Goal: Task Accomplishment & Management: Use online tool/utility

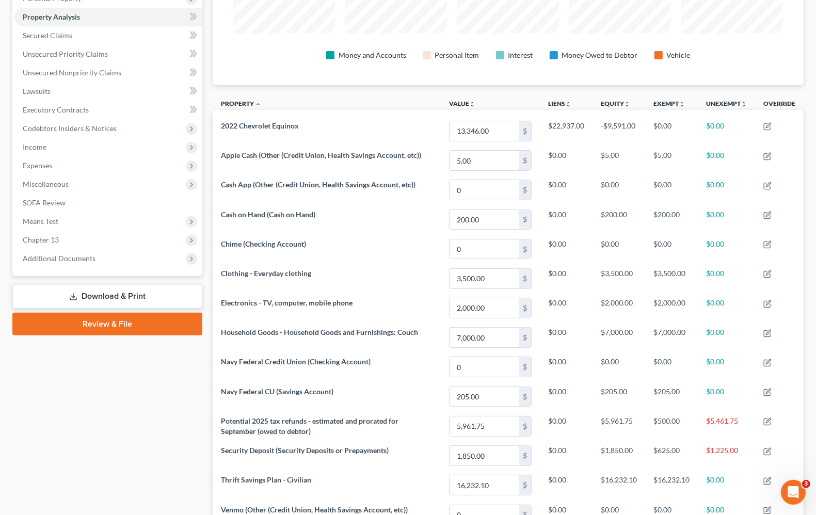
scroll to position [194, 0]
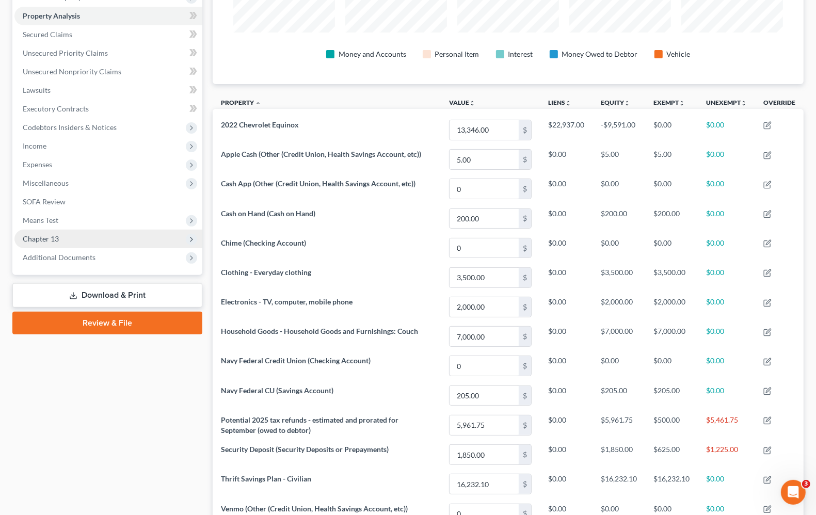
click at [53, 237] on span "Chapter 13" at bounding box center [41, 238] width 36 height 9
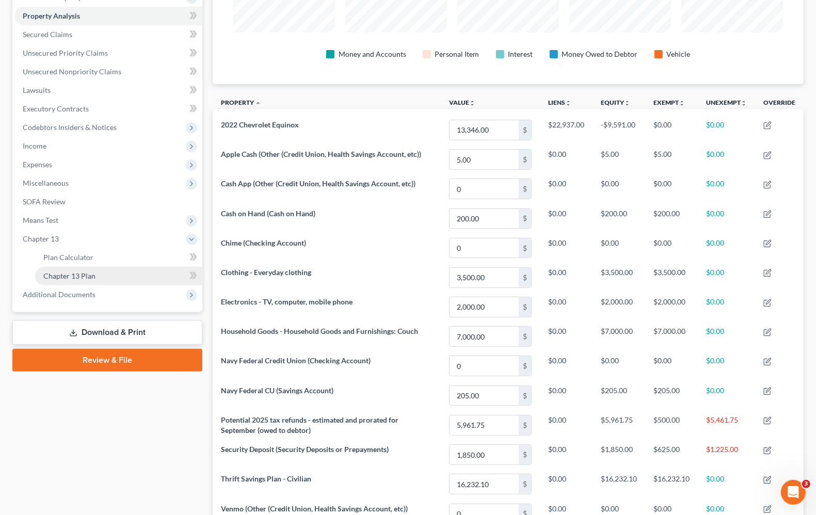
click at [57, 279] on span "Chapter 13 Plan" at bounding box center [69, 275] width 52 height 9
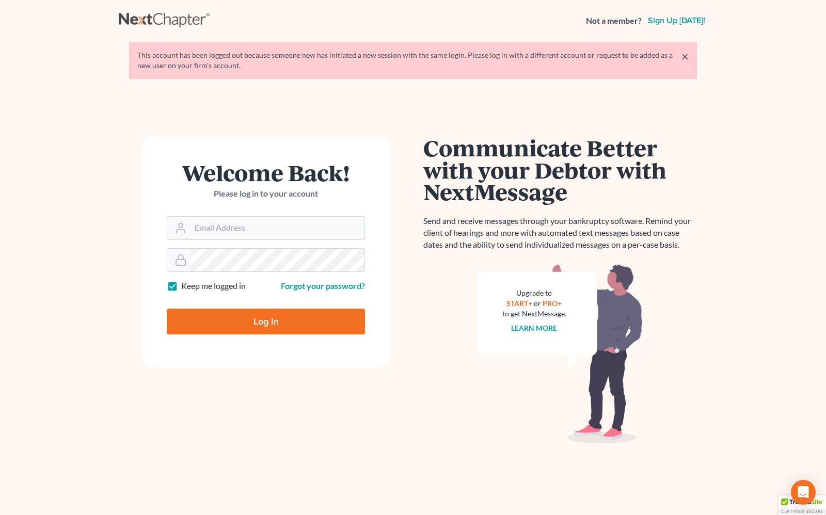
type input "[PERSON_NAME][EMAIL_ADDRESS][DOMAIN_NAME]"
click at [272, 319] on input "Log In" at bounding box center [266, 322] width 198 height 26
type input "Thinking..."
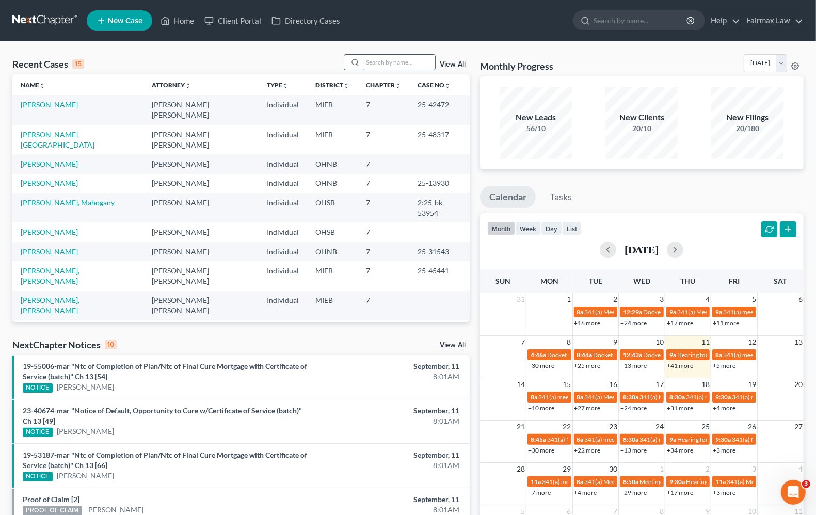
click at [382, 63] on input "search" at bounding box center [399, 62] width 72 height 15
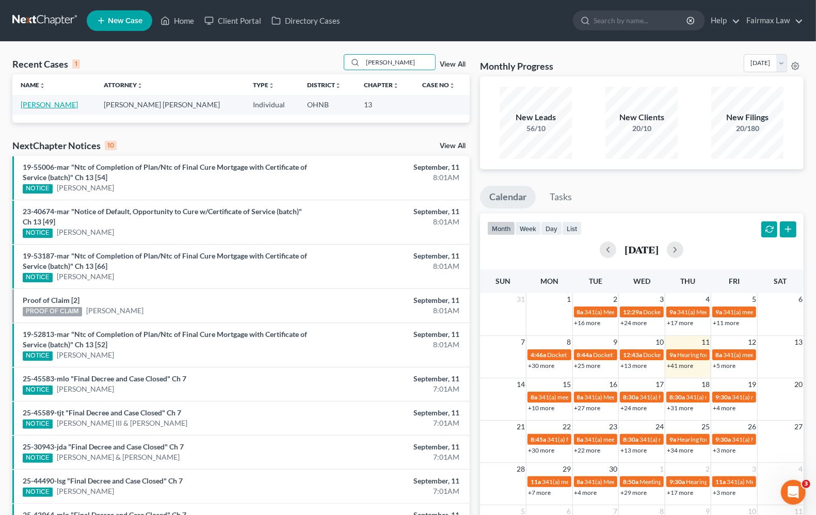
type input "crystal tompkins"
click at [55, 105] on link "Tompkins, Crystal" at bounding box center [49, 104] width 57 height 9
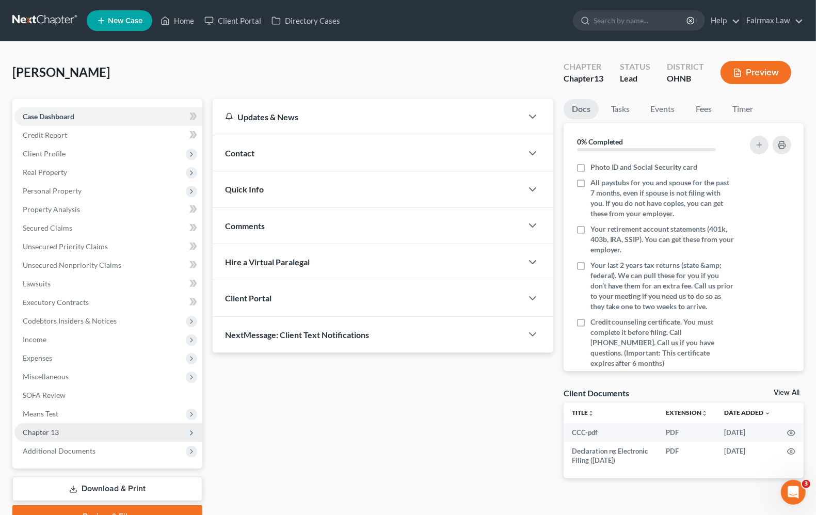
click at [87, 427] on span "Chapter 13" at bounding box center [108, 432] width 188 height 19
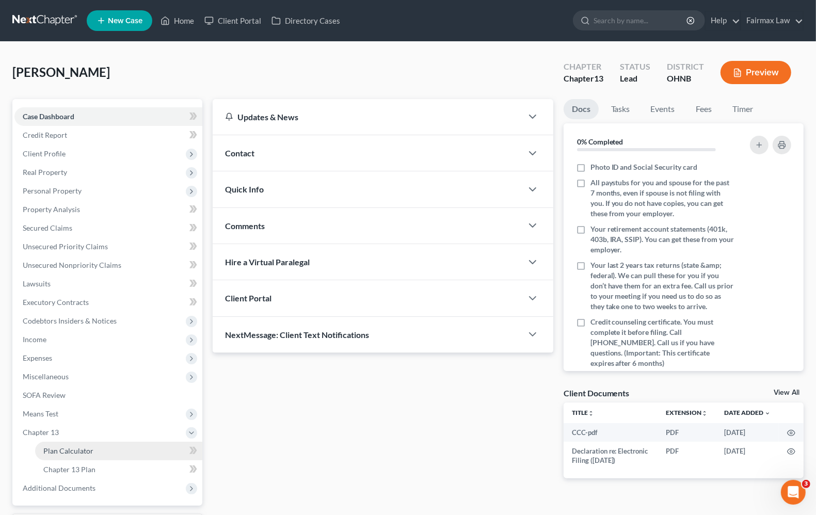
click at [88, 455] on link "Plan Calculator" at bounding box center [118, 451] width 167 height 19
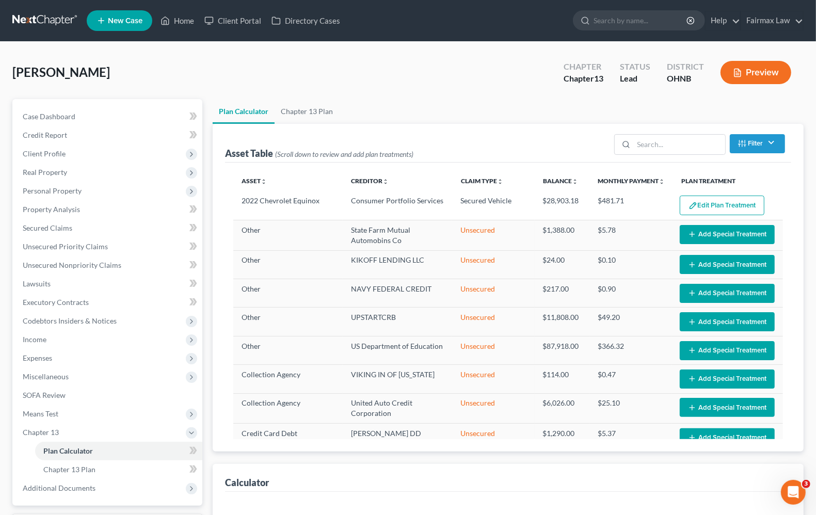
select select "59"
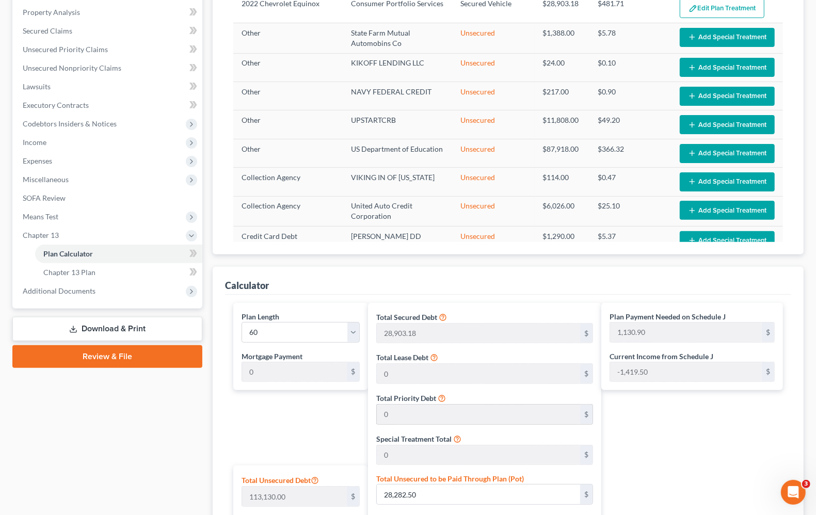
scroll to position [323, 0]
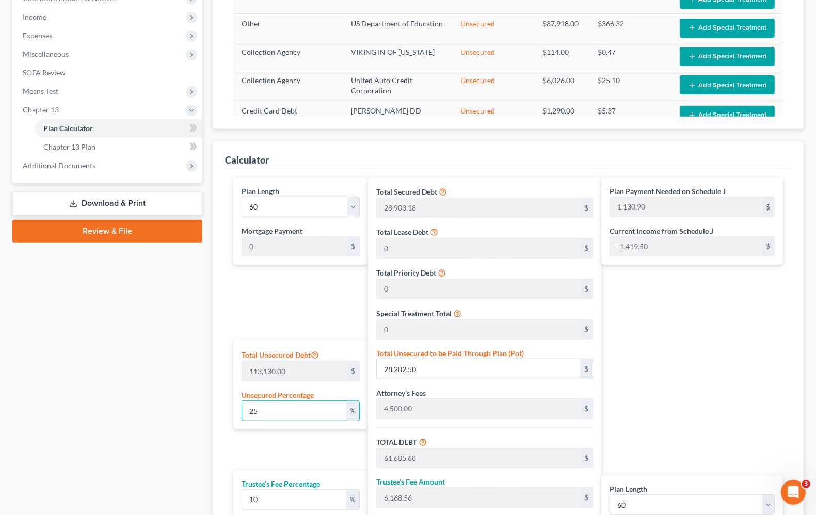
drag, startPoint x: 314, startPoint y: 410, endPoint x: 50, endPoint y: 370, distance: 266.8
click at [53, 371] on div "Petition Navigation Case Dashboard Payments Invoices Payments Payments Credit R…" at bounding box center [407, 209] width 801 height 865
type input "0"
type input "33,403.18"
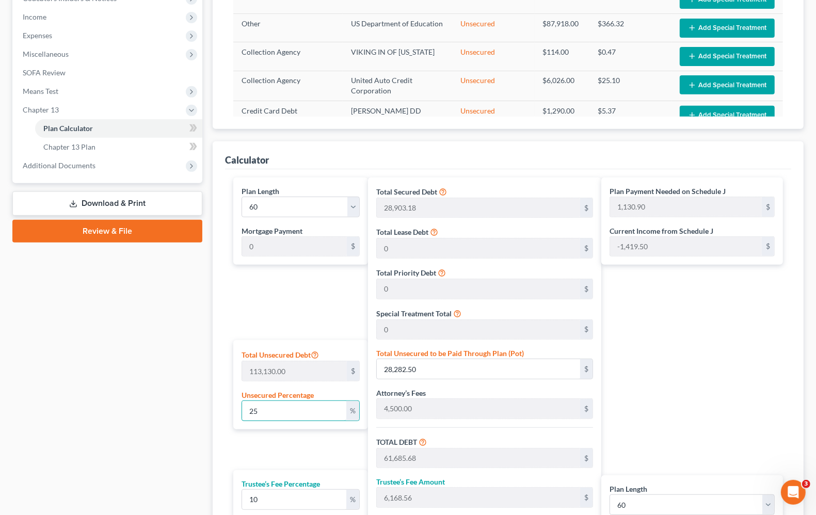
type input "3,340.31"
type input "36,743.49"
type input "612.39"
type input "0"
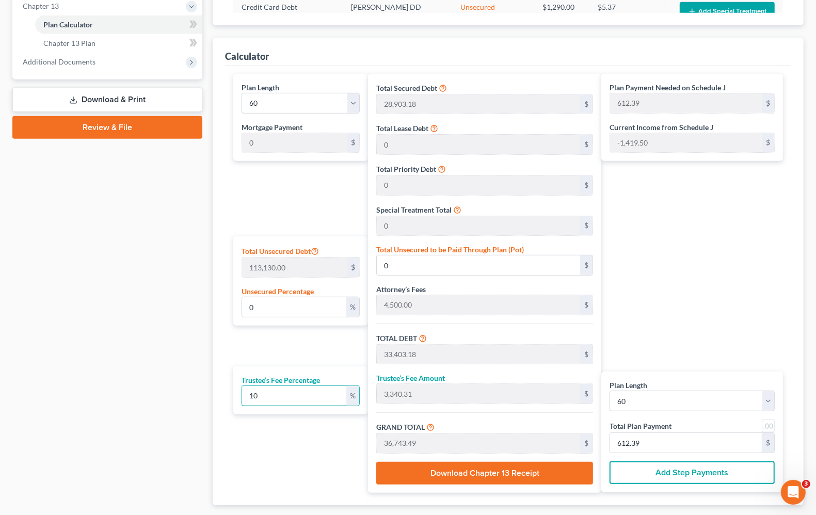
scroll to position [452, 0]
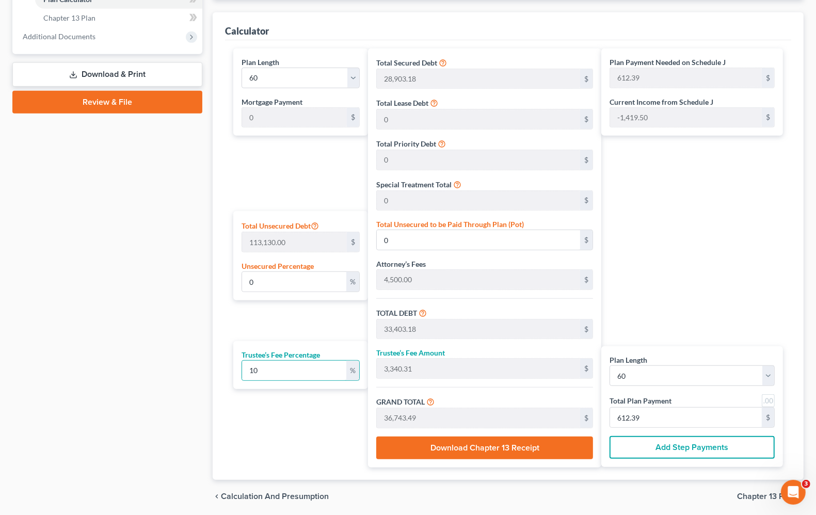
click at [82, 372] on div "Case Dashboard Payments Invoices Payments Payments Credit Report Client Profile" at bounding box center [107, 80] width 200 height 865
click at [670, 414] on input "612.39" at bounding box center [686, 418] width 152 height 20
type input "327.27"
type input "32.72"
type input "360.00"
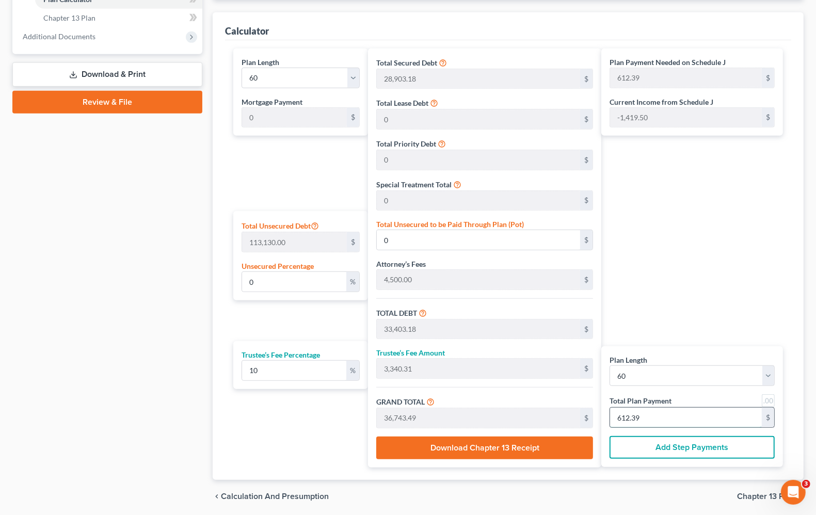
type input "6"
type input "3,327.27"
type input "332.72"
type input "3,660.00"
type input "61"
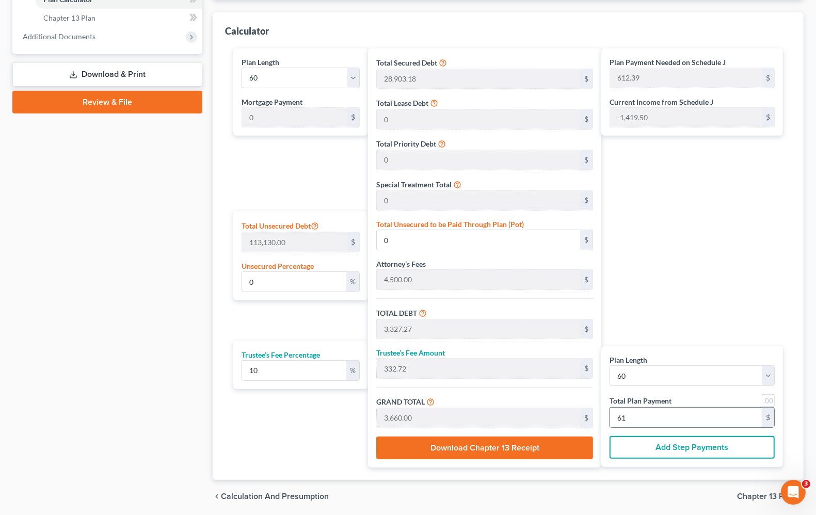
type input "33,381.81"
type input "3,338.18"
type input "36,720.00"
type input "612.00"
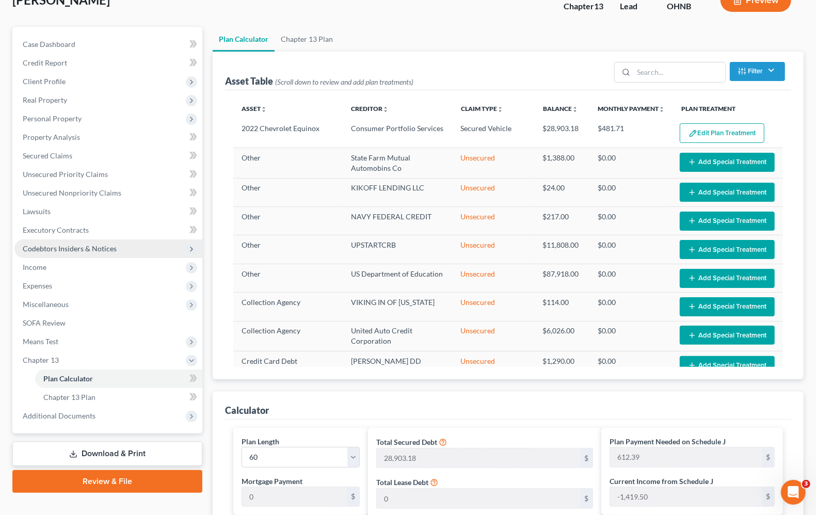
scroll to position [65, 0]
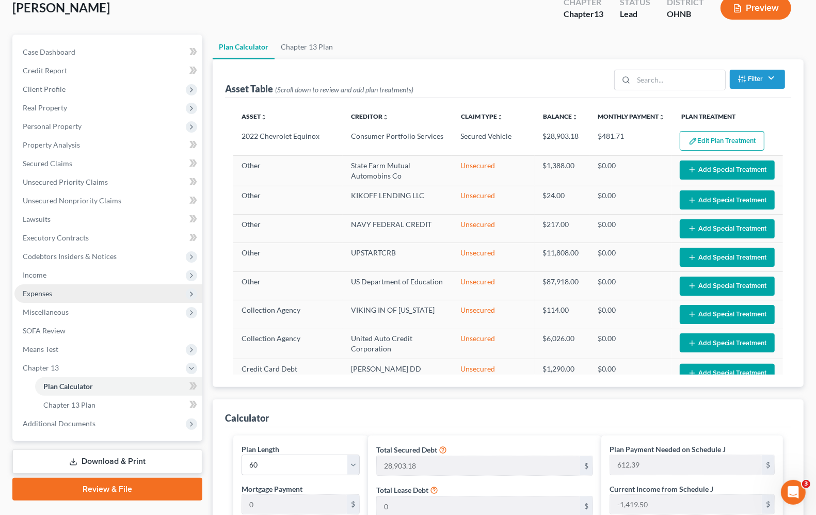
click at [41, 292] on span "Expenses" at bounding box center [37, 293] width 29 height 9
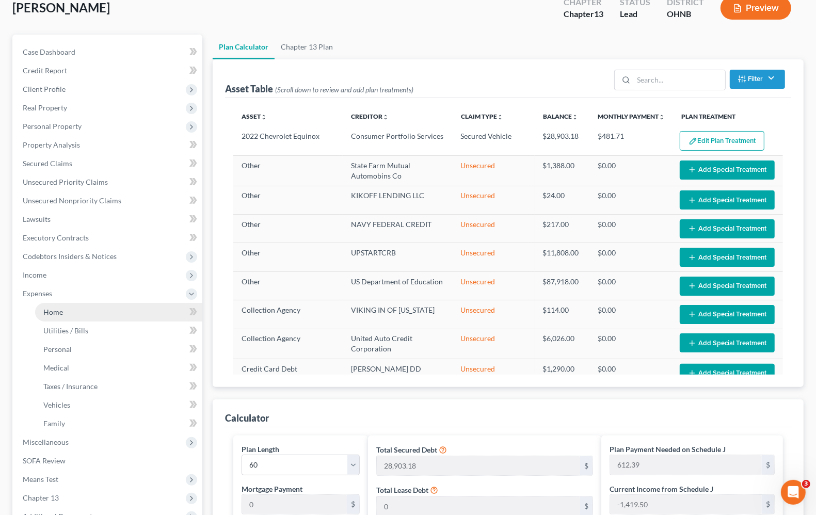
click at [45, 309] on span "Home" at bounding box center [53, 312] width 20 height 9
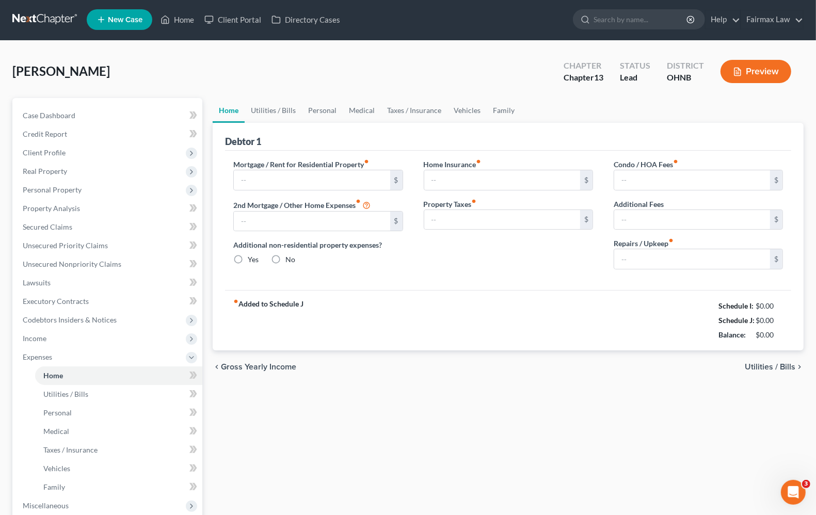
type input "1,850.00"
type input "0.00"
radio input "true"
type input "0.00"
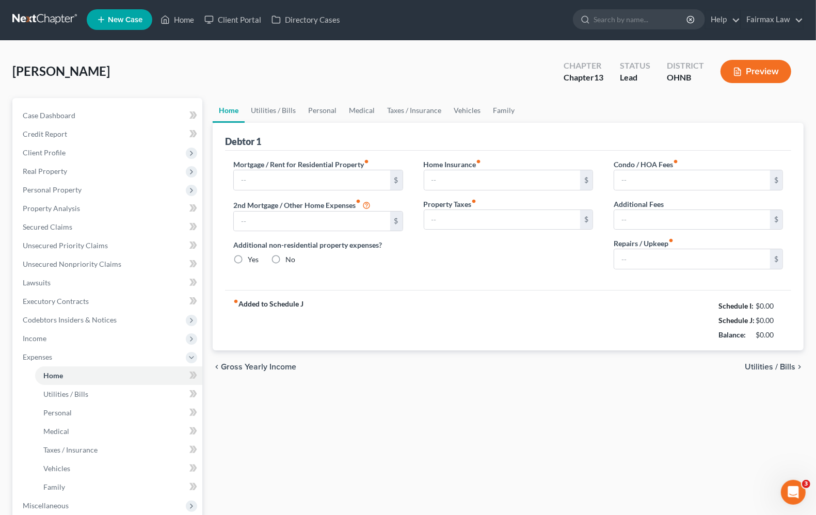
type input "0.00"
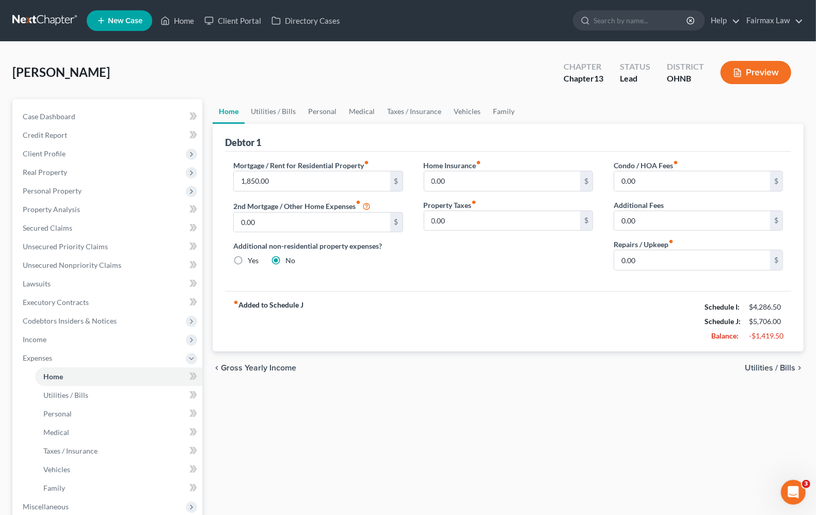
click at [787, 370] on span "Utilities / Bills" at bounding box center [770, 368] width 51 height 8
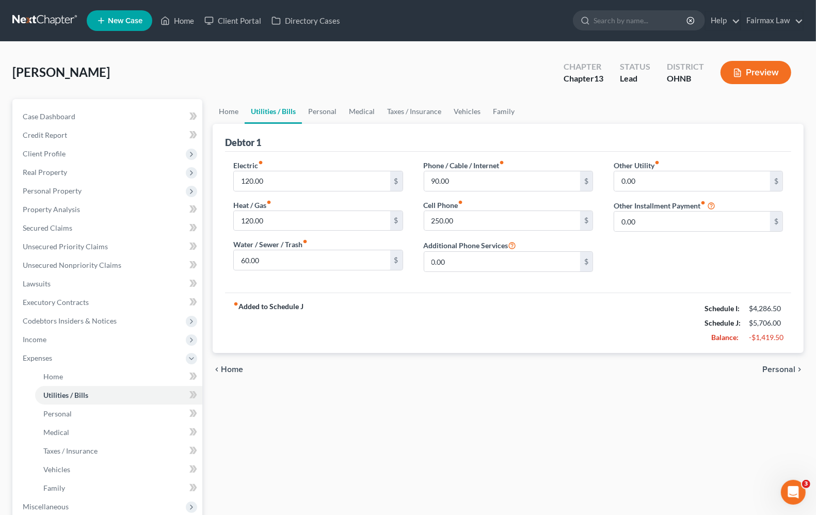
click at [787, 370] on span "Personal" at bounding box center [778, 369] width 33 height 8
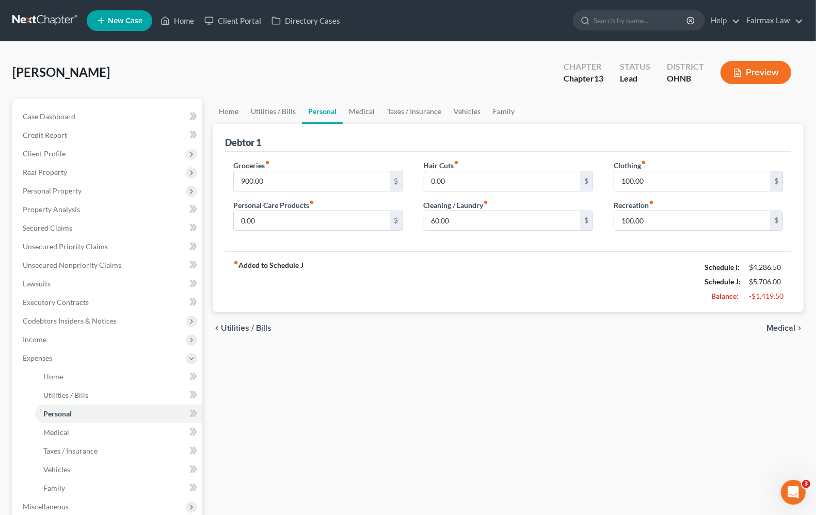
click at [778, 328] on span "Medical" at bounding box center [780, 328] width 29 height 8
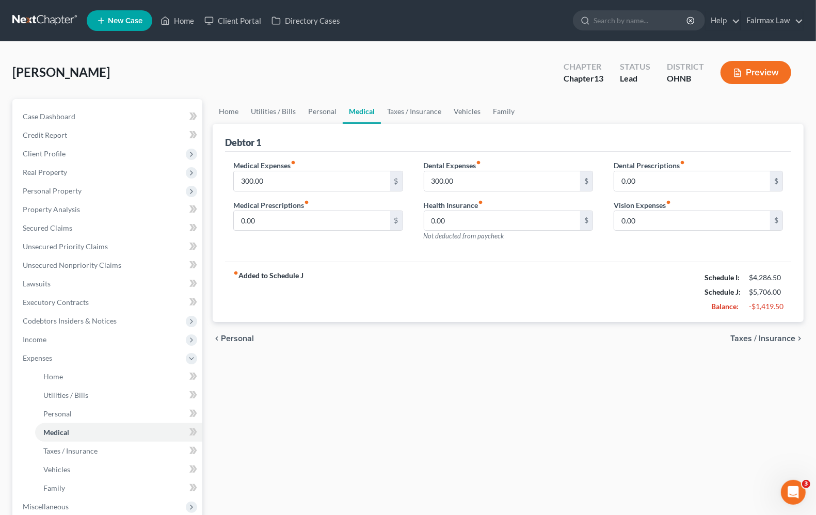
click at [772, 333] on div "chevron_left Personal Taxes / Insurance chevron_right" at bounding box center [508, 338] width 591 height 33
click at [772, 339] on span "Taxes / Insurance" at bounding box center [762, 338] width 65 height 8
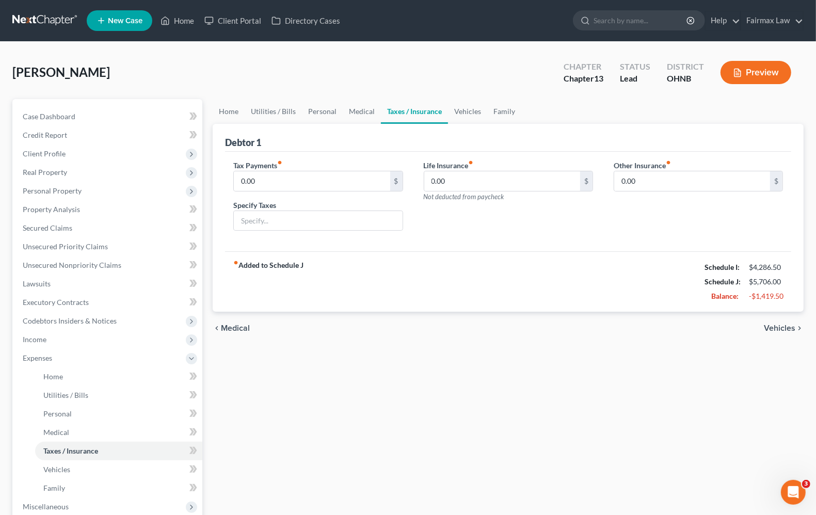
click at [779, 324] on span "Vehicles" at bounding box center [779, 328] width 31 height 8
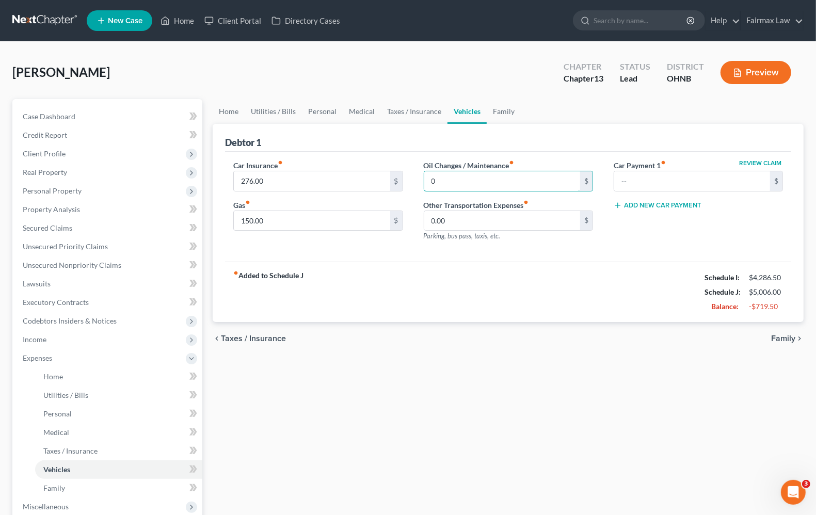
type input "0"
click at [600, 292] on div "fiber_manual_record Added to Schedule J Schedule I: $4,286.50 Schedule J: $5,00…" at bounding box center [508, 292] width 566 height 60
click at [779, 338] on span "Family" at bounding box center [783, 338] width 24 height 8
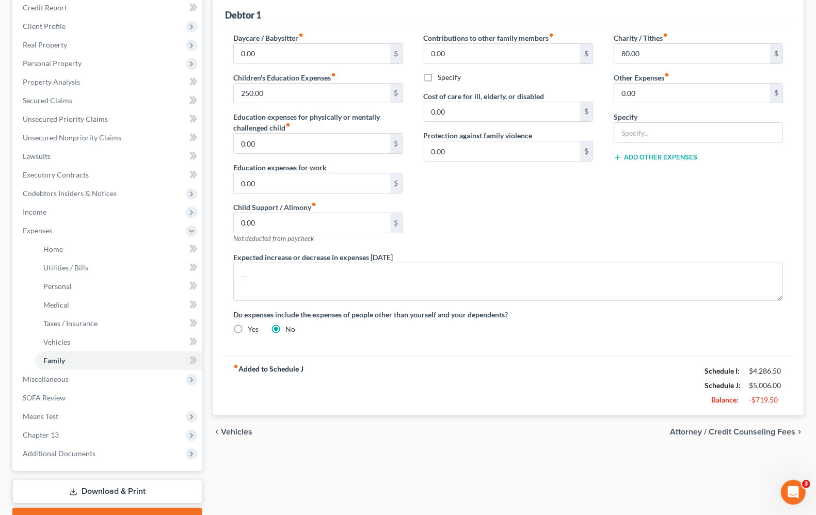
scroll to position [129, 0]
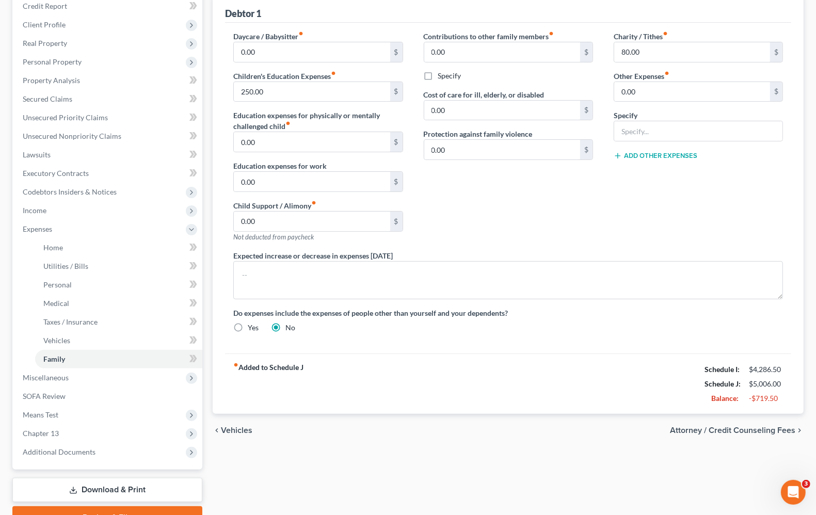
click at [717, 429] on span "Attorney / Credit Counseling Fees" at bounding box center [732, 430] width 125 height 8
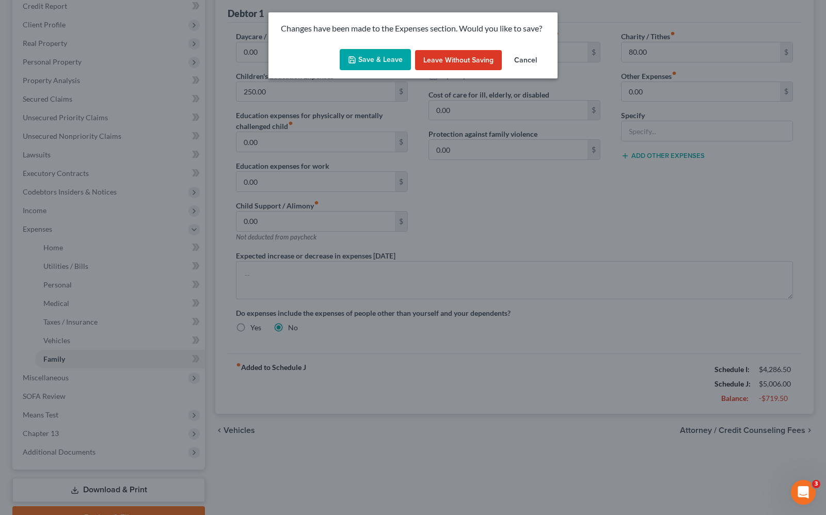
click at [351, 63] on icon "button" at bounding box center [352, 60] width 8 height 8
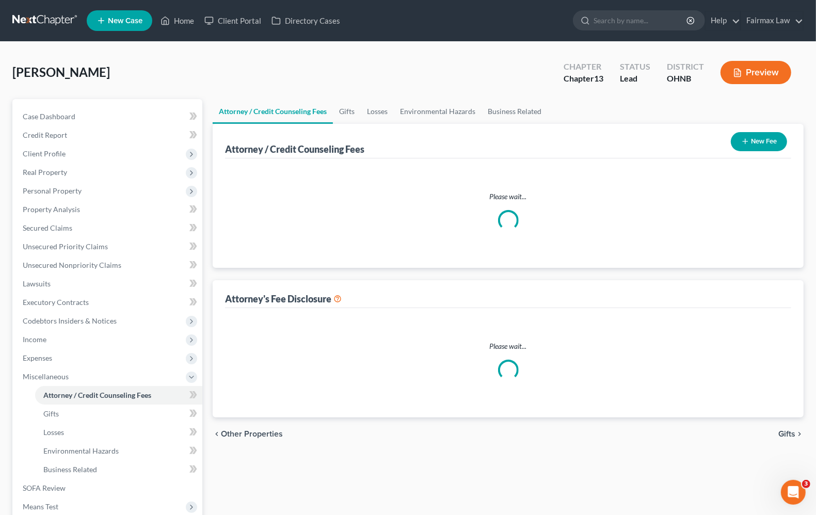
select select "4"
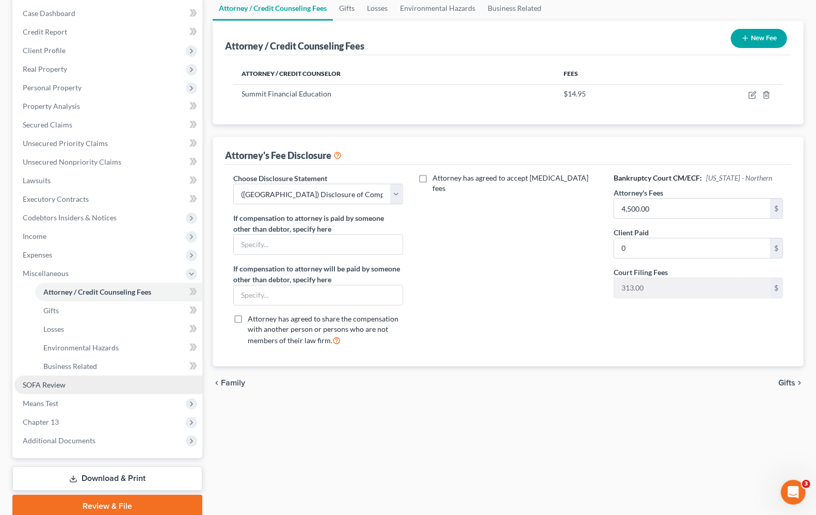
scroll to position [143, 0]
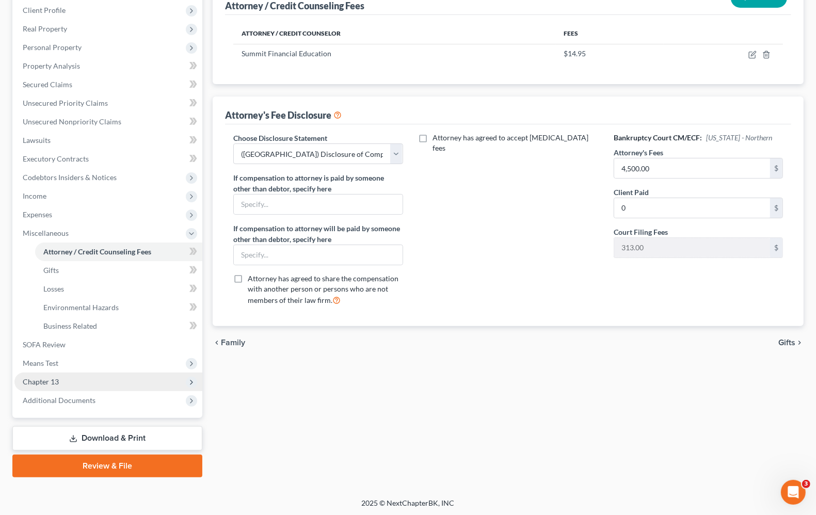
click at [31, 382] on span "Chapter 13" at bounding box center [41, 381] width 36 height 9
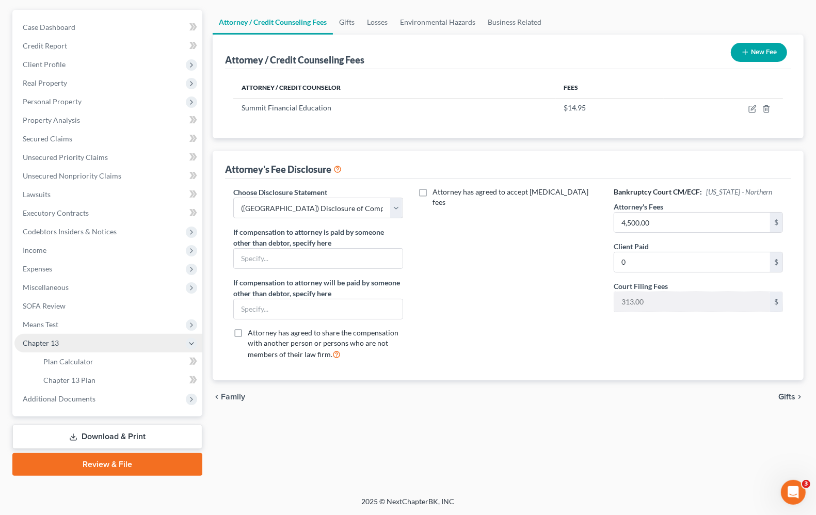
scroll to position [88, 0]
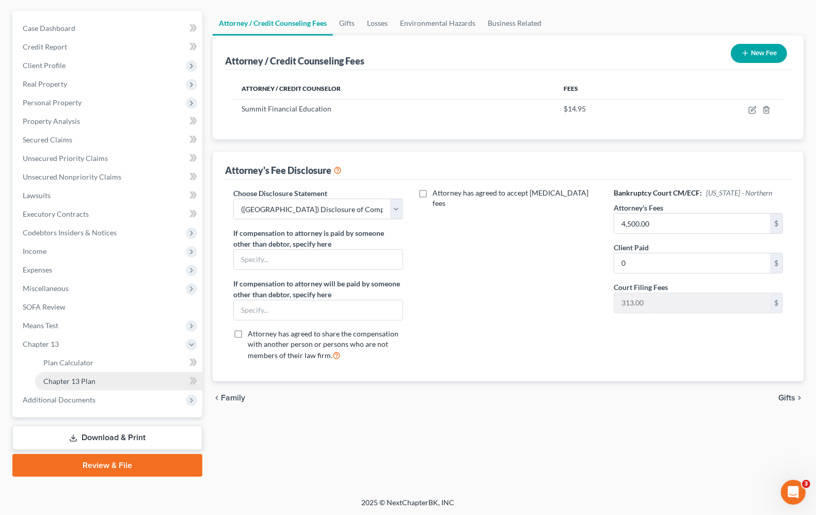
click at [59, 383] on span "Chapter 13 Plan" at bounding box center [69, 381] width 52 height 9
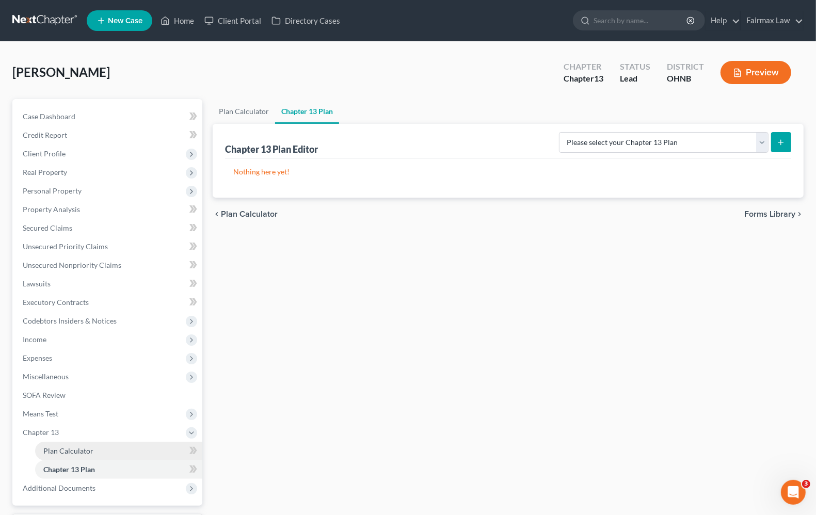
click at [84, 448] on span "Plan Calculator" at bounding box center [68, 450] width 50 height 9
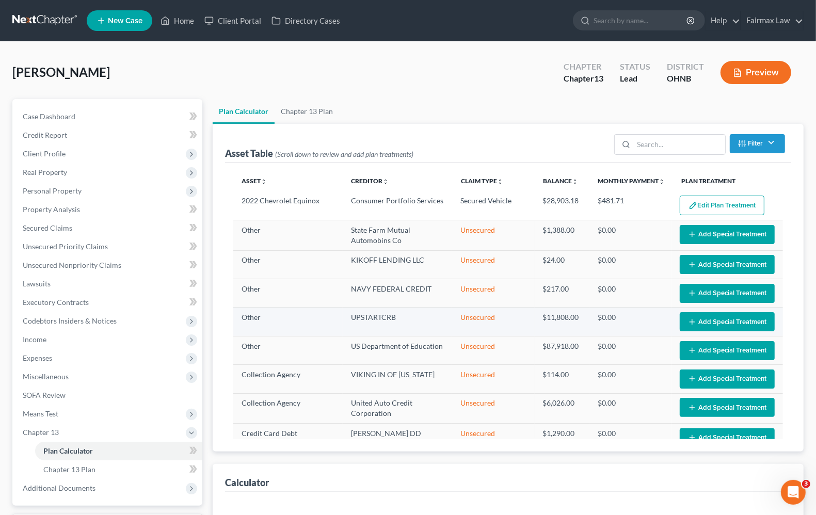
select select "59"
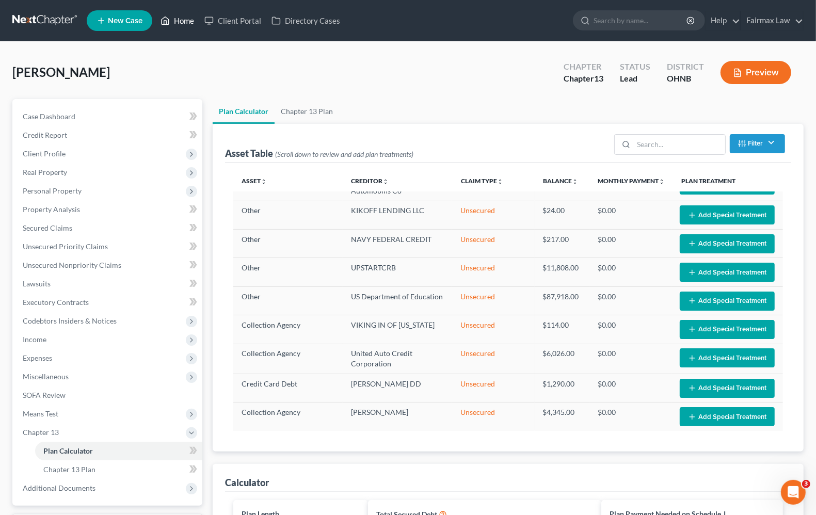
click at [185, 15] on link "Home" at bounding box center [177, 20] width 44 height 19
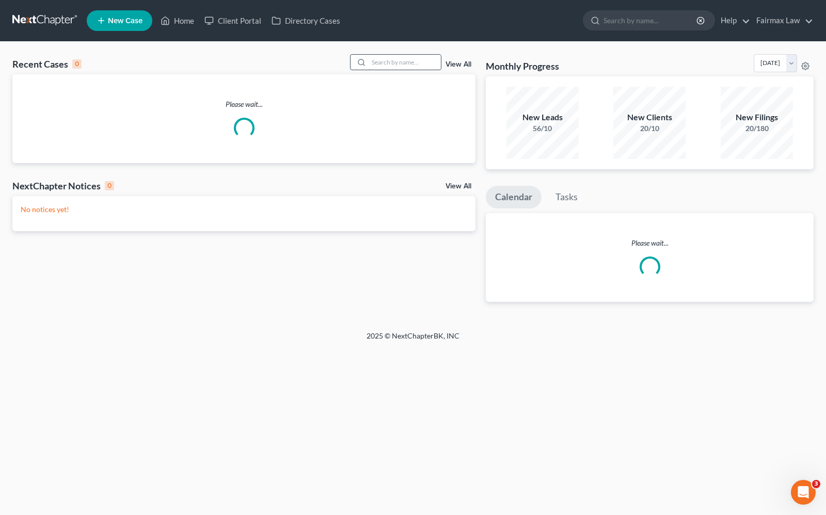
click at [381, 65] on input "search" at bounding box center [404, 62] width 72 height 15
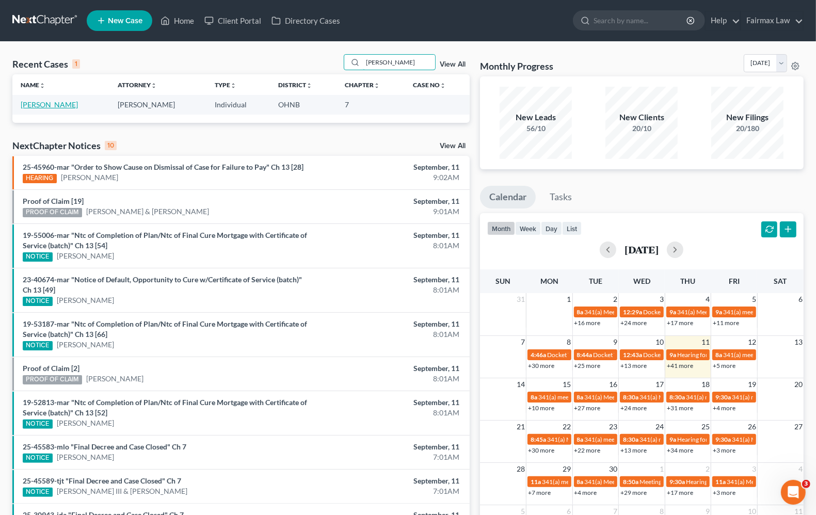
type input "kailani flint"
click at [39, 104] on link "Flint, Kailani" at bounding box center [49, 104] width 57 height 9
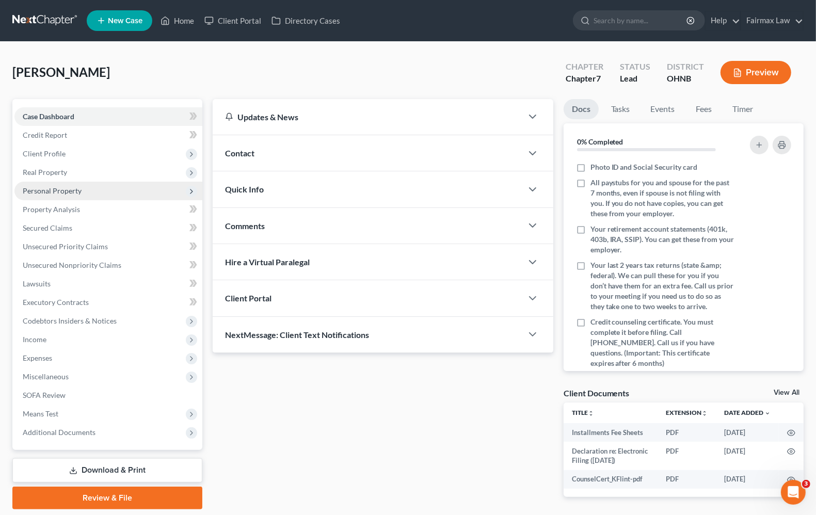
click at [52, 194] on span "Personal Property" at bounding box center [108, 191] width 188 height 19
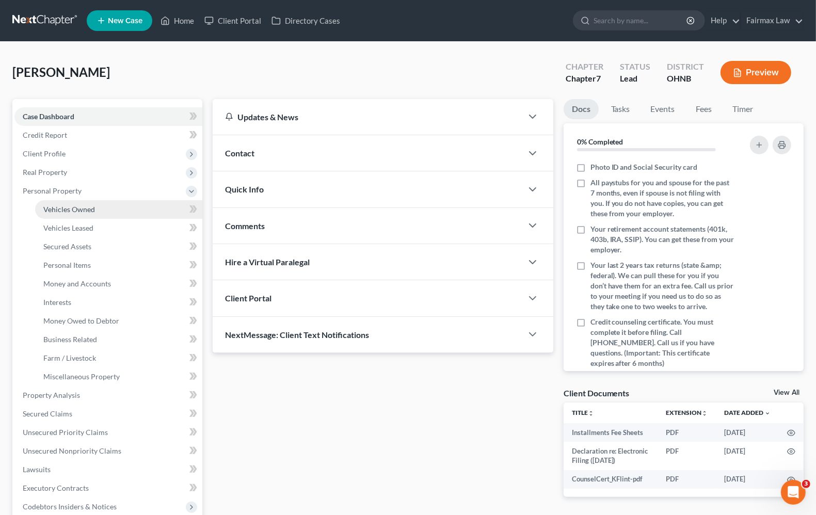
click at [68, 205] on span "Vehicles Owned" at bounding box center [69, 209] width 52 height 9
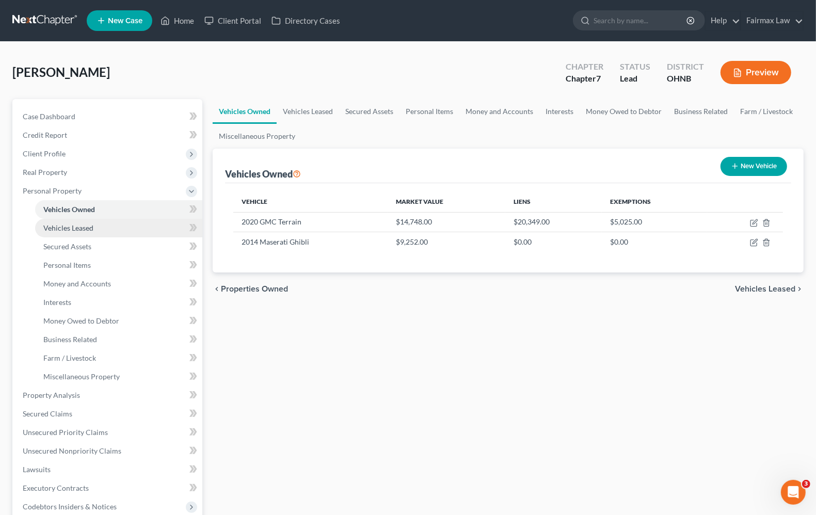
click at [58, 233] on link "Vehicles Leased" at bounding box center [118, 228] width 167 height 19
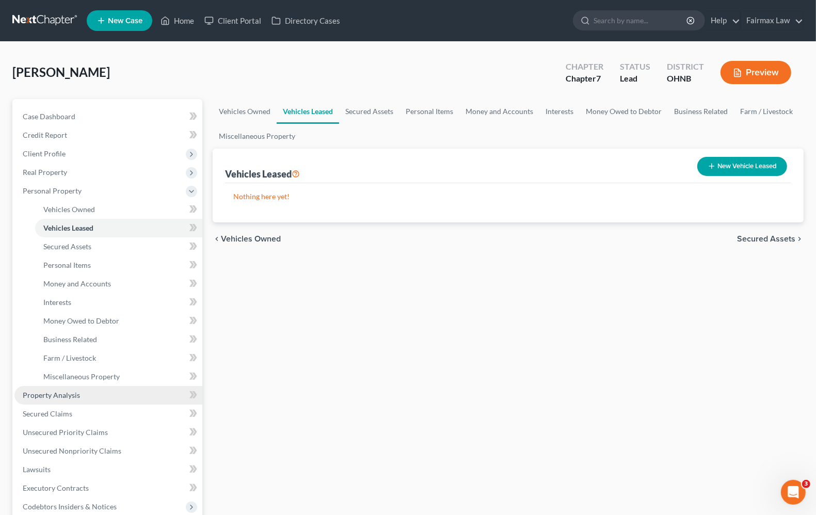
click at [62, 395] on span "Property Analysis" at bounding box center [51, 395] width 57 height 9
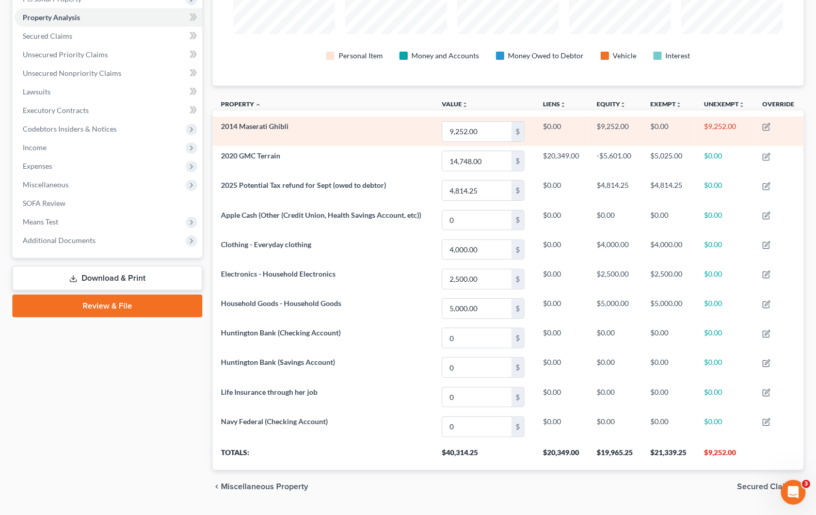
scroll to position [194, 0]
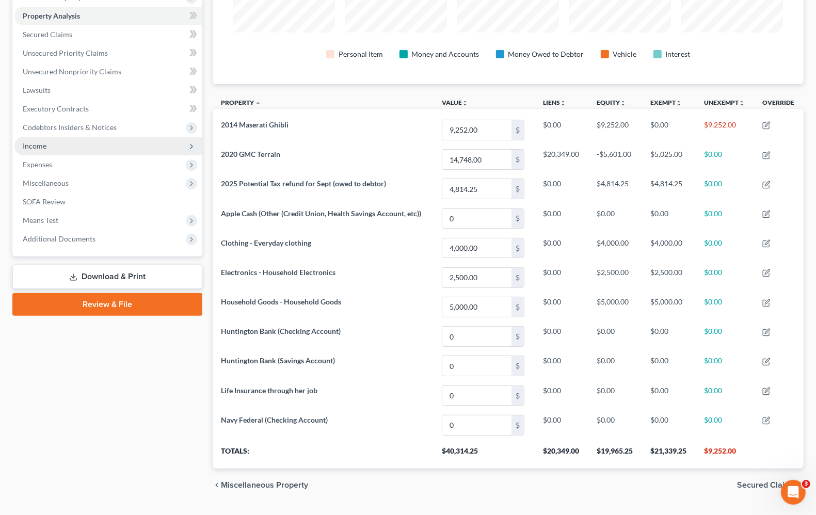
click at [39, 141] on span "Income" at bounding box center [35, 145] width 24 height 9
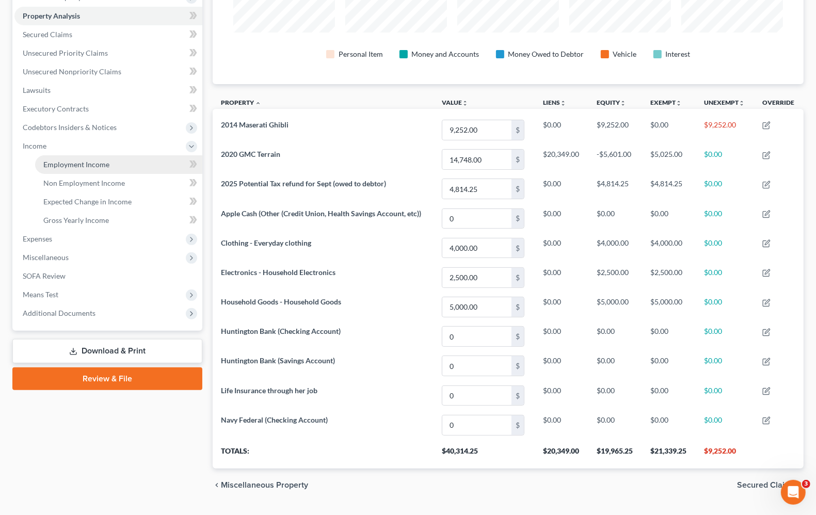
click at [63, 165] on span "Employment Income" at bounding box center [76, 164] width 66 height 9
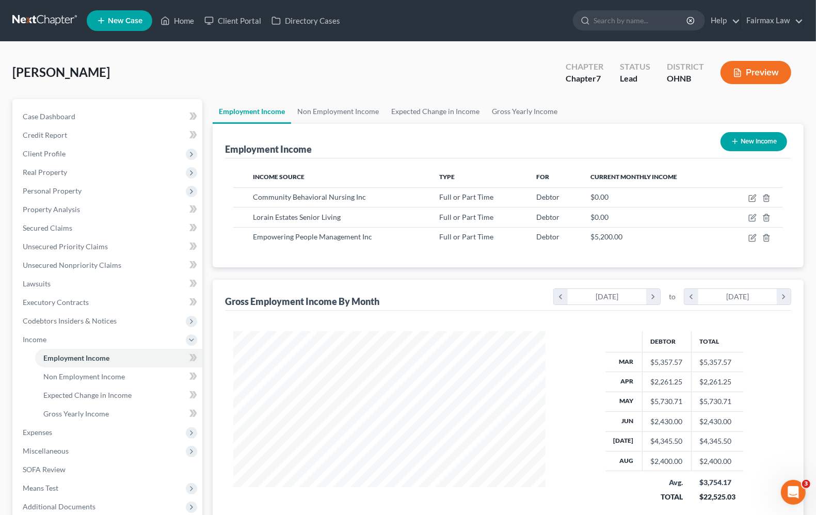
scroll to position [65, 0]
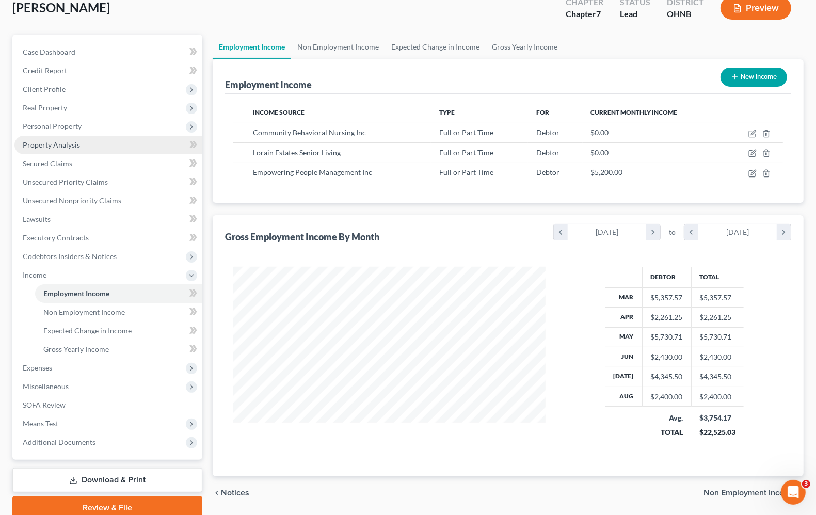
click at [66, 140] on span "Property Analysis" at bounding box center [51, 144] width 57 height 9
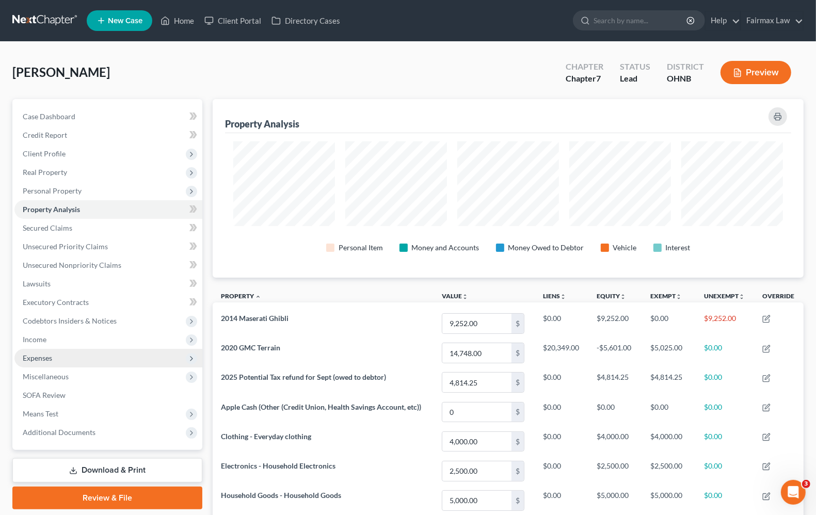
click at [51, 357] on span "Expenses" at bounding box center [37, 358] width 29 height 9
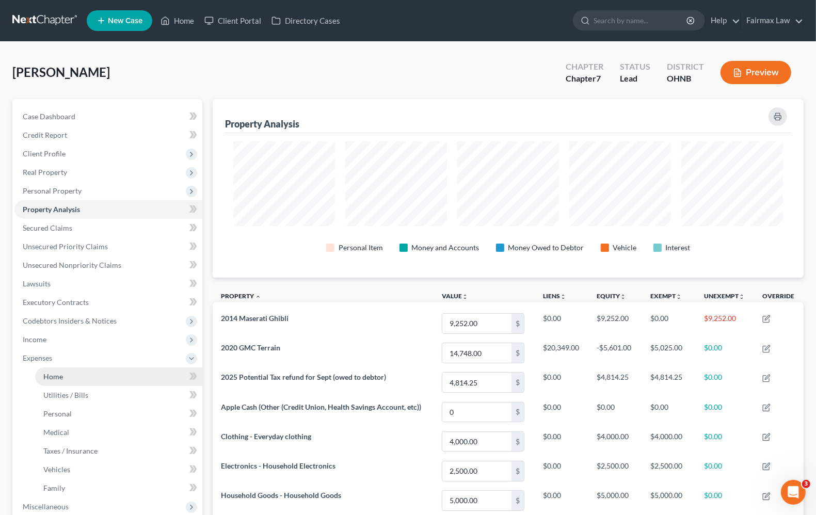
click at [57, 382] on link "Home" at bounding box center [118, 376] width 167 height 19
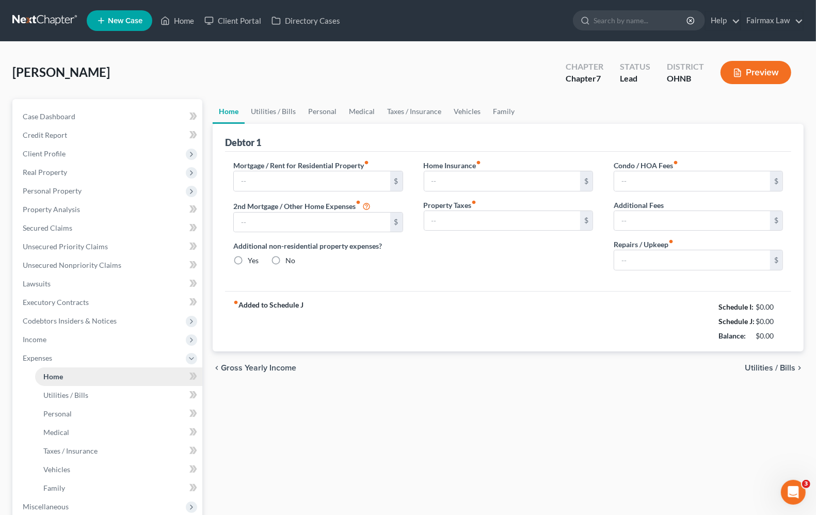
type input "0.00"
radio input "true"
type input "0.00"
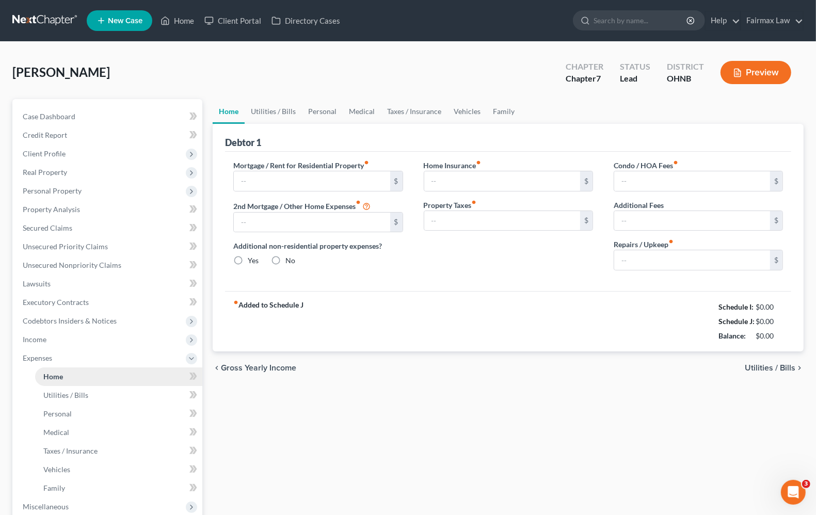
type input "0.00"
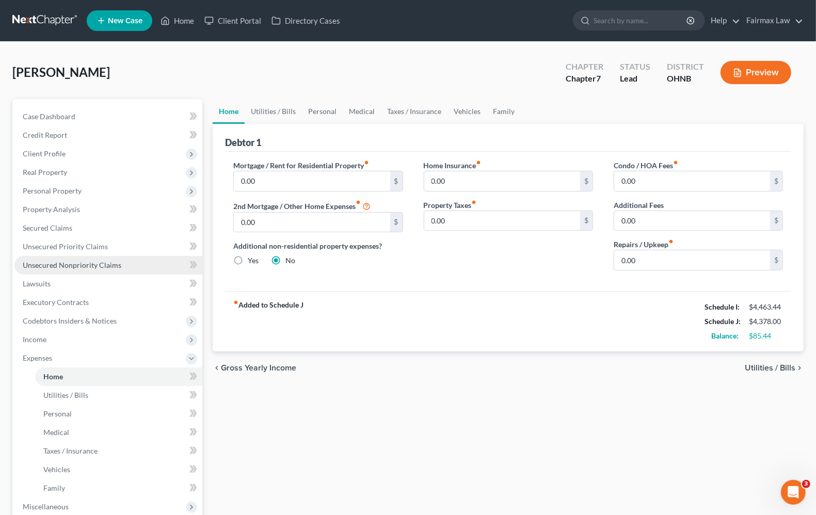
click at [48, 267] on span "Unsecured Nonpriority Claims" at bounding box center [72, 265] width 99 height 9
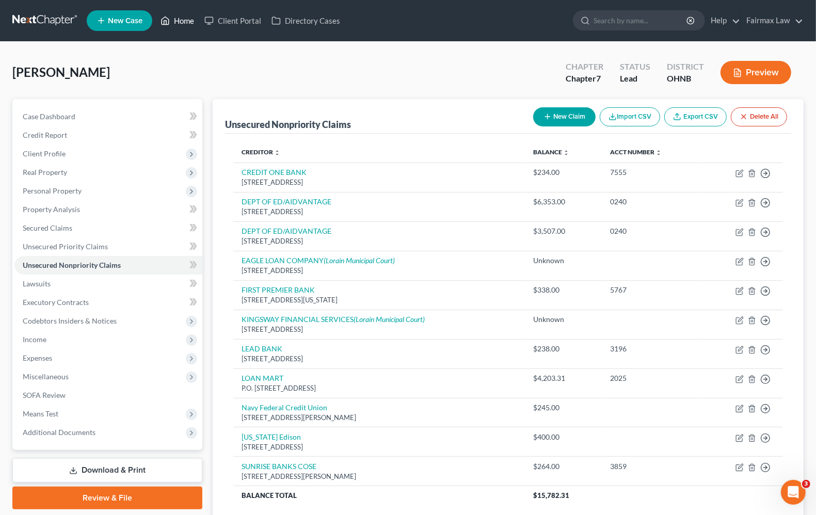
click at [179, 21] on link "Home" at bounding box center [177, 20] width 44 height 19
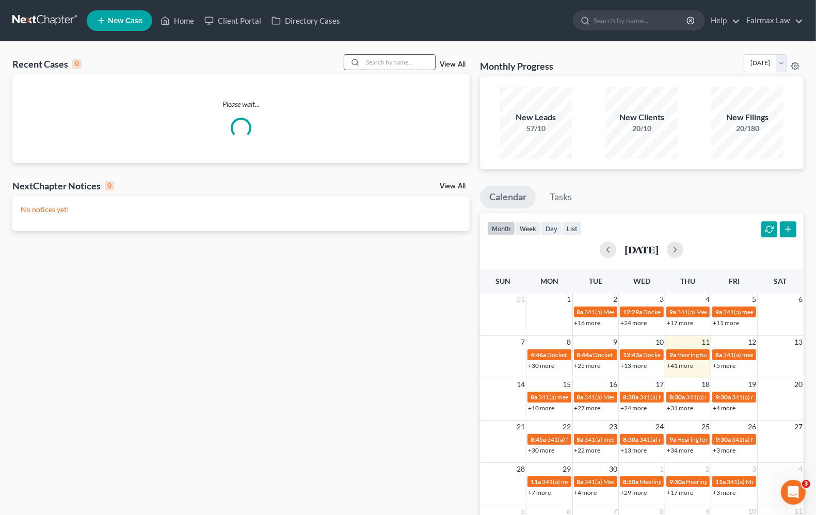
click at [371, 61] on input "search" at bounding box center [399, 62] width 72 height 15
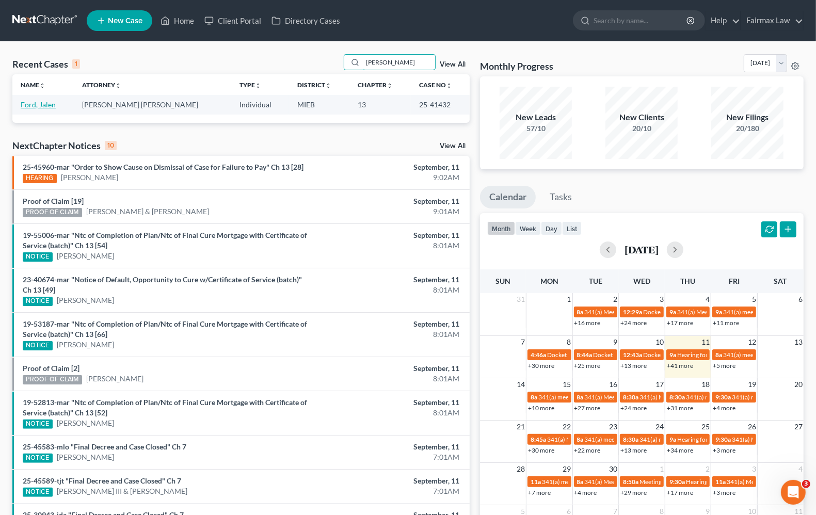
type input "[PERSON_NAME]"
click at [39, 108] on link "Ford, Jalen" at bounding box center [38, 104] width 35 height 9
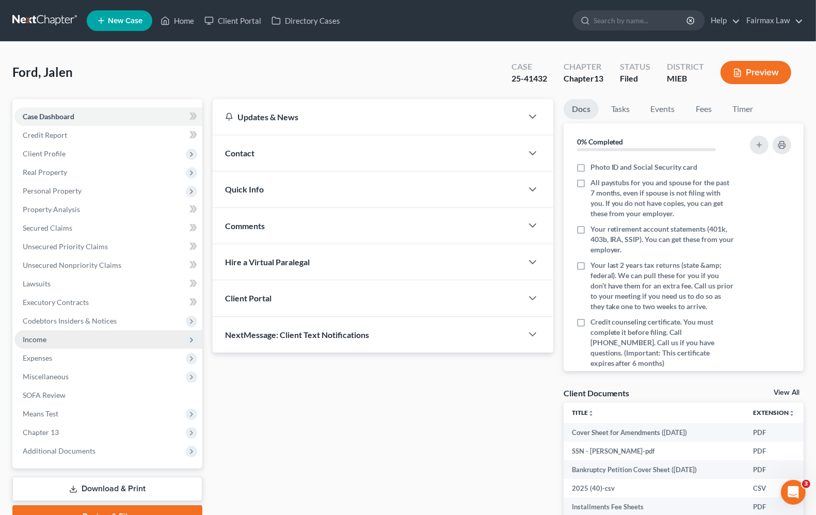
click at [35, 344] on span "Income" at bounding box center [108, 339] width 188 height 19
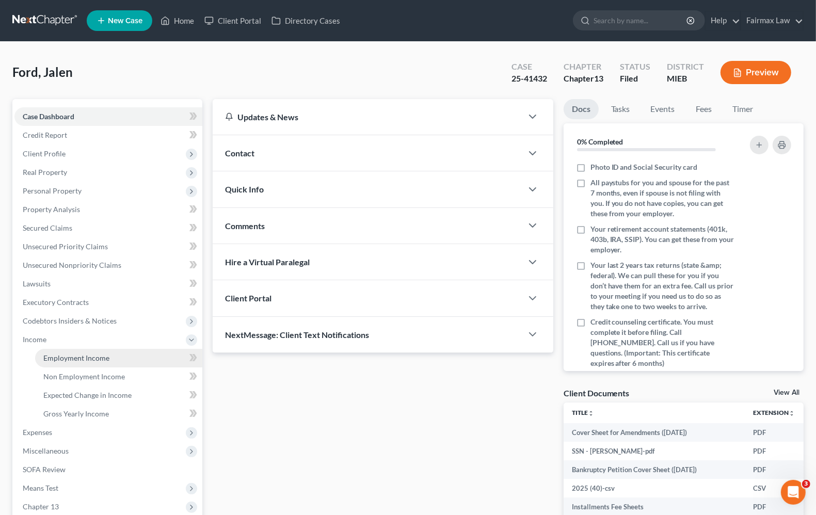
click at [45, 357] on span "Employment Income" at bounding box center [76, 358] width 66 height 9
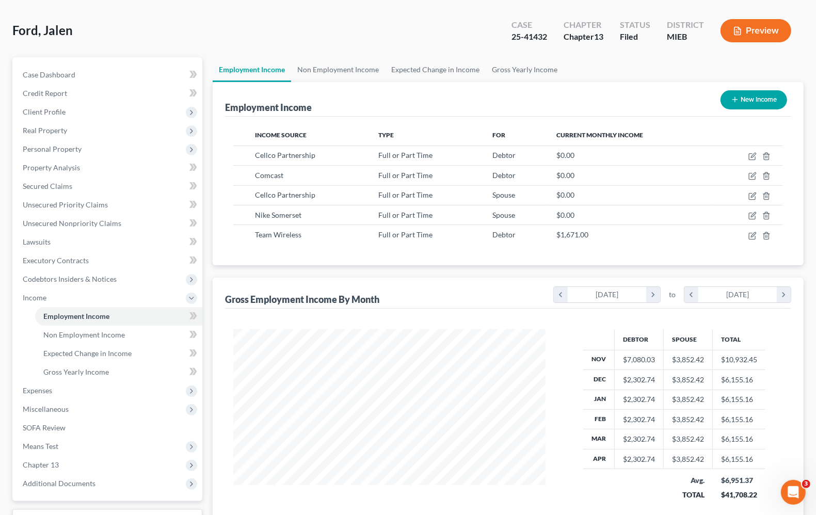
scroll to position [65, 0]
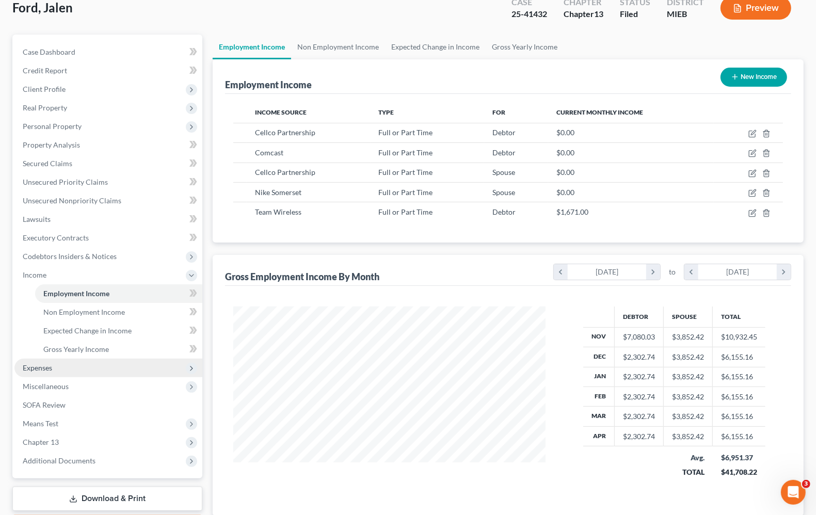
click at [54, 370] on span "Expenses" at bounding box center [108, 368] width 188 height 19
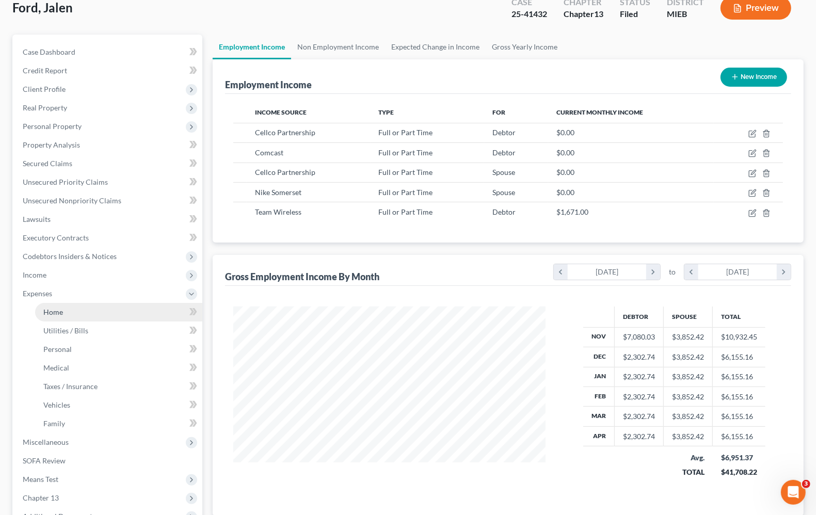
click at [49, 310] on span "Home" at bounding box center [53, 312] width 20 height 9
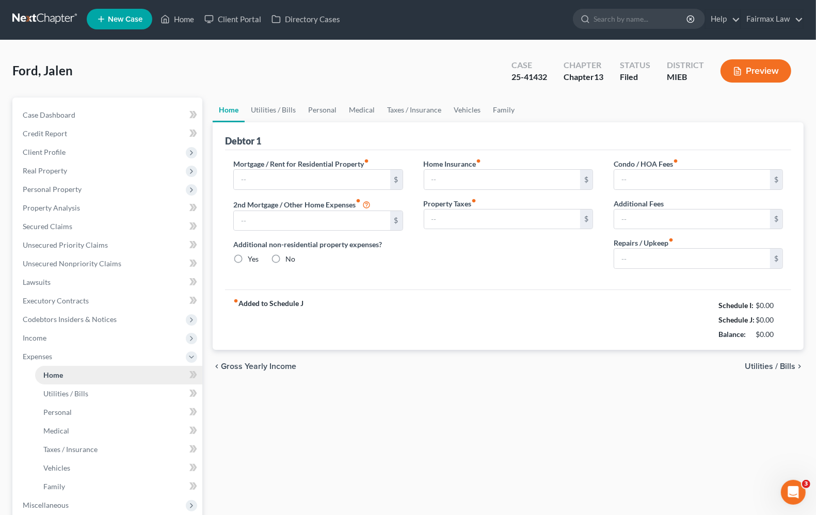
type input "0.00"
radio input "true"
type input "0.00"
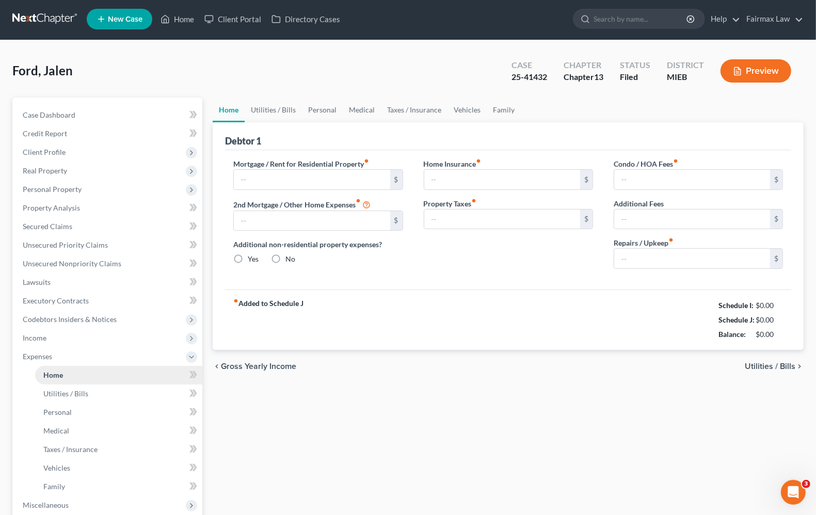
type input "0.00"
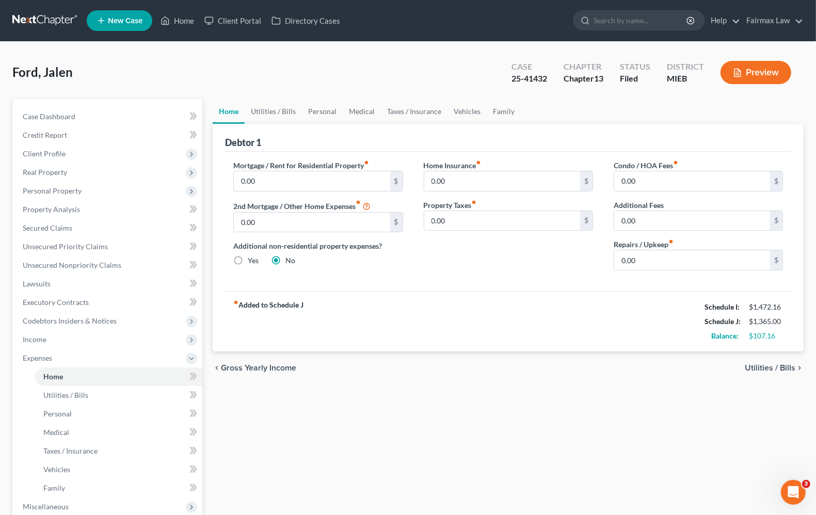
click at [270, 372] on span "Gross Yearly Income" at bounding box center [258, 368] width 75 height 8
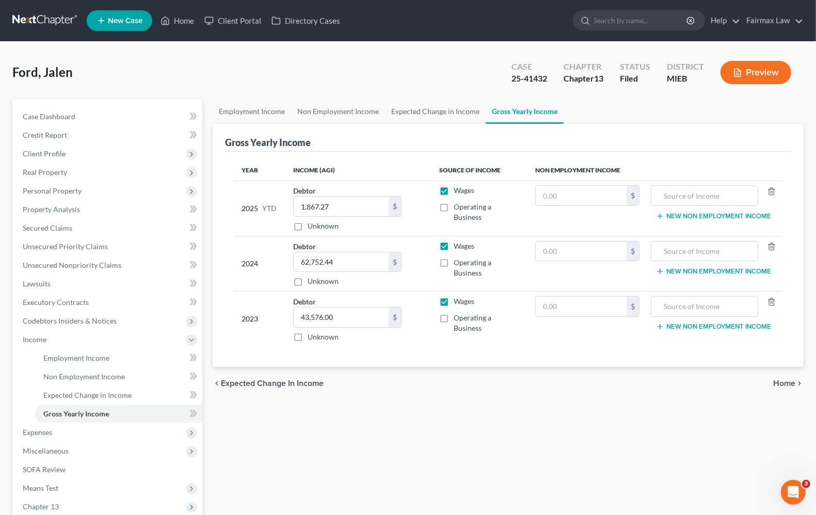
click at [785, 383] on span "Home" at bounding box center [784, 383] width 22 height 8
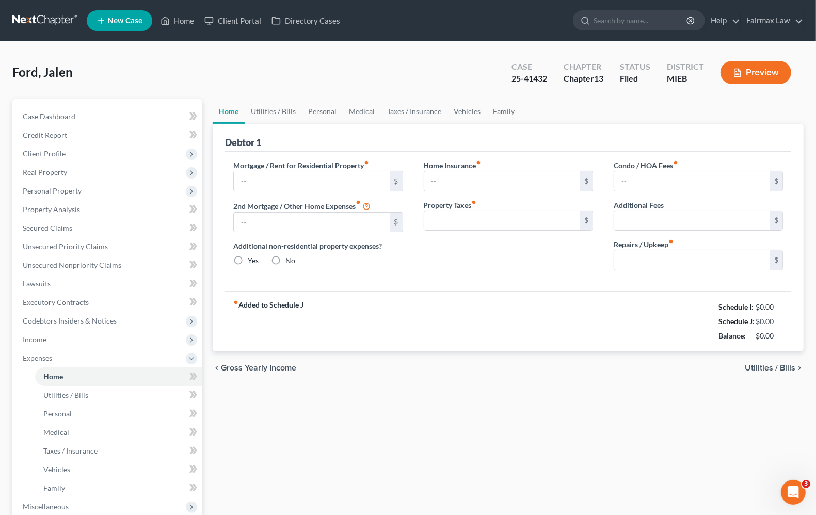
type input "0.00"
radio input "true"
type input "0.00"
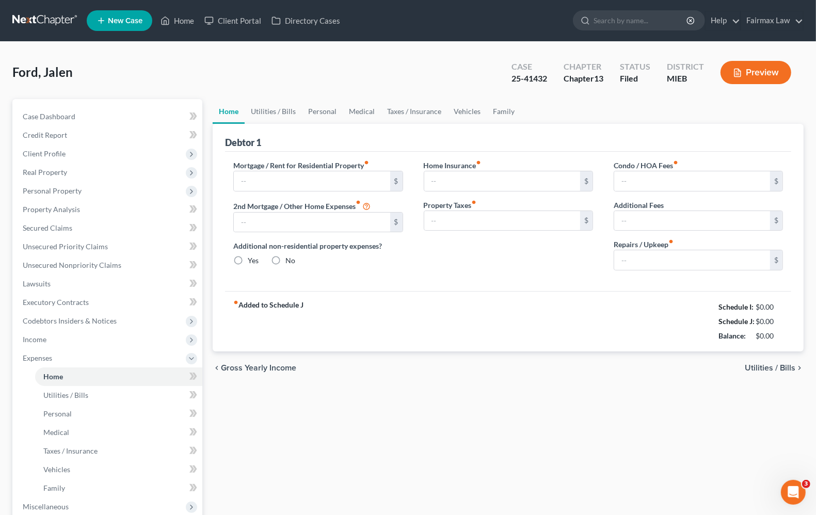
type input "0.00"
click at [787, 370] on span "Utilities / Bills" at bounding box center [770, 368] width 51 height 8
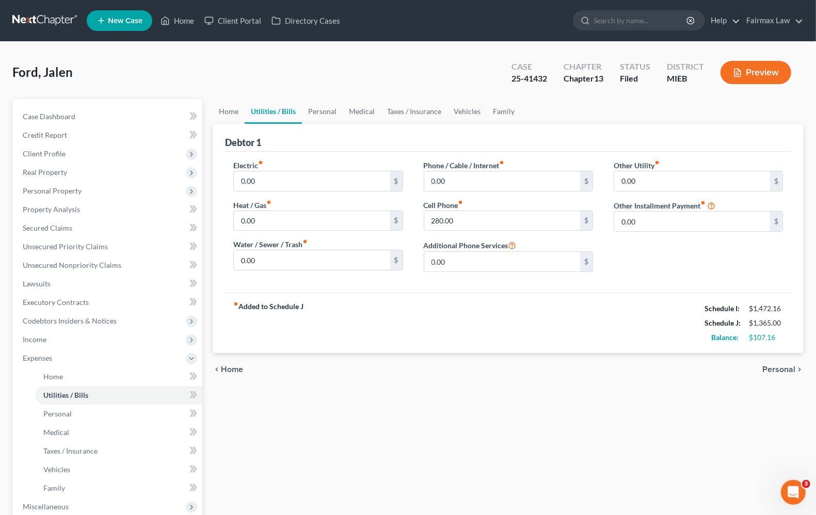
click at [785, 368] on span "Personal" at bounding box center [778, 369] width 33 height 8
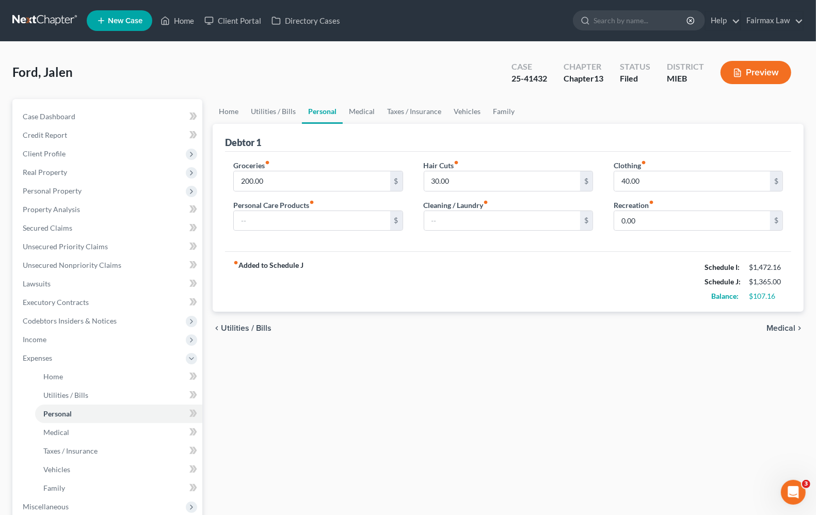
click at [778, 330] on span "Medical" at bounding box center [780, 328] width 29 height 8
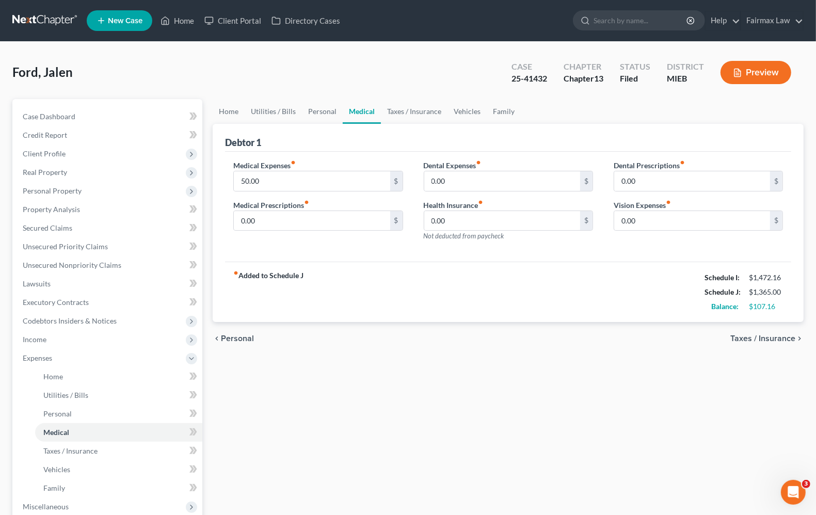
click at [775, 338] on span "Taxes / Insurance" at bounding box center [762, 338] width 65 height 8
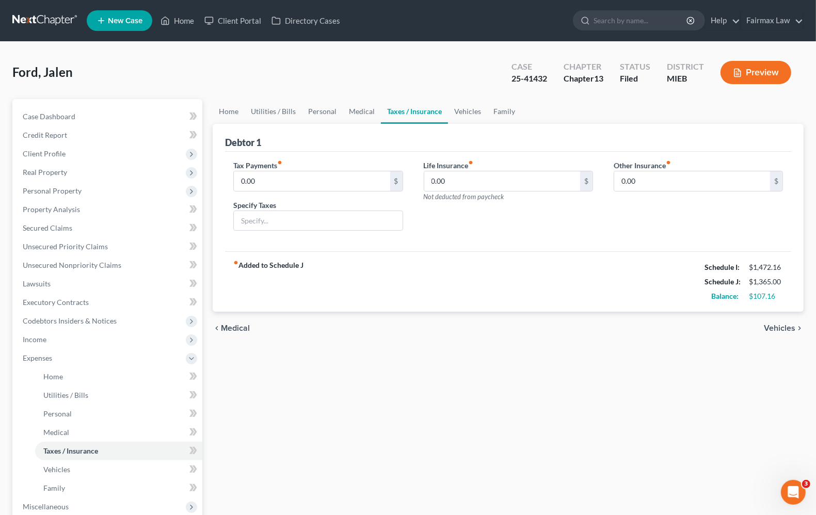
click at [780, 328] on span "Vehicles" at bounding box center [779, 328] width 31 height 8
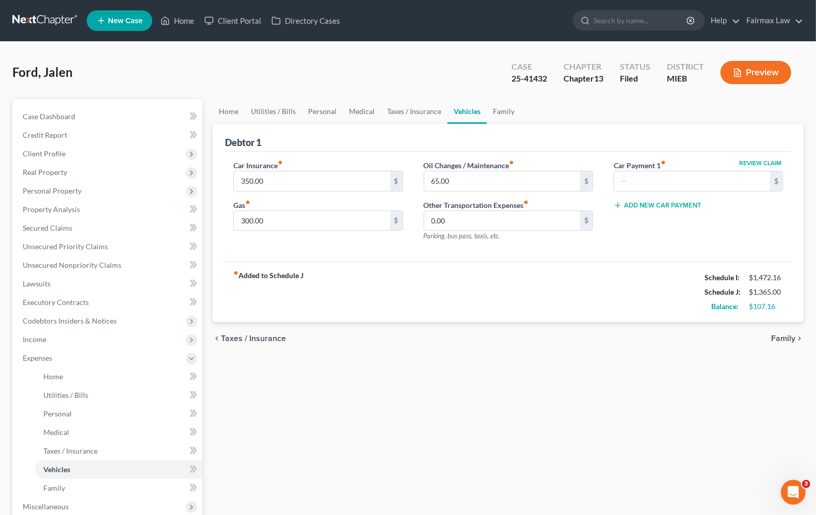
click at [777, 341] on span "Family" at bounding box center [783, 338] width 24 height 8
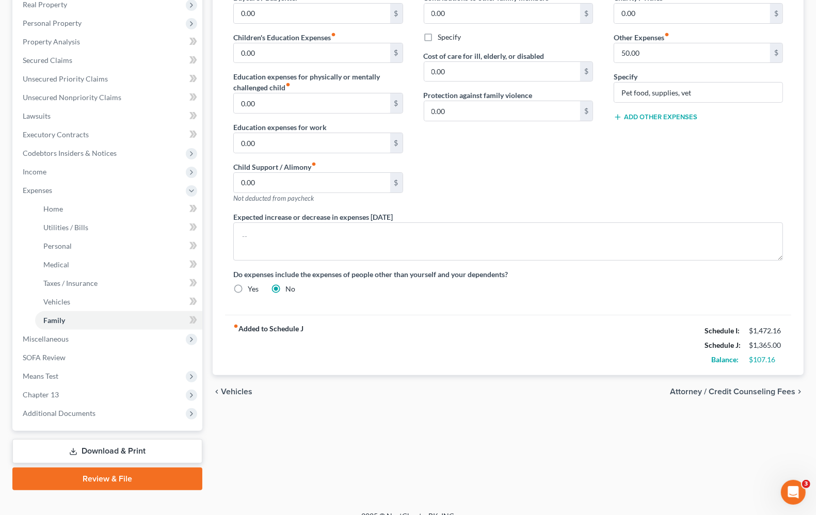
scroll to position [181, 0]
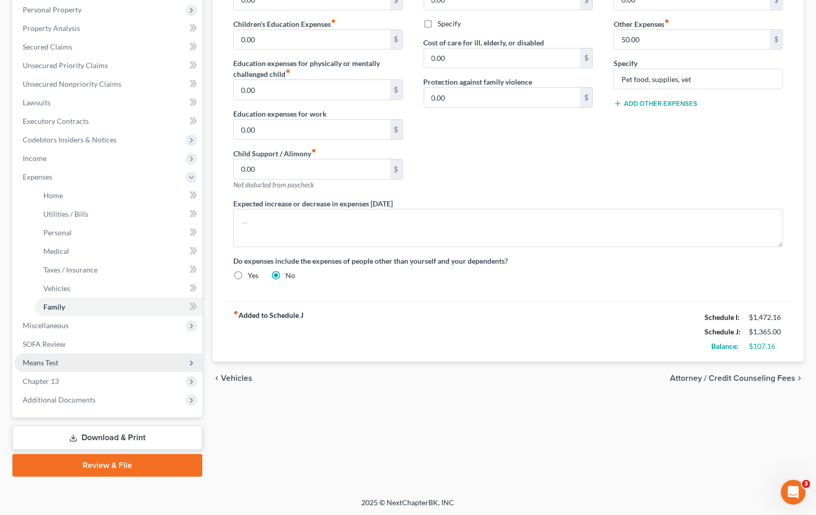
click at [27, 362] on span "Means Test" at bounding box center [41, 362] width 36 height 9
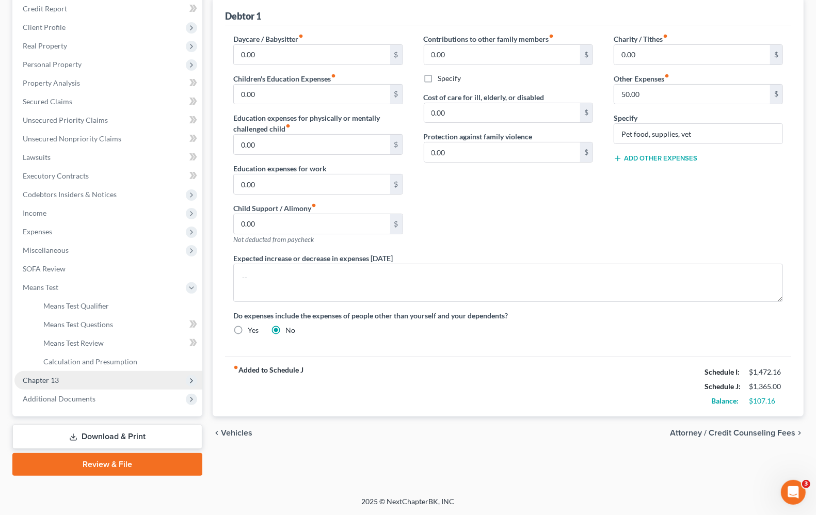
scroll to position [125, 0]
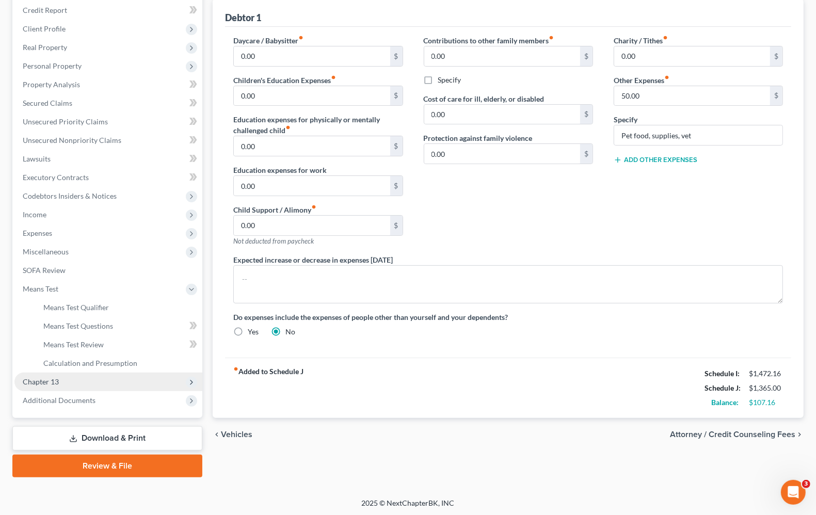
click at [35, 383] on span "Chapter 13" at bounding box center [41, 381] width 36 height 9
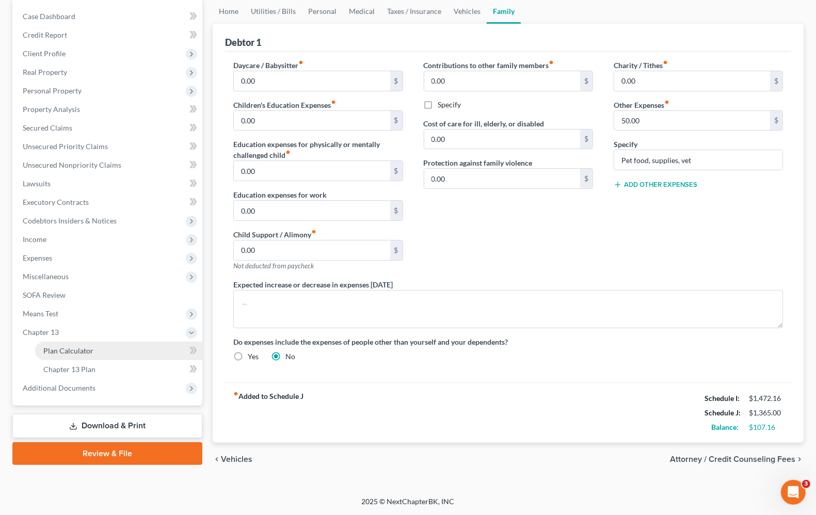
click at [46, 346] on span "Plan Calculator" at bounding box center [68, 350] width 50 height 9
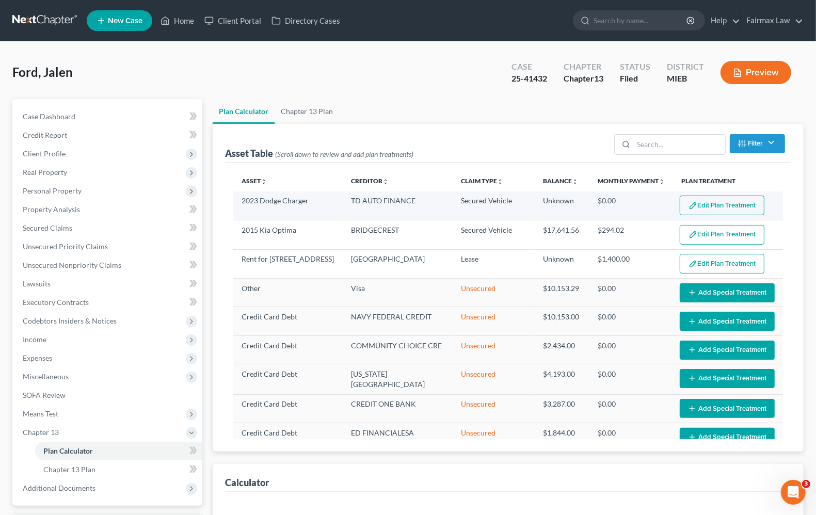
select select "59"
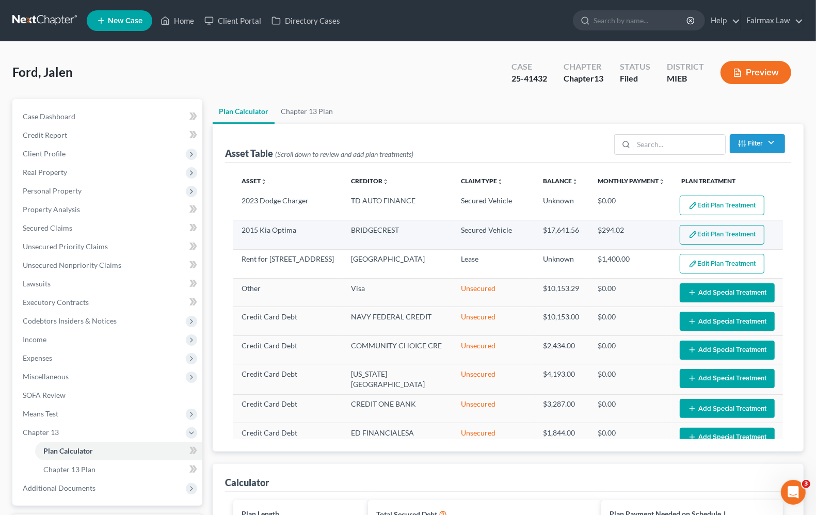
click at [716, 238] on button "Edit Plan Treatment" at bounding box center [722, 235] width 85 height 20
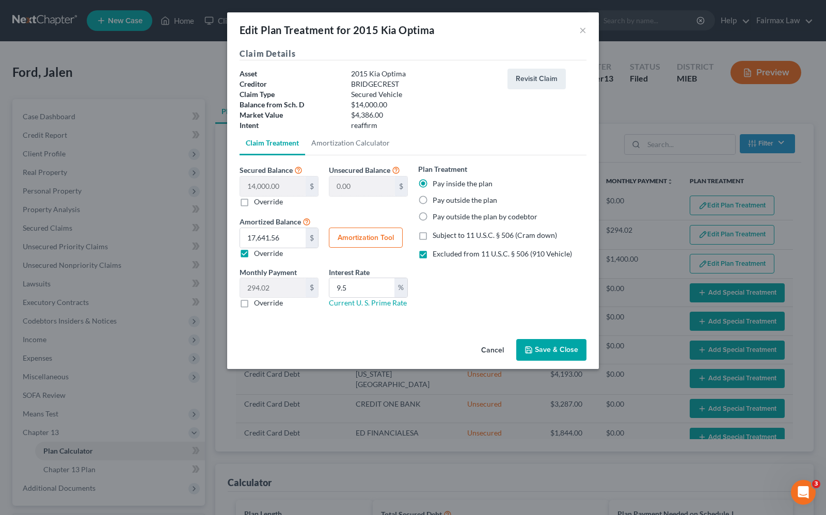
click at [563, 351] on button "Save & Close" at bounding box center [551, 350] width 70 height 22
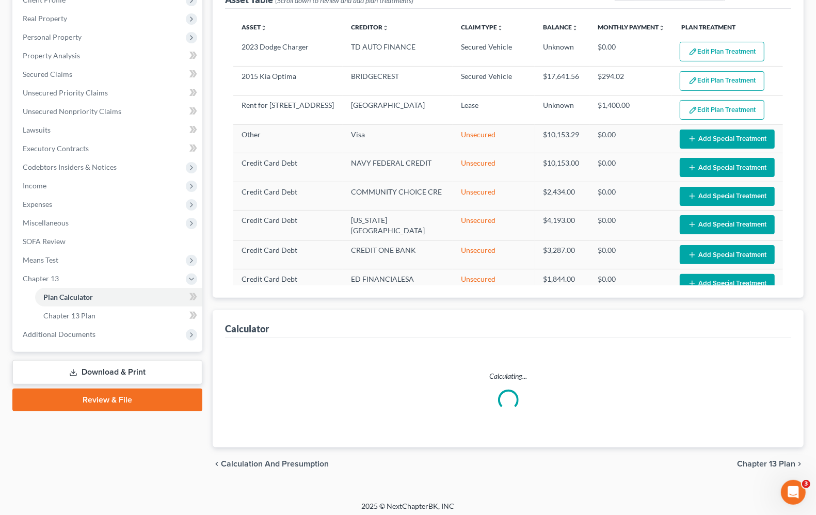
scroll to position [157, 0]
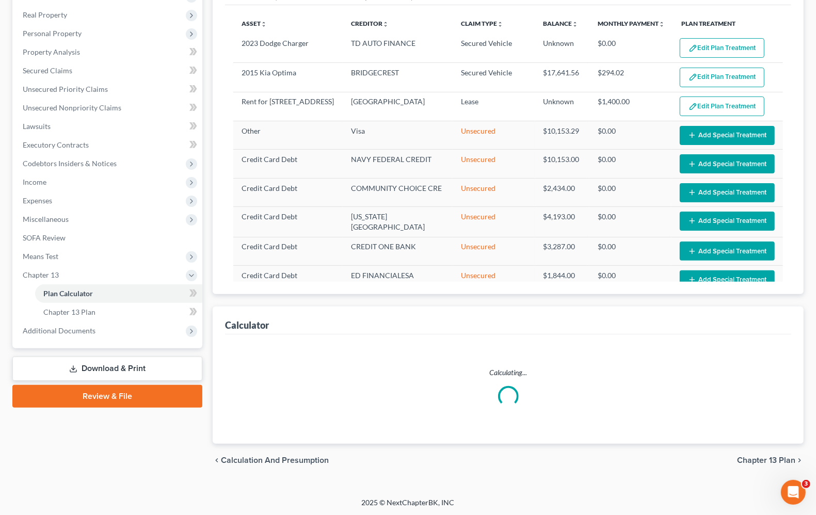
select select "59"
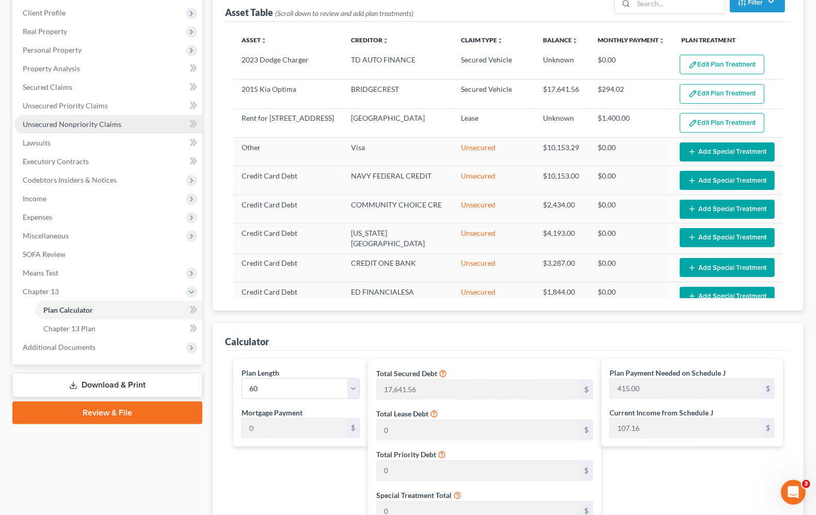
scroll to position [0, 0]
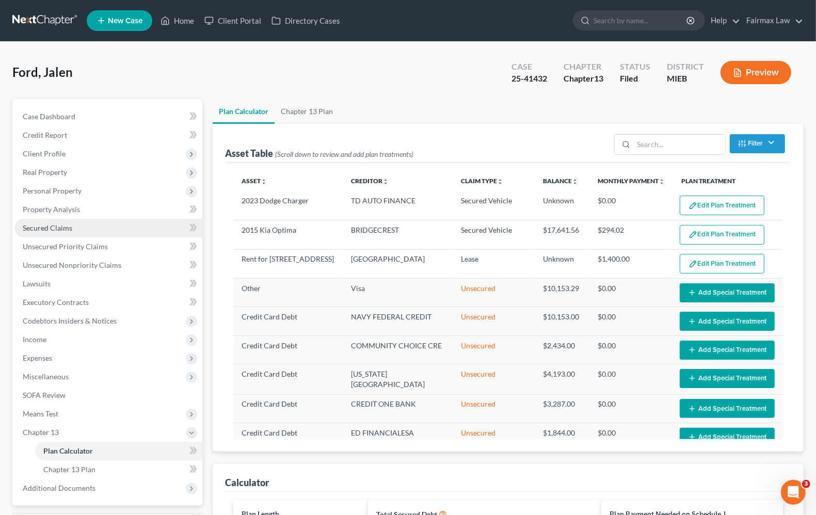
click at [48, 226] on span "Secured Claims" at bounding box center [48, 227] width 50 height 9
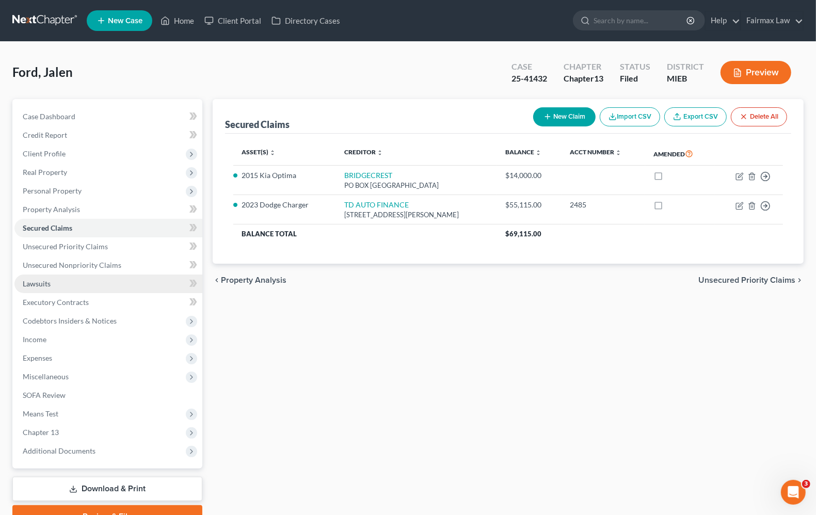
click at [52, 285] on link "Lawsuits" at bounding box center [108, 284] width 188 height 19
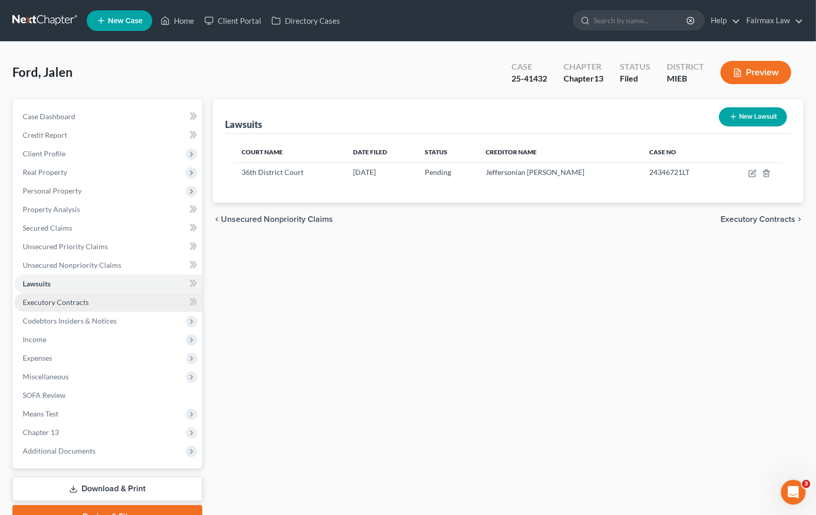
click at [52, 300] on span "Executory Contracts" at bounding box center [56, 302] width 66 height 9
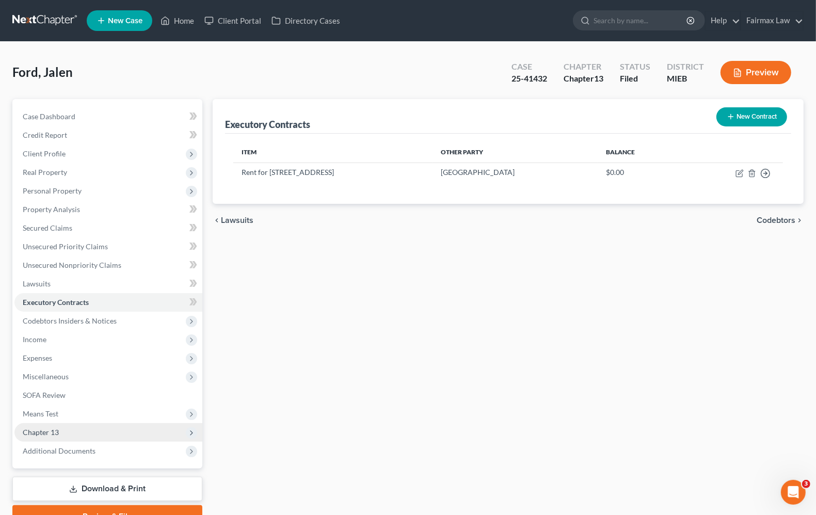
click at [48, 432] on span "Chapter 13" at bounding box center [41, 432] width 36 height 9
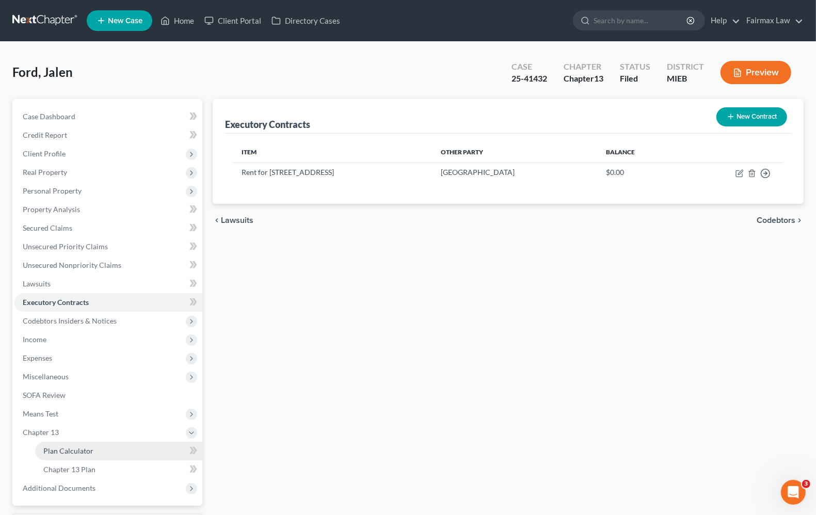
click at [60, 452] on span "Plan Calculator" at bounding box center [68, 450] width 50 height 9
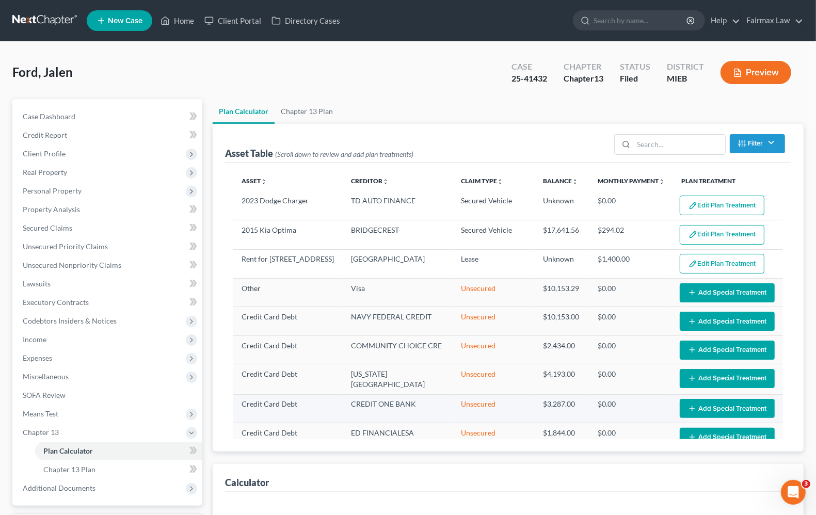
select select "59"
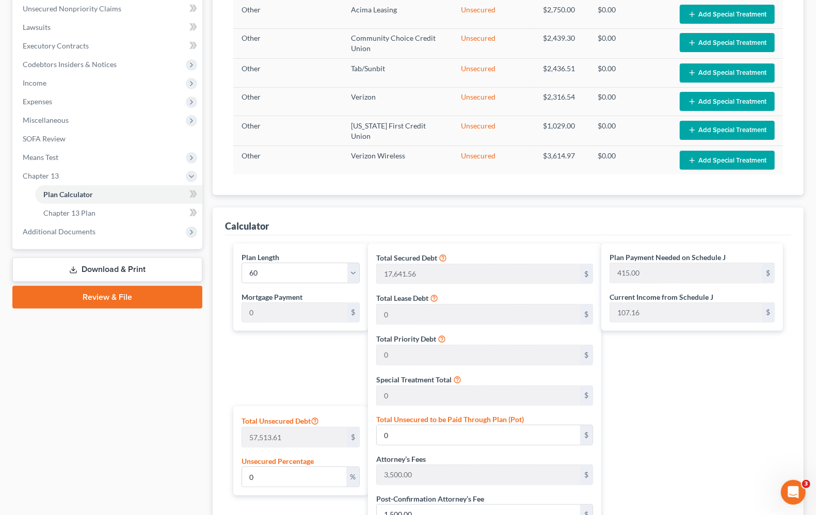
scroll to position [246, 0]
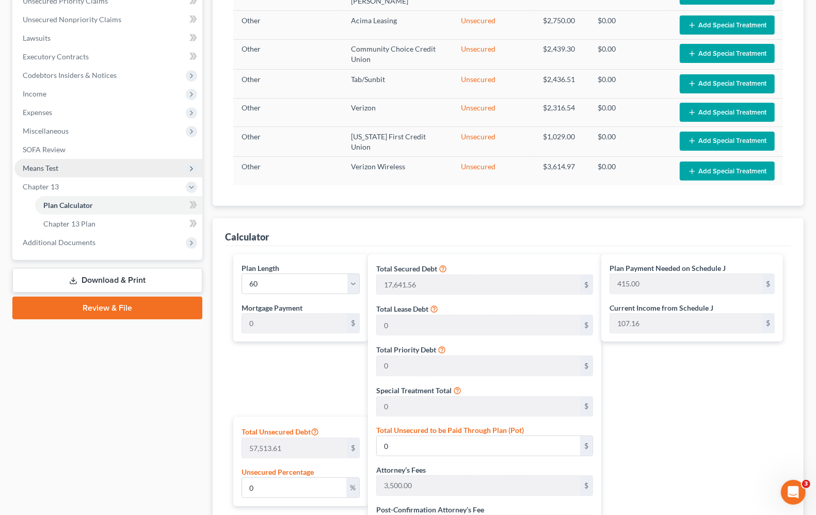
click at [30, 170] on span "Means Test" at bounding box center [41, 168] width 36 height 9
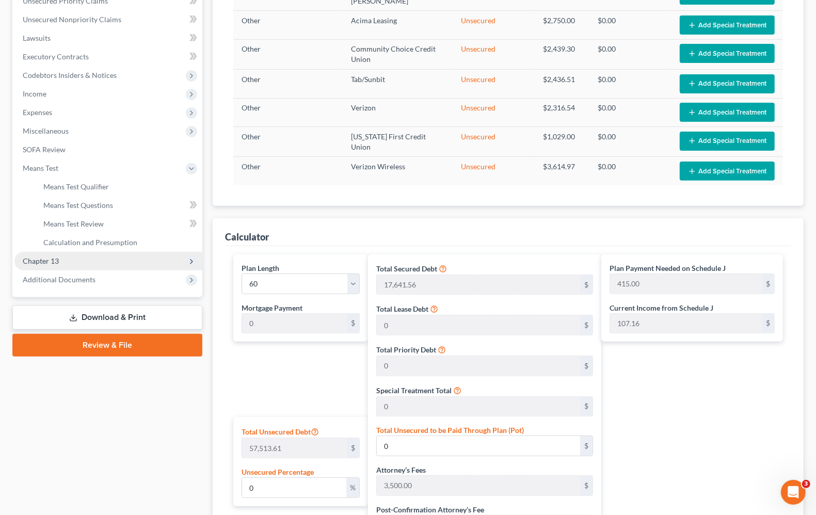
click at [39, 261] on span "Chapter 13" at bounding box center [41, 260] width 36 height 9
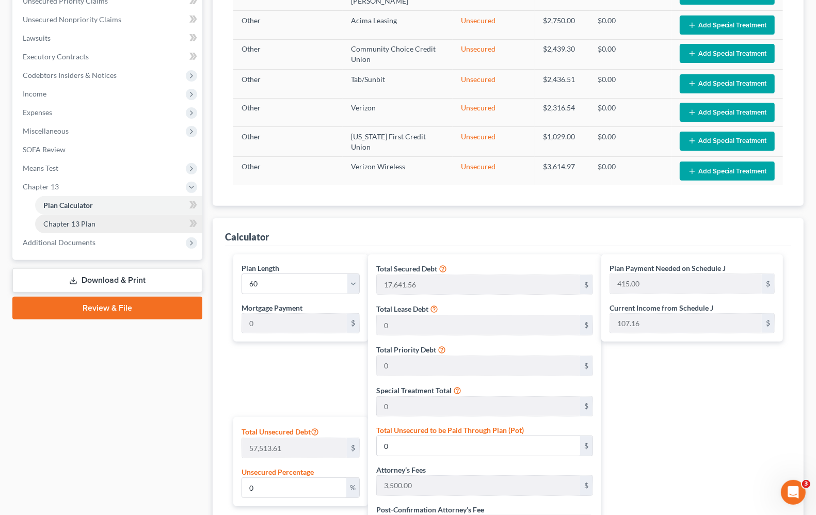
click at [52, 230] on link "Chapter 13 Plan" at bounding box center [118, 224] width 167 height 19
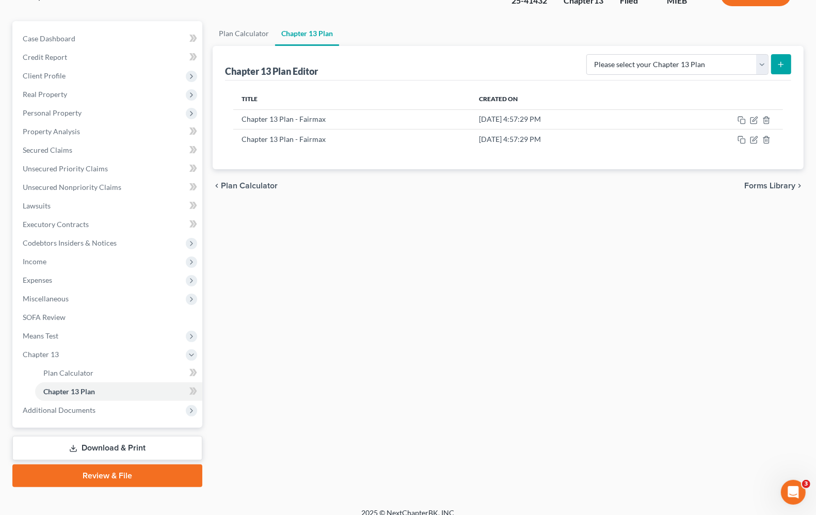
scroll to position [88, 0]
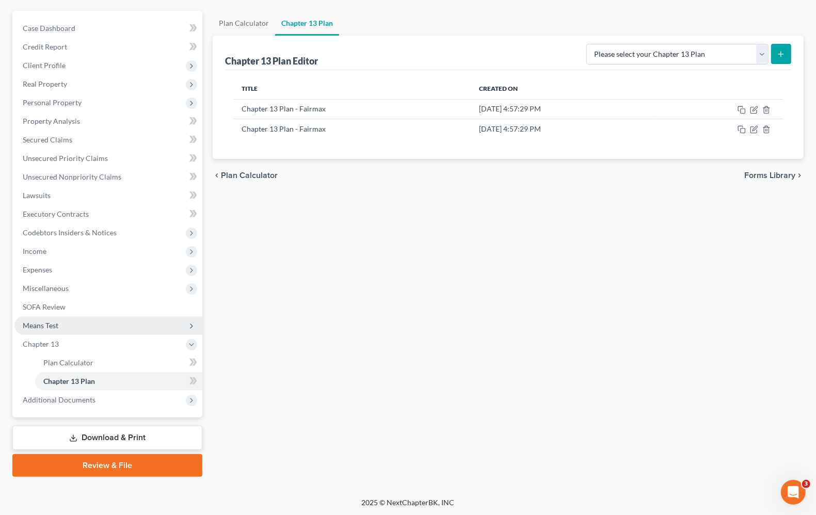
click at [19, 326] on span "Means Test" at bounding box center [108, 325] width 188 height 19
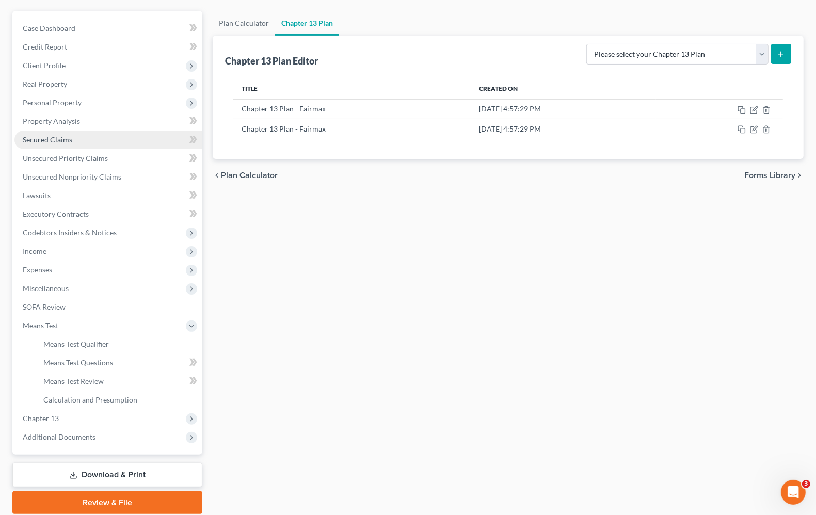
click at [50, 135] on span "Secured Claims" at bounding box center [48, 139] width 50 height 9
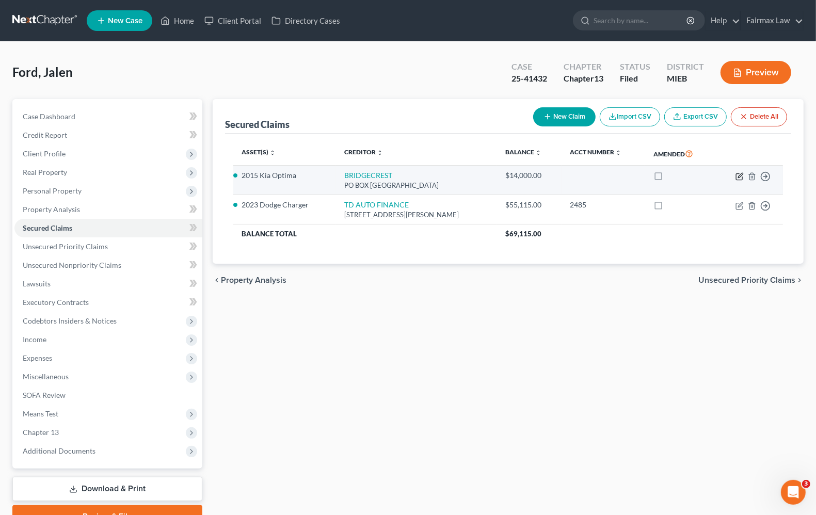
click at [741, 180] on icon "button" at bounding box center [739, 176] width 6 height 6
select select "3"
select select "2"
select select "0"
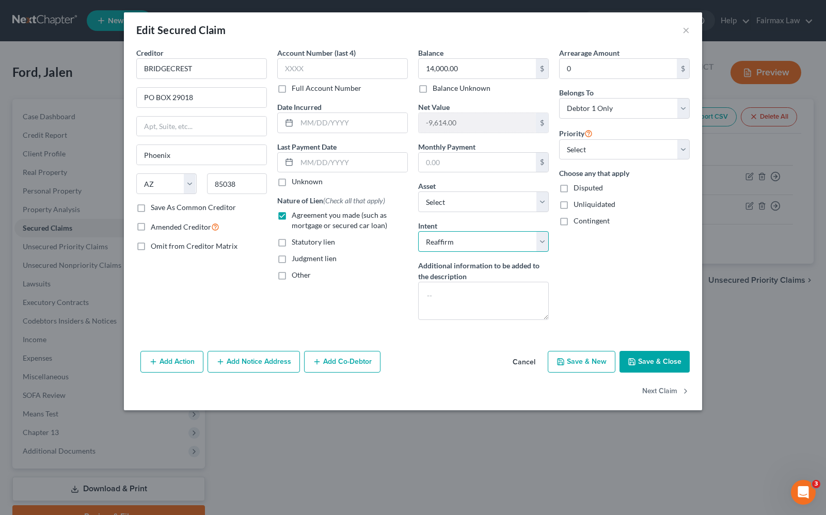
click at [507, 246] on select "Select Surrender Redeem Reaffirm Avoid Other" at bounding box center [483, 241] width 131 height 21
select select "0"
click at [418, 232] on select "Select Surrender Redeem Reaffirm Avoid Other" at bounding box center [483, 241] width 131 height 21
click at [654, 364] on button "Save & Close" at bounding box center [654, 362] width 70 height 22
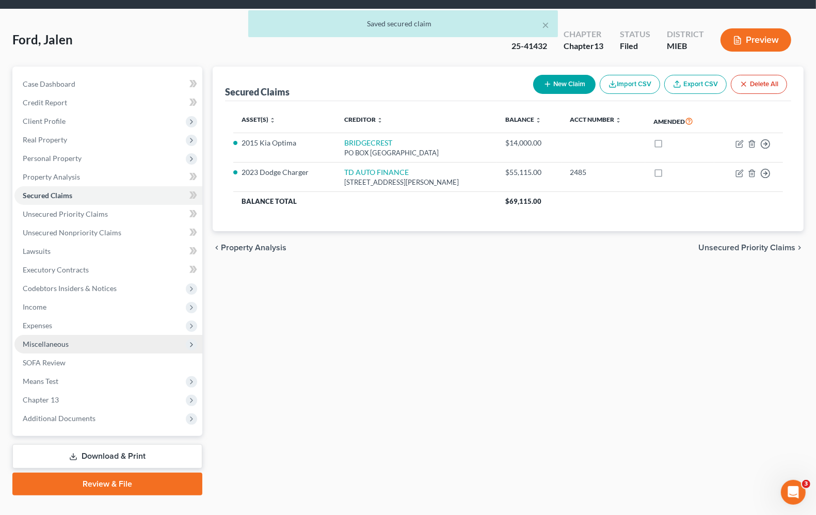
scroll to position [51, 0]
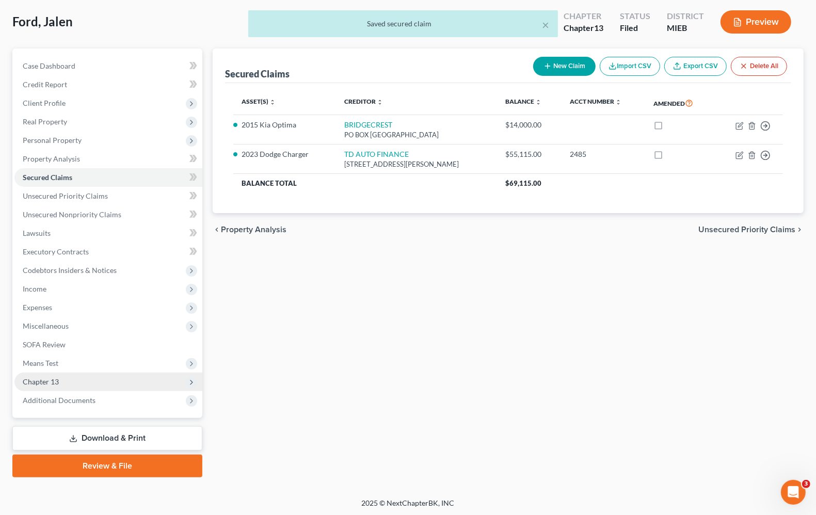
click at [50, 374] on span "Chapter 13" at bounding box center [108, 382] width 188 height 19
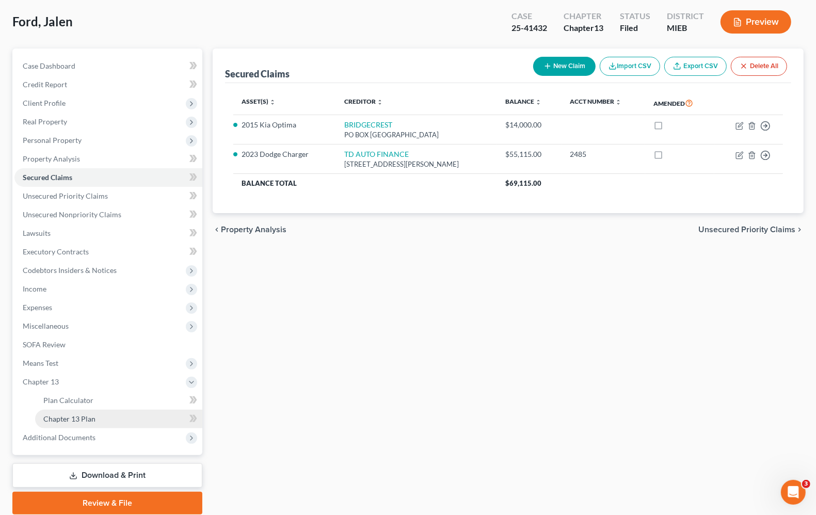
click at [69, 419] on span "Chapter 13 Plan" at bounding box center [69, 418] width 52 height 9
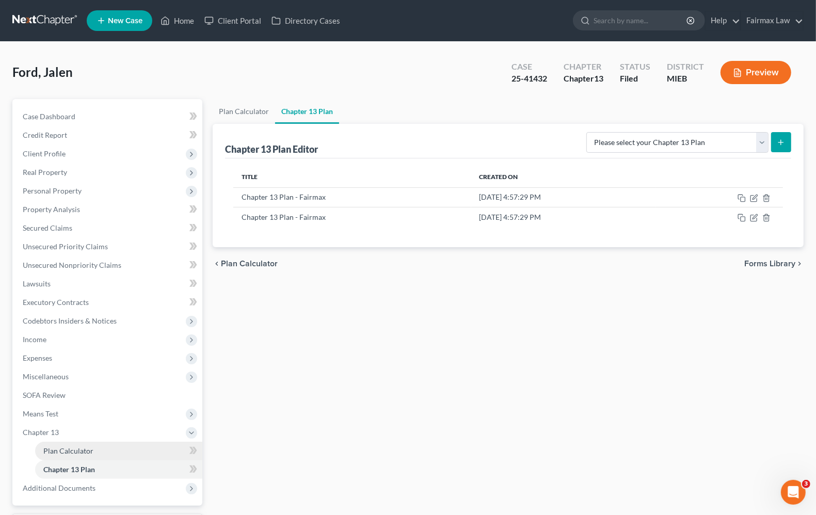
click at [70, 446] on span "Plan Calculator" at bounding box center [68, 450] width 50 height 9
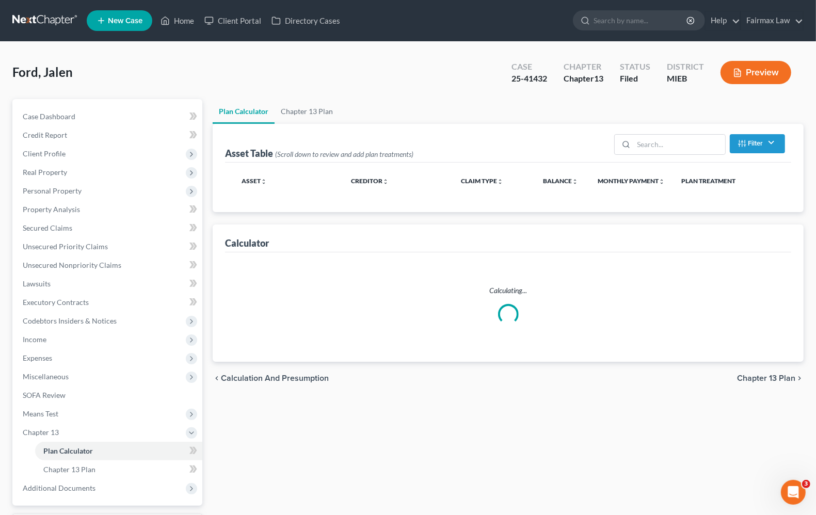
select select "59"
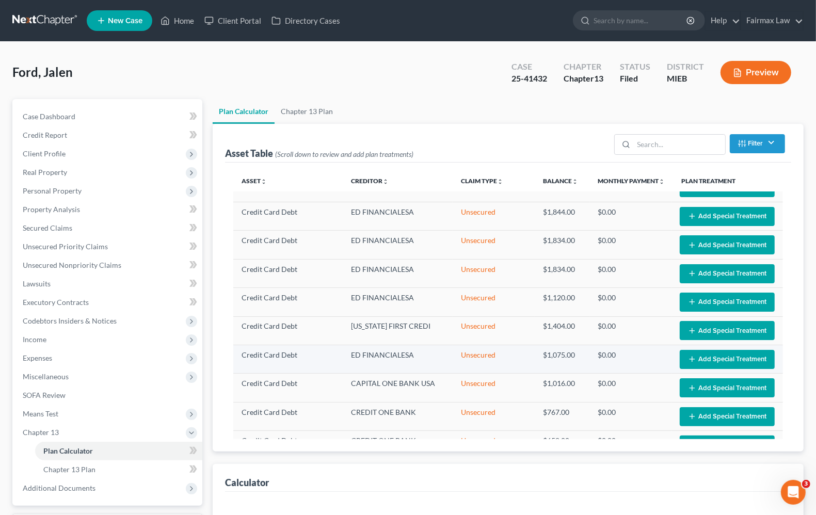
scroll to position [323, 0]
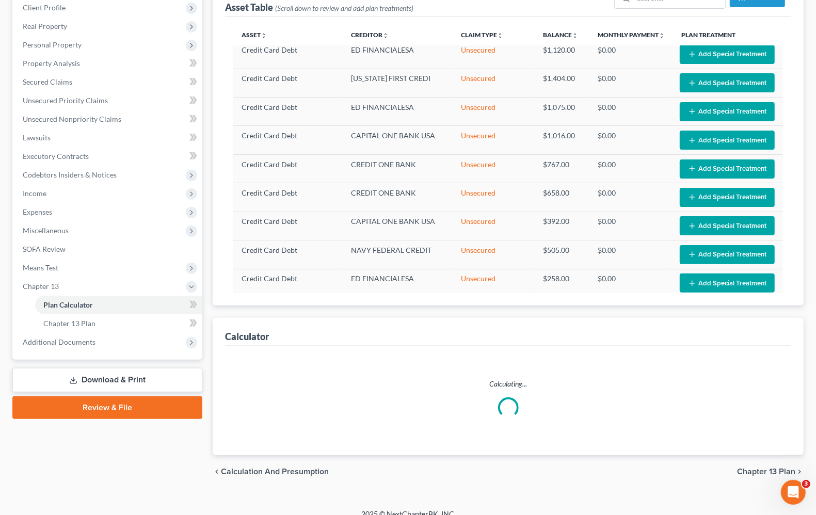
select select "59"
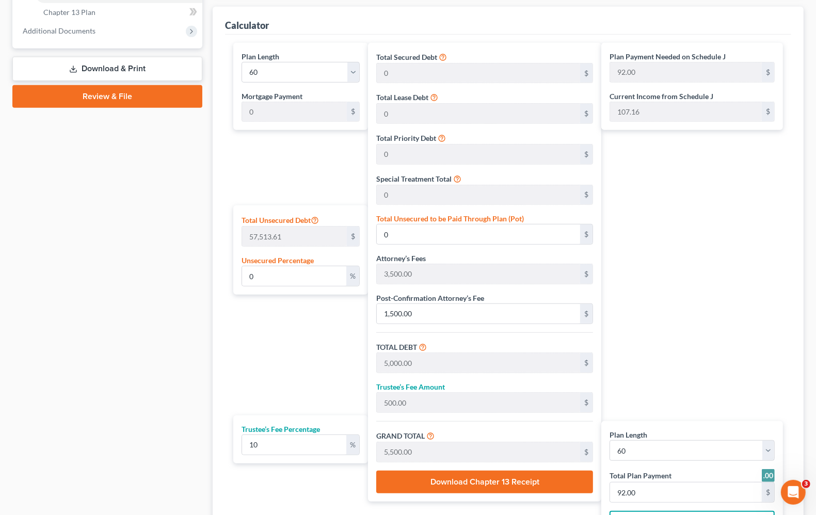
scroll to position [480, 0]
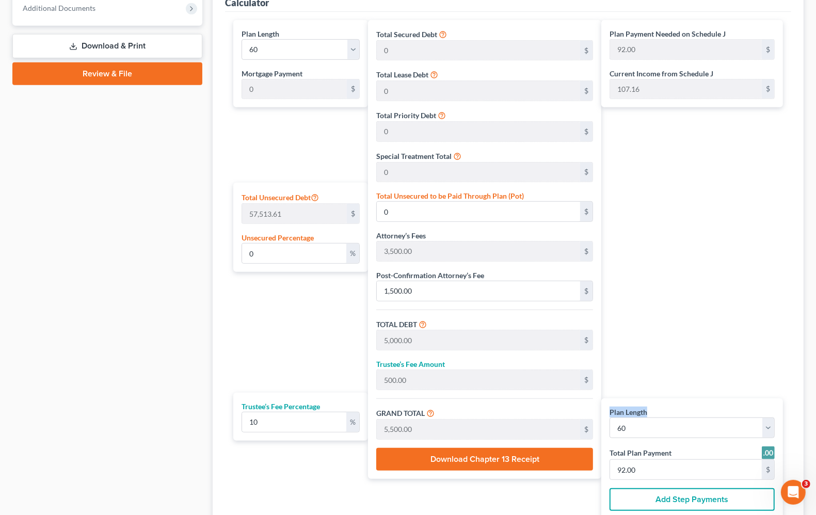
click at [651, 259] on div "Plan Payment Needed on Schedule J 92.00 $ Current Income from Schedule J 107.16…" at bounding box center [694, 269] width 187 height 499
click at [301, 422] on input "10" at bounding box center [294, 422] width 104 height 20
click at [635, 344] on div "Plan Payment Needed on Schedule J 92.00 $ Current Income from Schedule J 107.16…" at bounding box center [694, 269] width 187 height 499
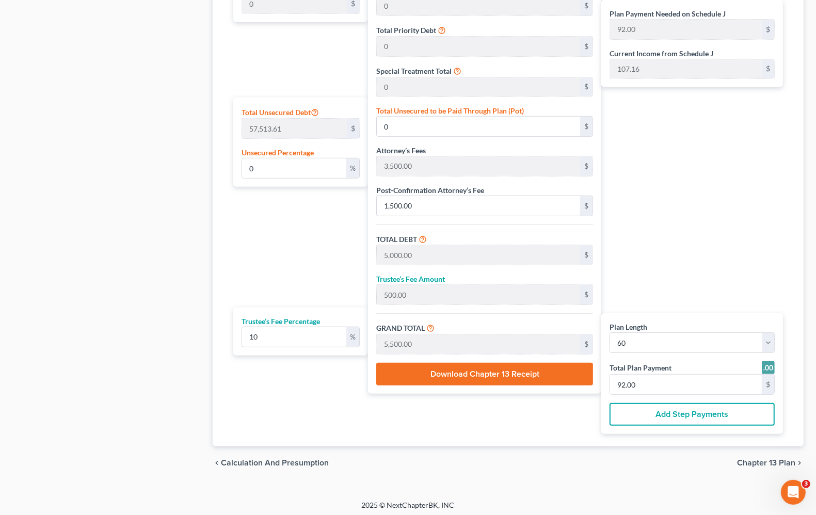
scroll to position [568, 0]
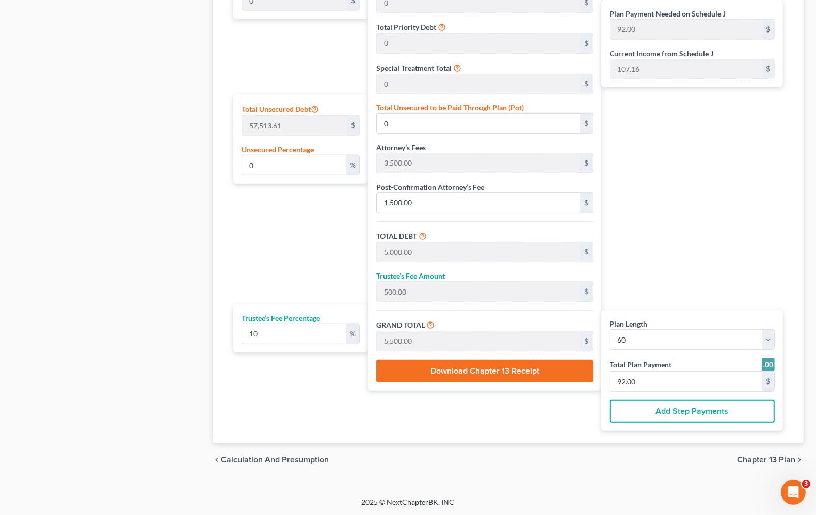
click at [554, 437] on div "Plan Length 1 2 3 4 5 6 7 8 9 10 11 12 13 14 15 16 17 18 19 20 21 22 23 24 25 2…" at bounding box center [508, 184] width 566 height 520
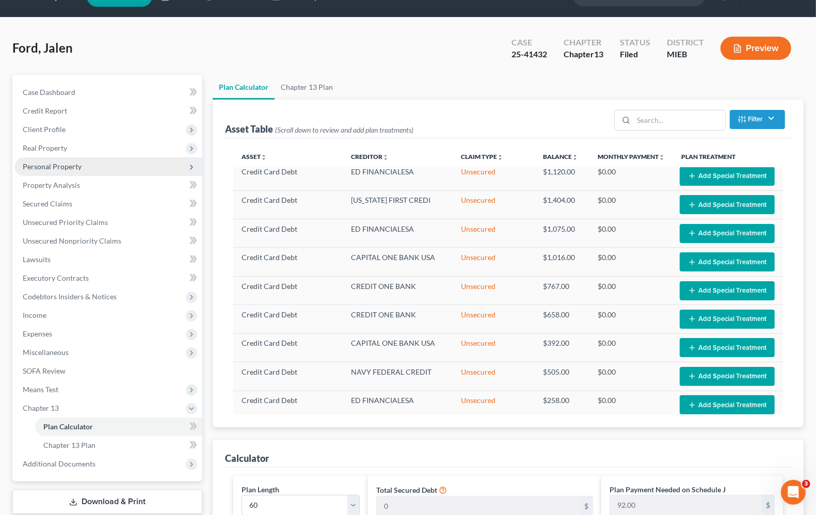
scroll to position [0, 0]
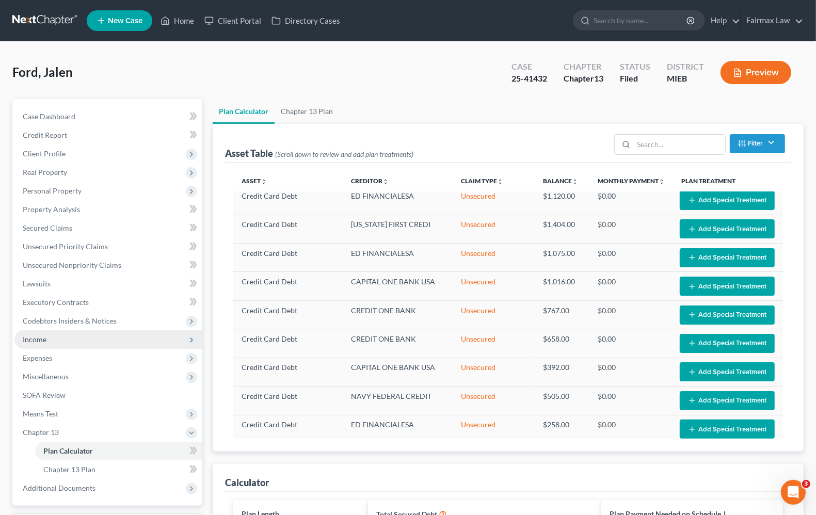
click at [40, 340] on span "Income" at bounding box center [35, 339] width 24 height 9
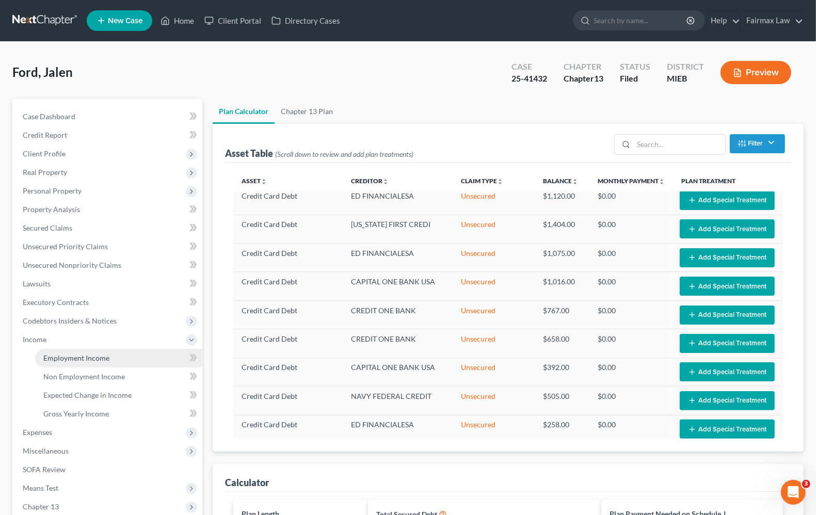
drag, startPoint x: 50, startPoint y: 357, endPoint x: 43, endPoint y: 357, distance: 6.7
click at [50, 357] on span "Employment Income" at bounding box center [76, 358] width 66 height 9
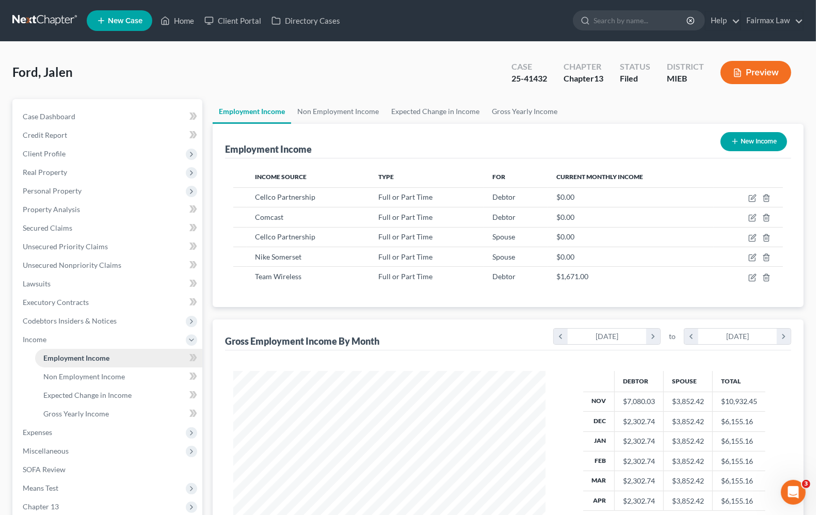
scroll to position [186, 332]
click at [34, 434] on span "Expenses" at bounding box center [37, 432] width 29 height 9
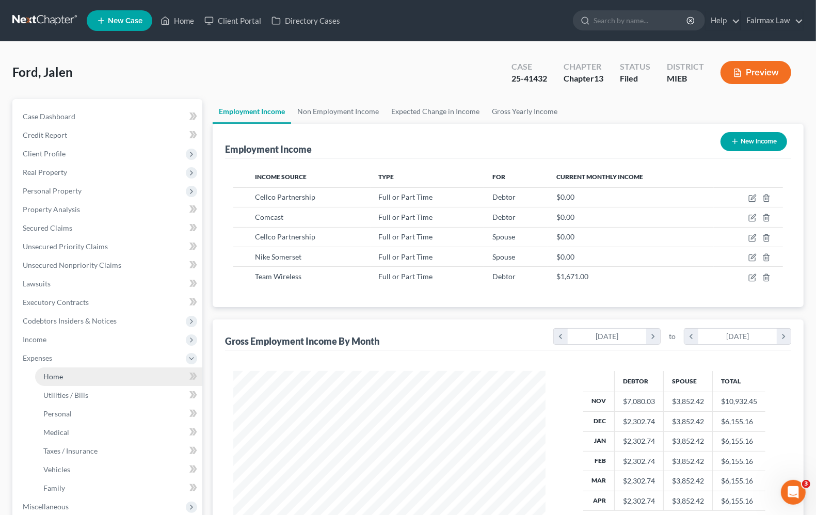
click at [51, 380] on link "Home" at bounding box center [118, 376] width 167 height 19
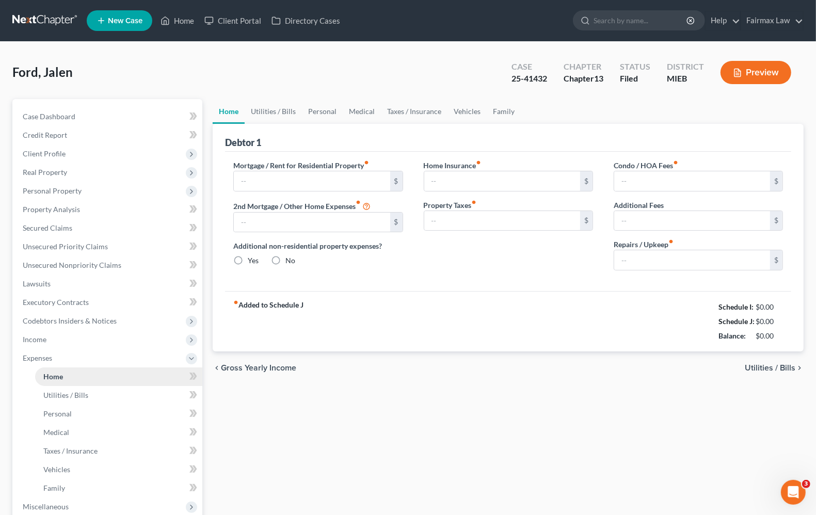
type input "0.00"
radio input "true"
type input "0.00"
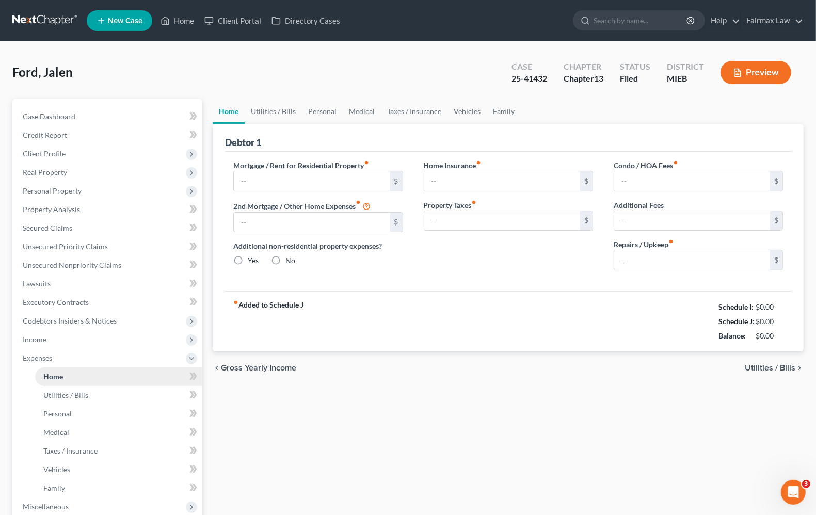
type input "0.00"
click at [765, 369] on span "Utilities / Bills" at bounding box center [770, 368] width 51 height 8
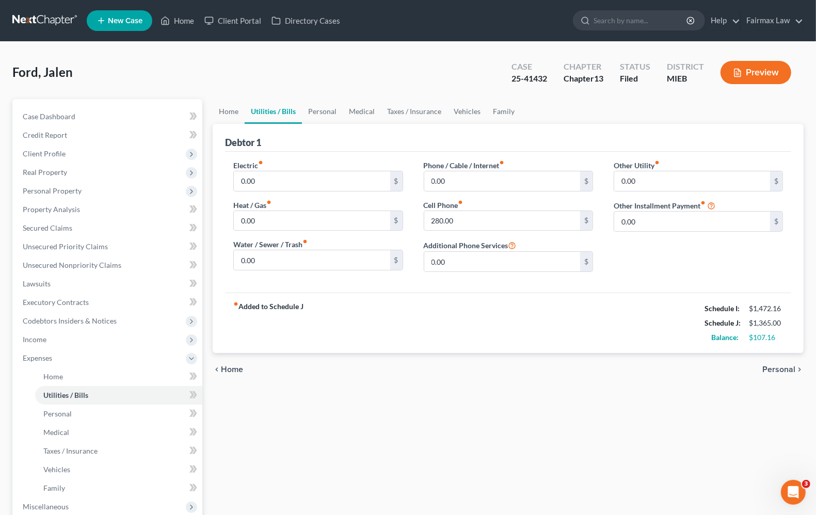
click at [780, 370] on span "Personal" at bounding box center [778, 369] width 33 height 8
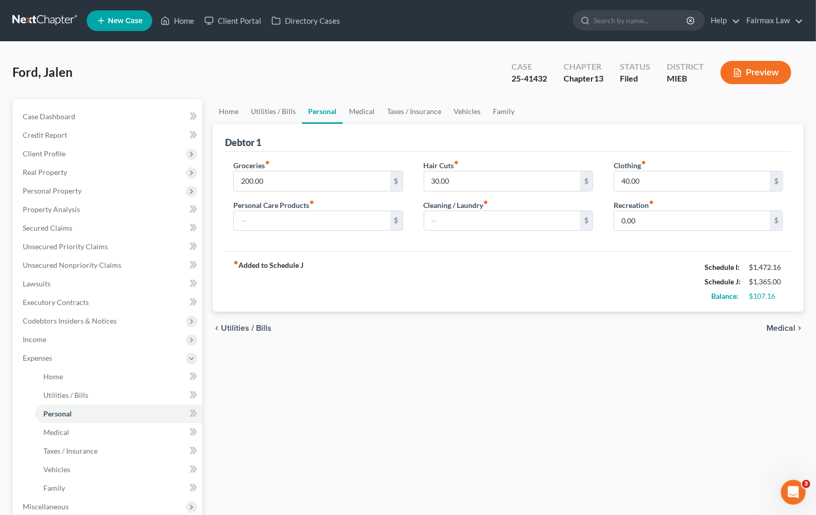
click at [774, 328] on span "Medical" at bounding box center [780, 328] width 29 height 8
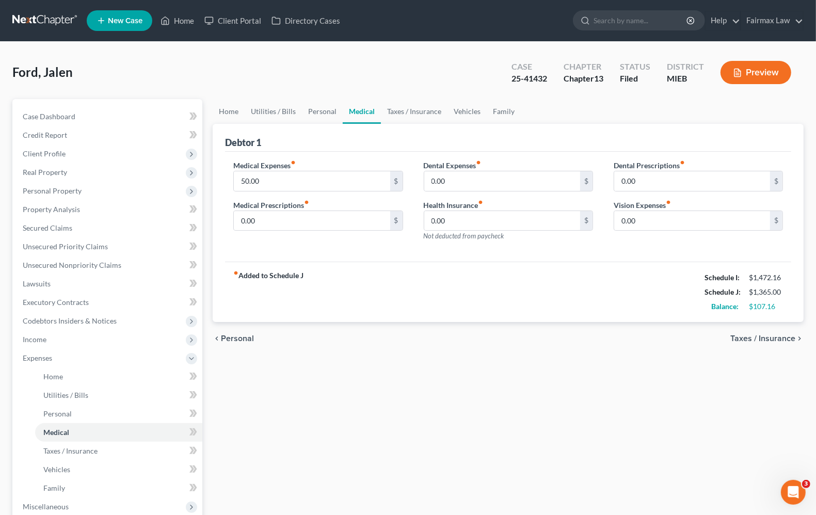
click at [770, 337] on span "Taxes / Insurance" at bounding box center [762, 338] width 65 height 8
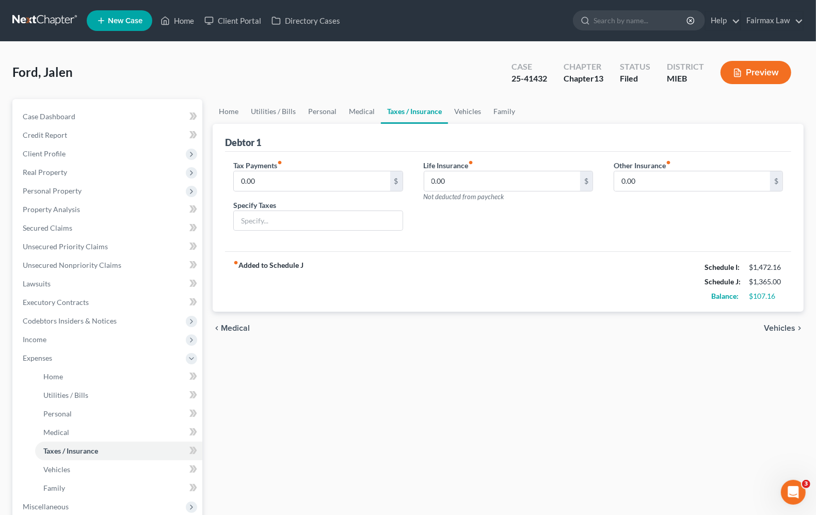
click at [773, 326] on span "Vehicles" at bounding box center [779, 328] width 31 height 8
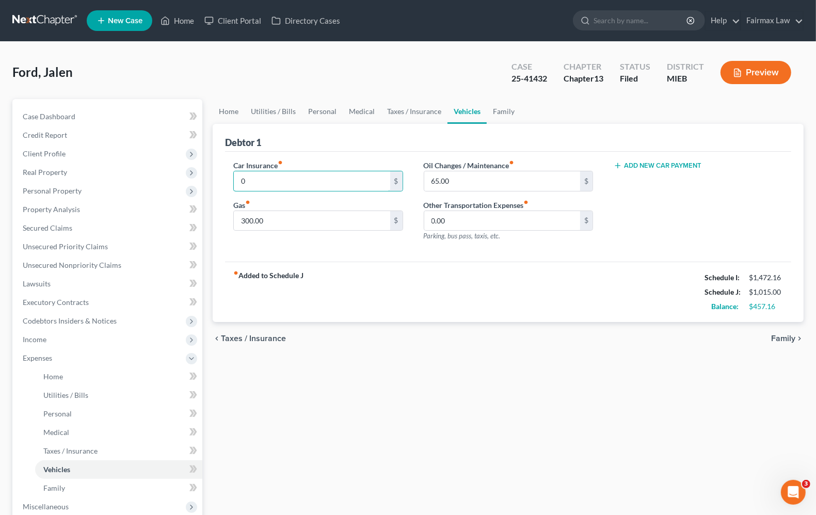
type input "0"
click at [471, 177] on input "65.00" at bounding box center [502, 181] width 156 height 20
type input "0"
click at [342, 259] on div "Car Insurance fiber_manual_record 0 $ Gas fiber_manual_record 300.00 $ Oil Chan…" at bounding box center [508, 207] width 566 height 110
click at [785, 336] on span "Family" at bounding box center [783, 338] width 24 height 8
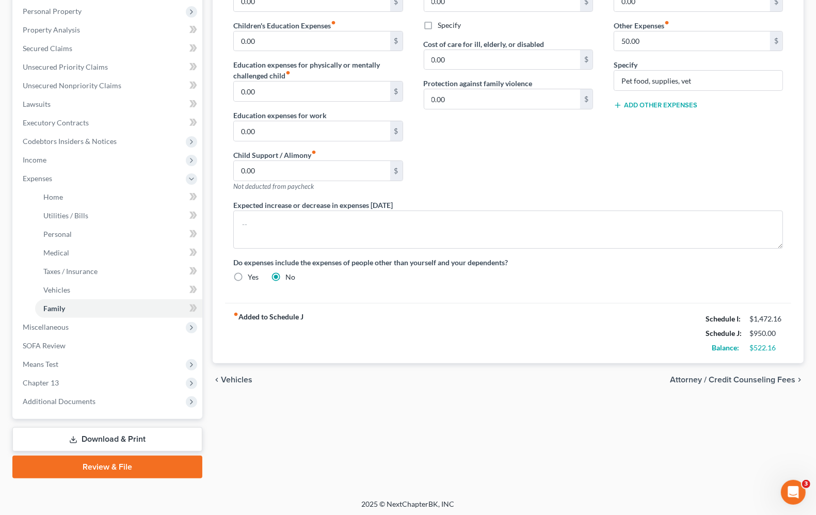
scroll to position [181, 0]
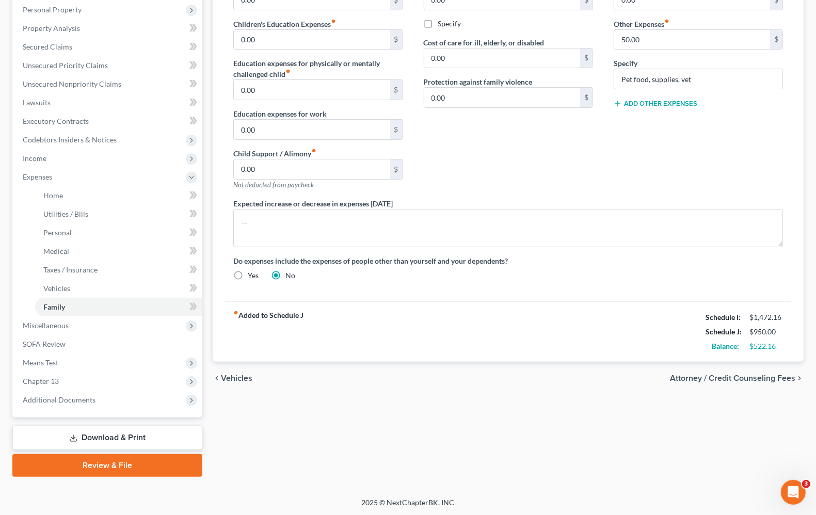
click at [241, 377] on span "Vehicles" at bounding box center [236, 378] width 31 height 8
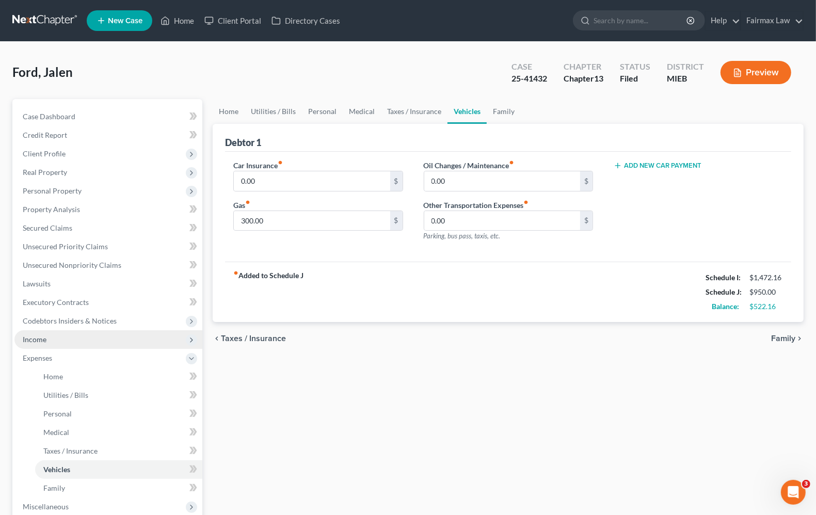
click at [35, 344] on span "Income" at bounding box center [108, 339] width 188 height 19
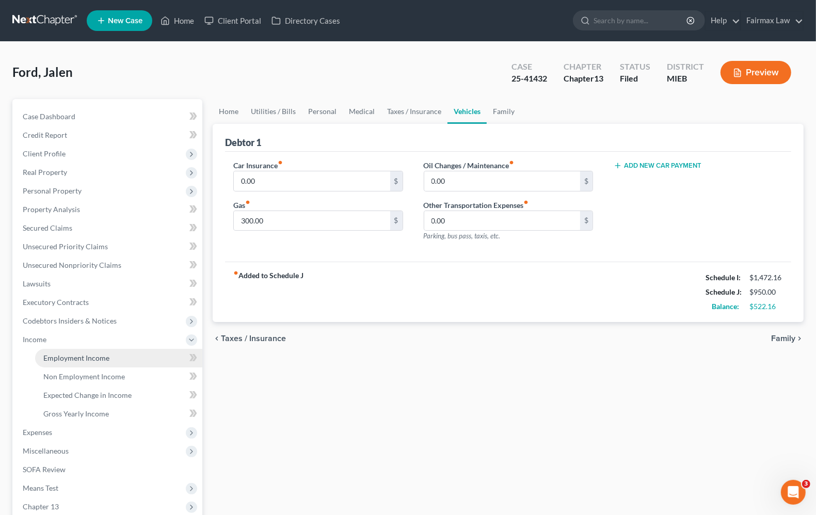
click at [52, 355] on span "Employment Income" at bounding box center [76, 358] width 66 height 9
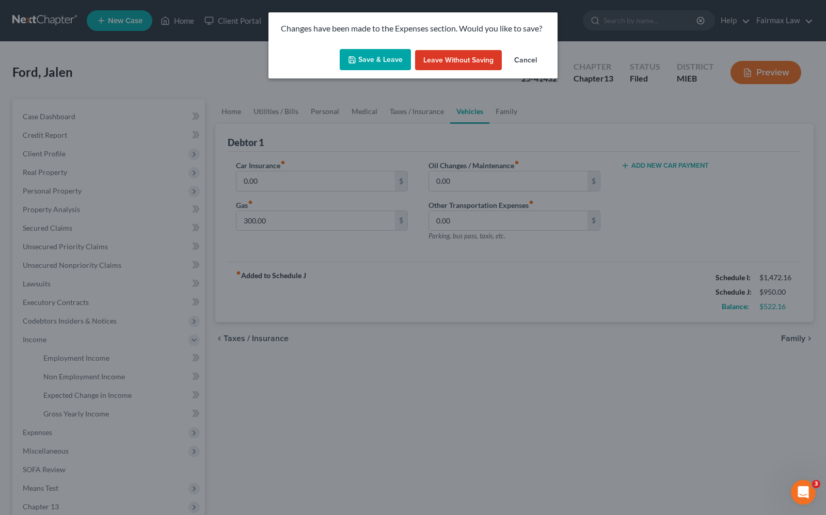
click at [355, 62] on icon "button" at bounding box center [352, 60] width 8 height 8
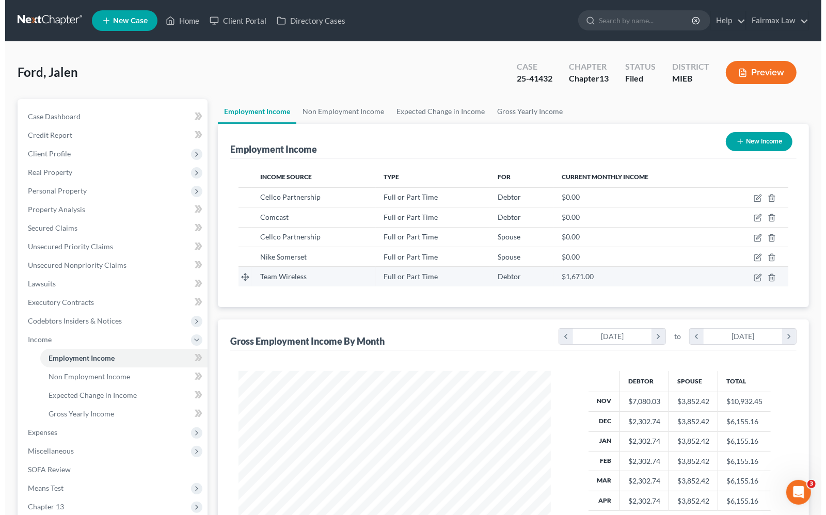
scroll to position [186, 332]
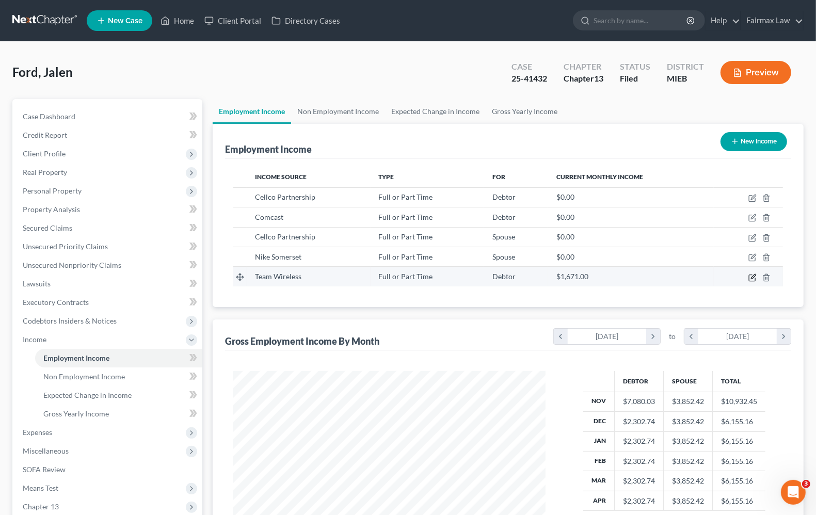
click at [755, 277] on icon "button" at bounding box center [753, 276] width 5 height 5
select select "0"
select select "52"
select select "1"
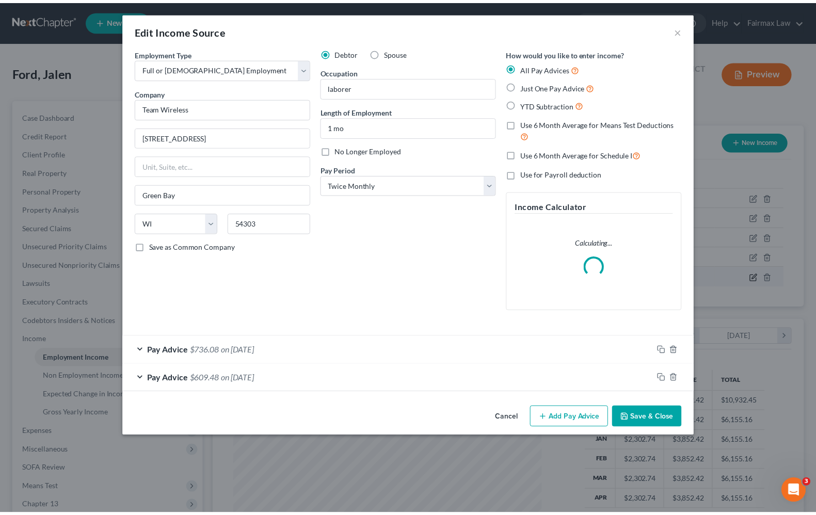
scroll to position [186, 336]
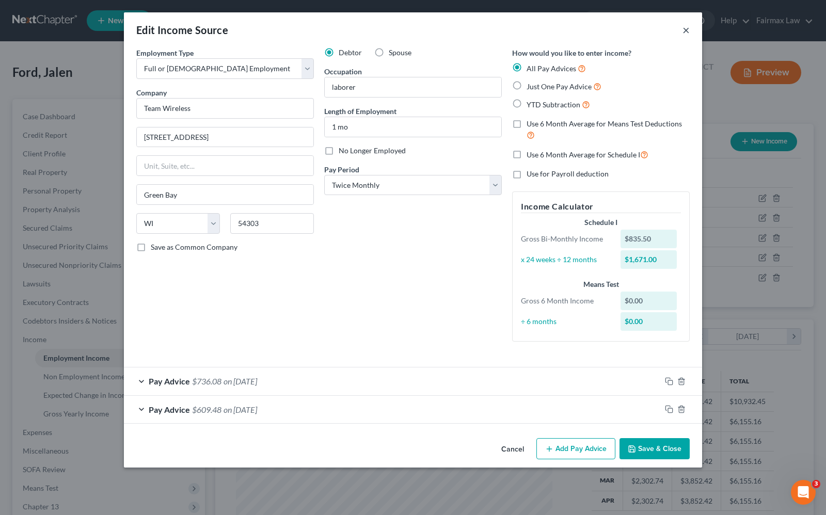
click at [687, 27] on button "×" at bounding box center [685, 30] width 7 height 12
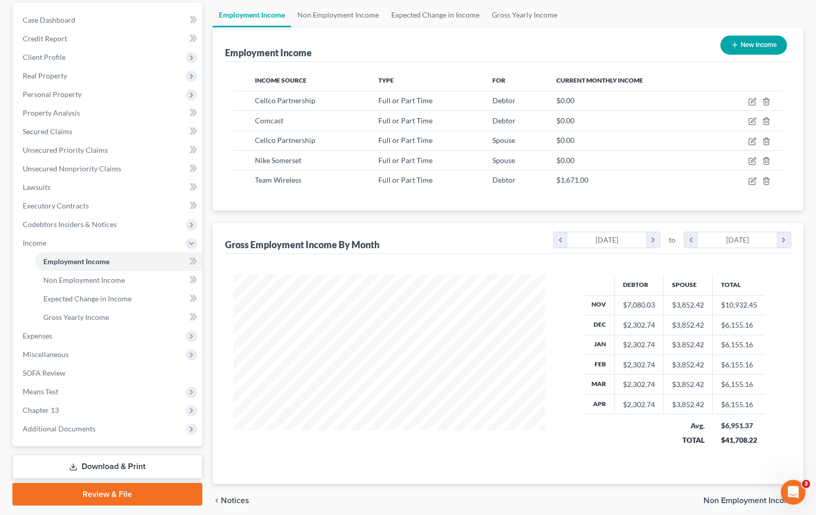
scroll to position [129, 0]
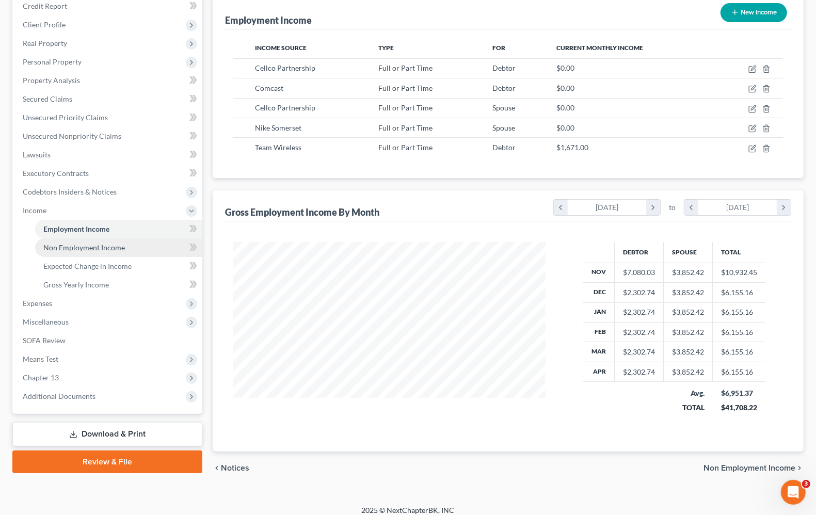
click at [88, 240] on link "Non Employment Income" at bounding box center [118, 247] width 167 height 19
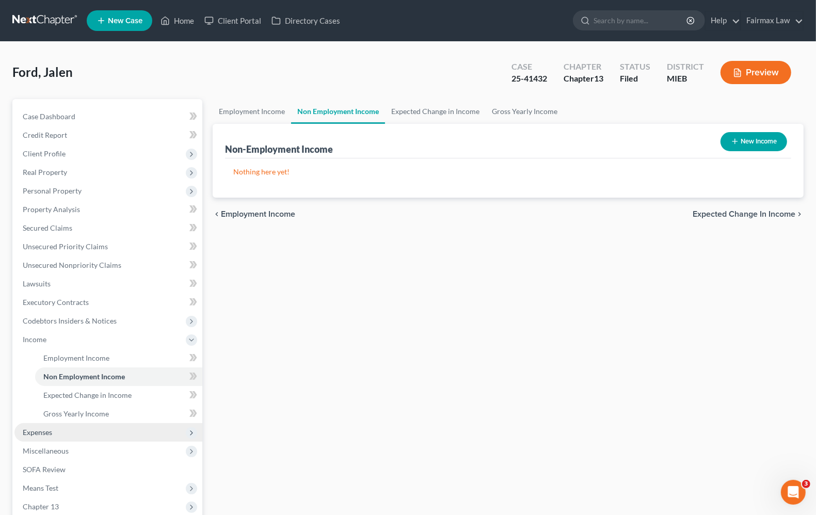
click at [50, 435] on span "Expenses" at bounding box center [37, 432] width 29 height 9
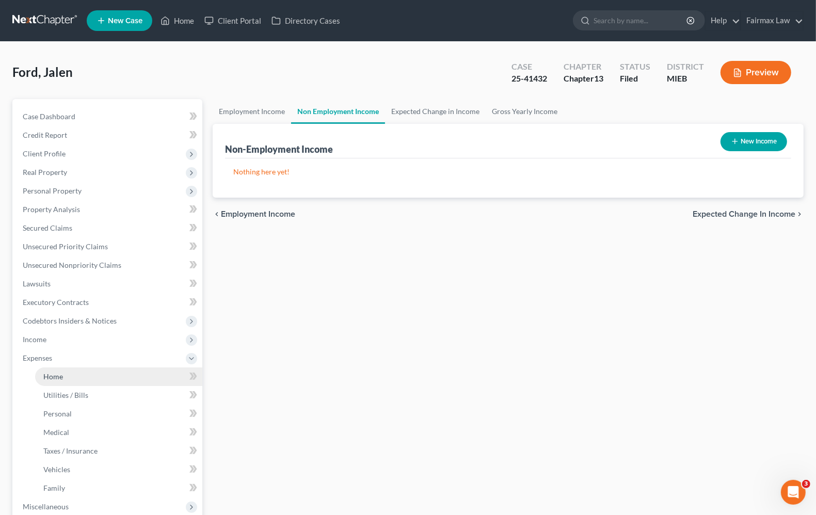
click at [47, 375] on span "Home" at bounding box center [53, 376] width 20 height 9
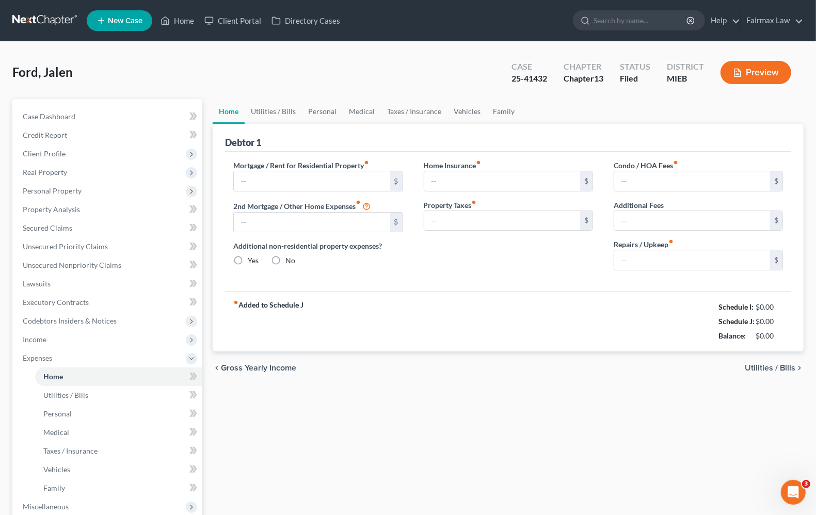
type input "0.00"
radio input "true"
type input "0.00"
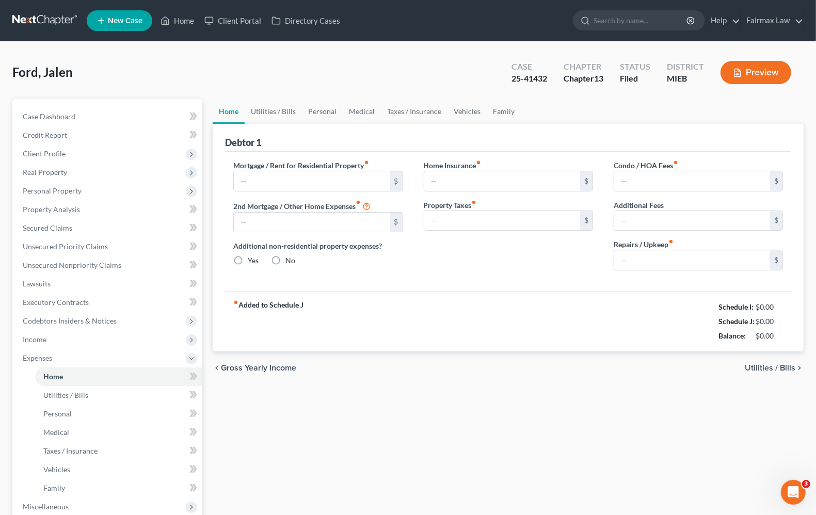
type input "0.00"
click at [752, 370] on span "Utilities / Bills" at bounding box center [770, 368] width 51 height 8
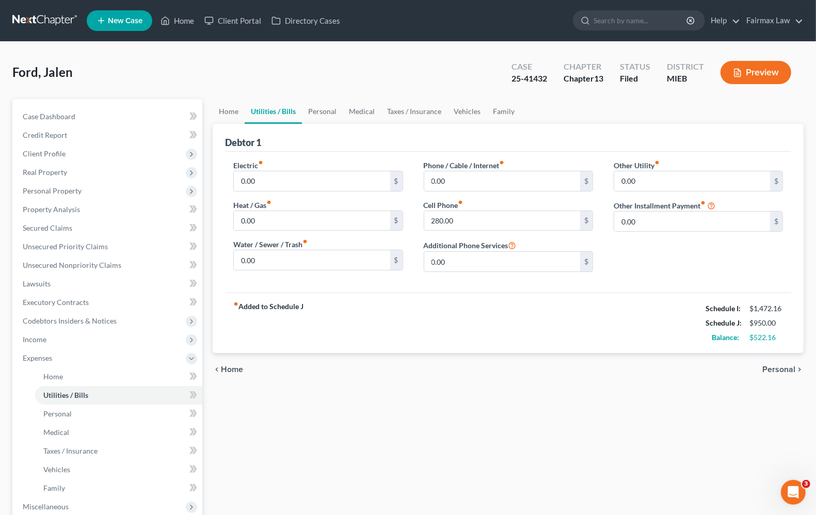
click at [787, 370] on span "Personal" at bounding box center [778, 369] width 33 height 8
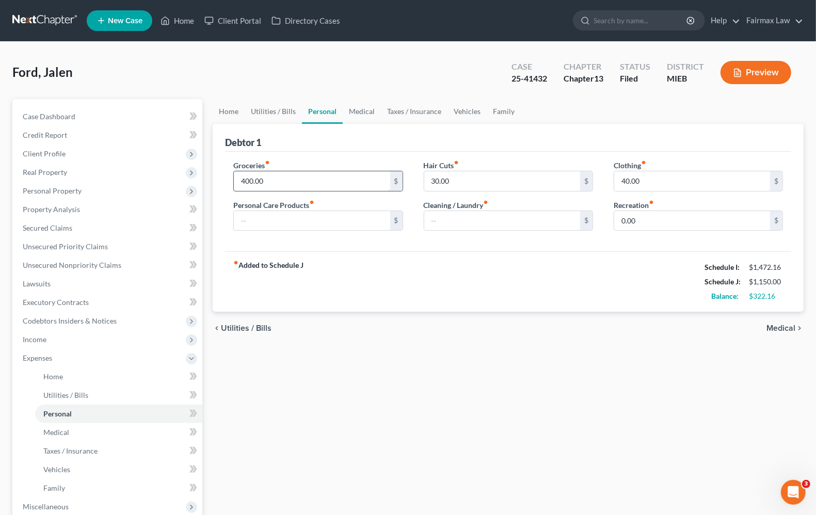
type input "400.00"
type input "75.0"
type input "0"
click at [327, 219] on input "75.0" at bounding box center [312, 221] width 156 height 20
type input "50.00"
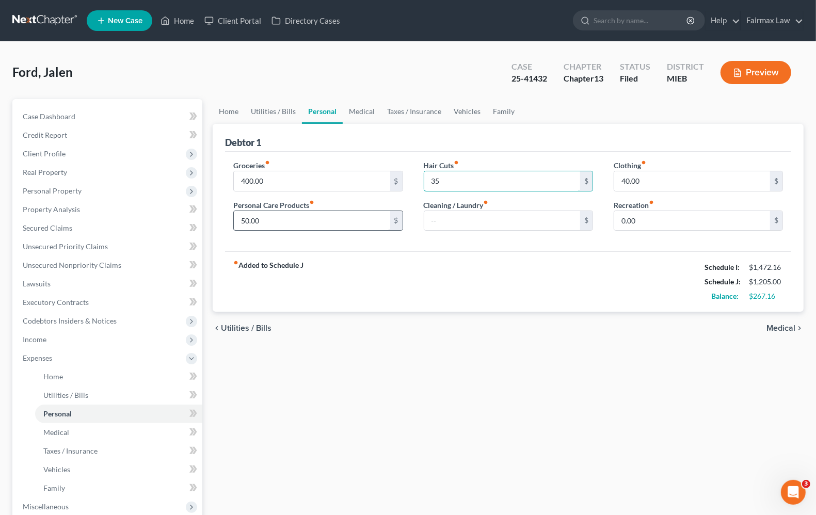
type input "3"
type input "5"
type input "50.00"
type input "15.00"
type input "75.00"
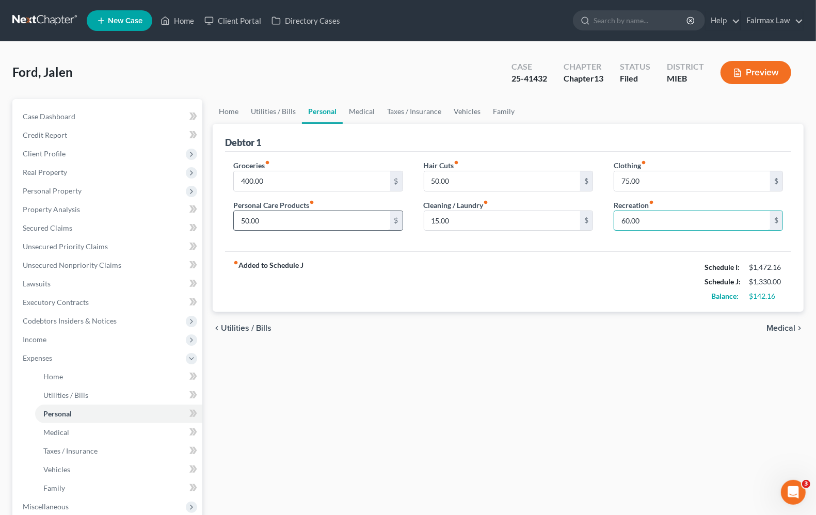
type input "60.00"
click at [789, 326] on span "Medical" at bounding box center [780, 328] width 29 height 8
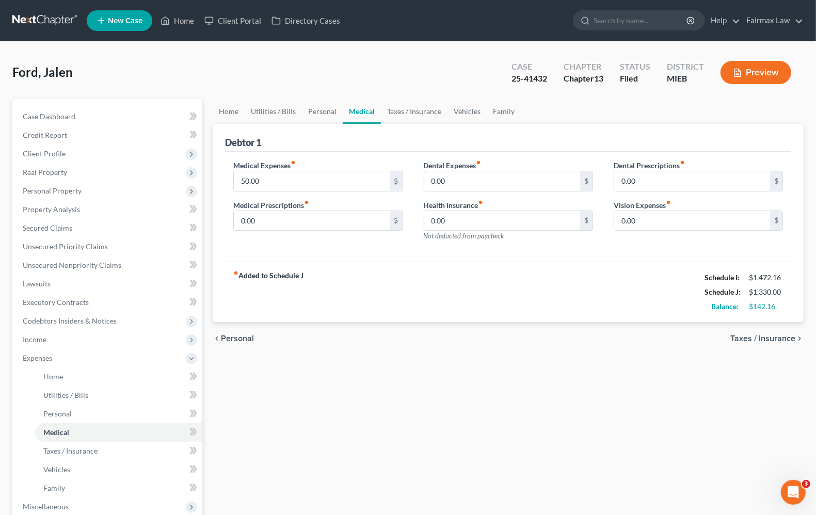
click at [785, 336] on span "Taxes / Insurance" at bounding box center [762, 338] width 65 height 8
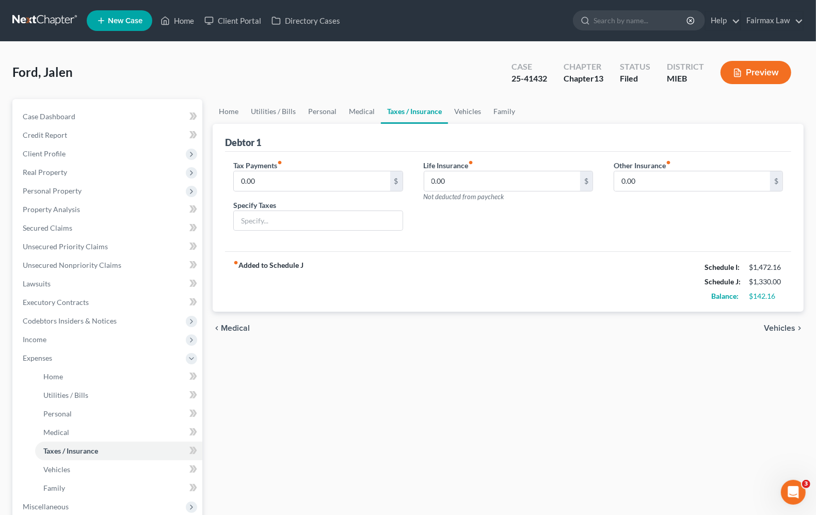
click at [783, 324] on span "Vehicles" at bounding box center [779, 328] width 31 height 8
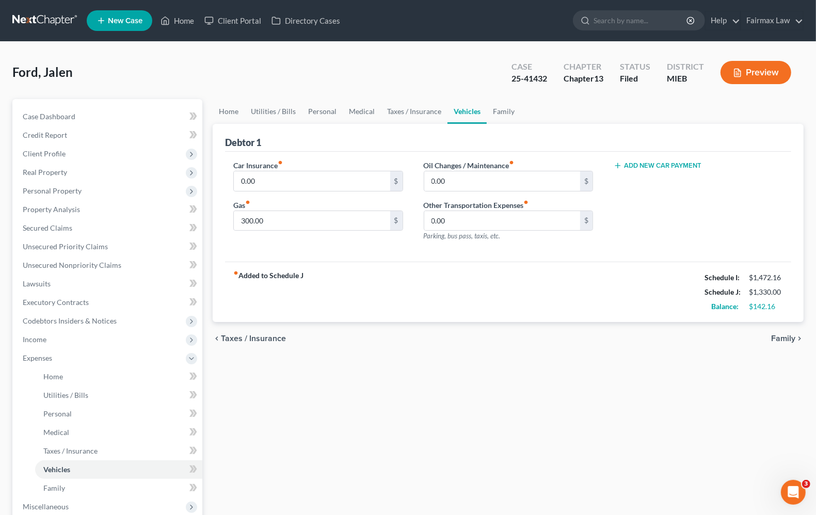
click at [783, 336] on span "Family" at bounding box center [783, 338] width 24 height 8
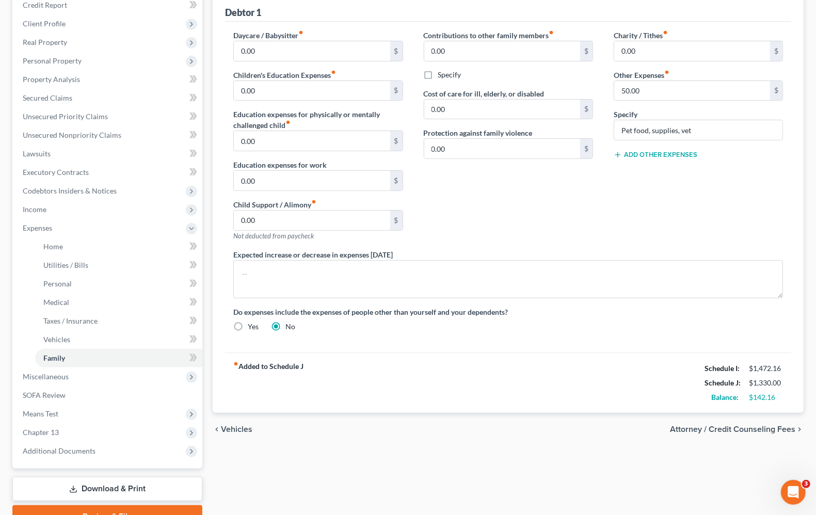
scroll to position [117, 0]
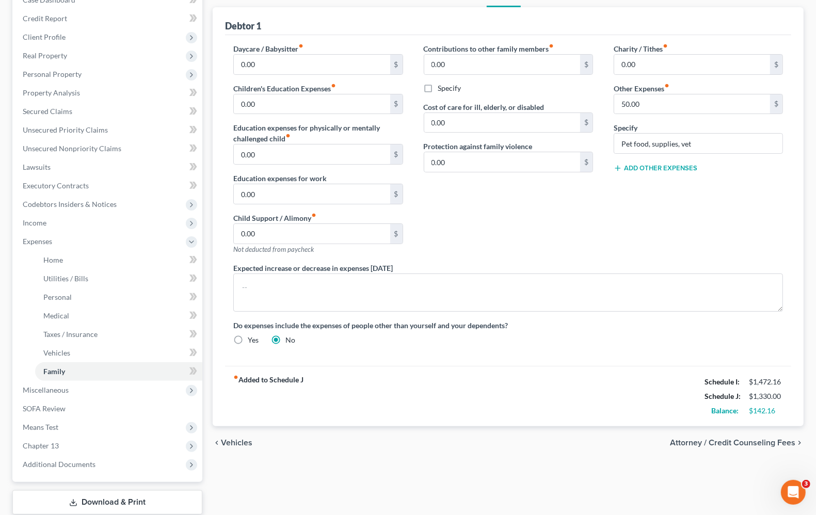
click at [286, 382] on strong "fiber_manual_record Added to Schedule J" at bounding box center [268, 396] width 70 height 43
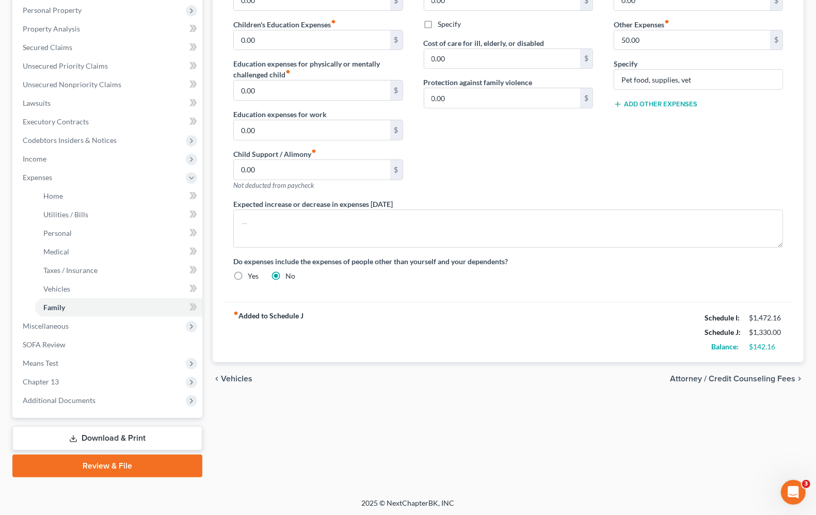
scroll to position [181, 0]
click at [33, 387] on span "Chapter 13" at bounding box center [108, 381] width 188 height 19
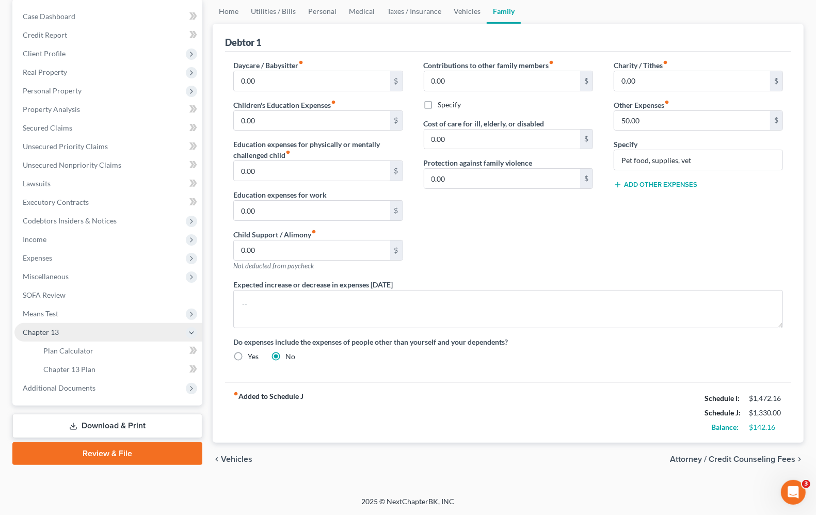
scroll to position [101, 0]
click at [85, 362] on link "Chapter 13 Plan" at bounding box center [118, 369] width 167 height 19
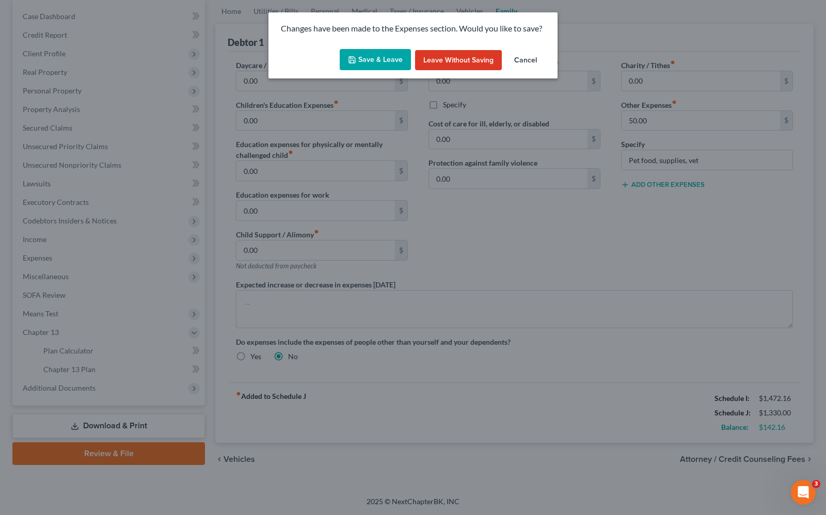
click at [366, 63] on button "Save & Leave" at bounding box center [375, 60] width 71 height 22
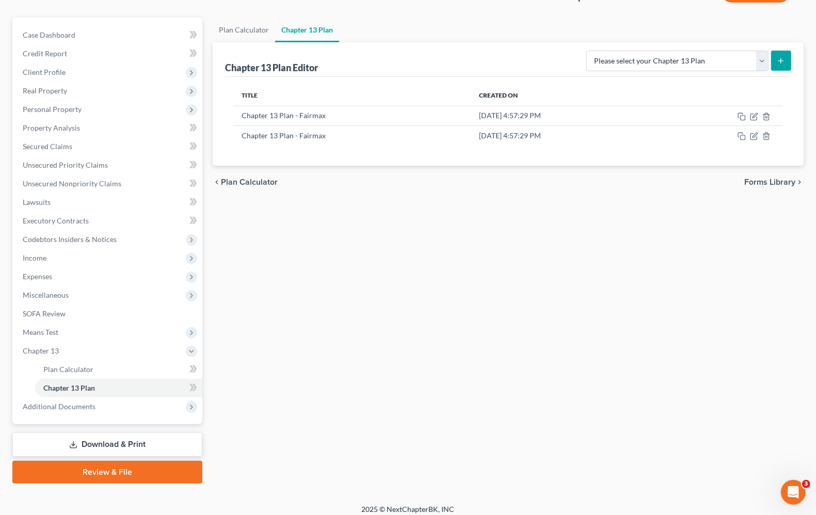
scroll to position [88, 0]
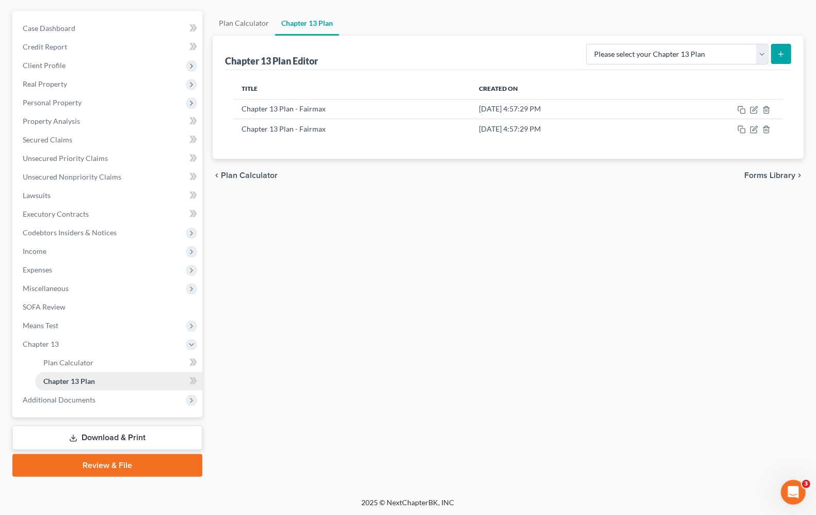
click at [72, 383] on span "Chapter 13 Plan" at bounding box center [69, 381] width 52 height 9
click at [83, 360] on span "Plan Calculator" at bounding box center [68, 362] width 50 height 9
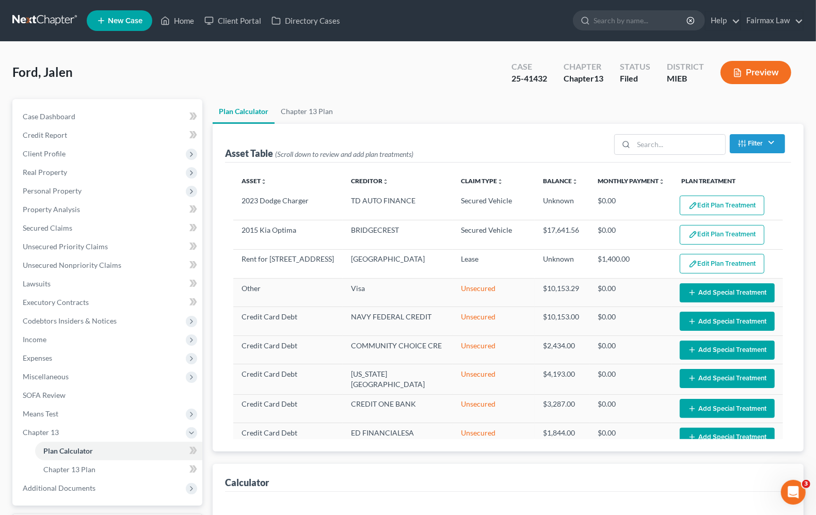
select select "59"
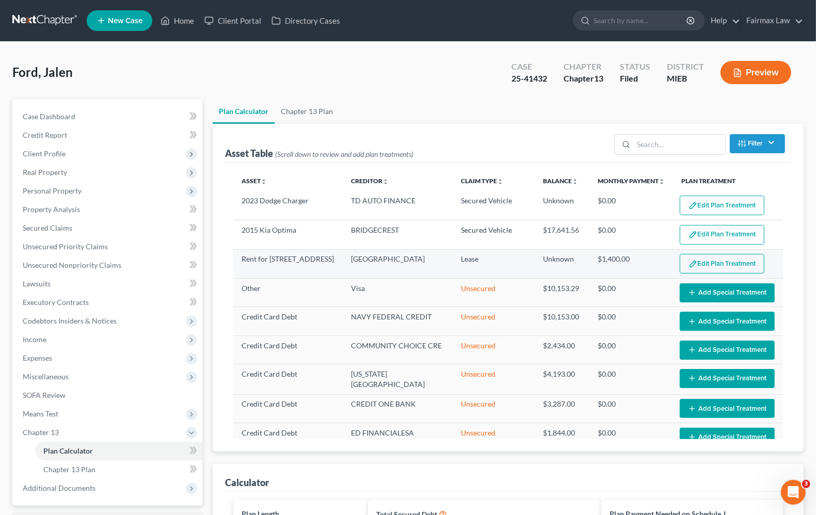
click at [729, 266] on button "Edit Plan Treatment" at bounding box center [722, 264] width 85 height 20
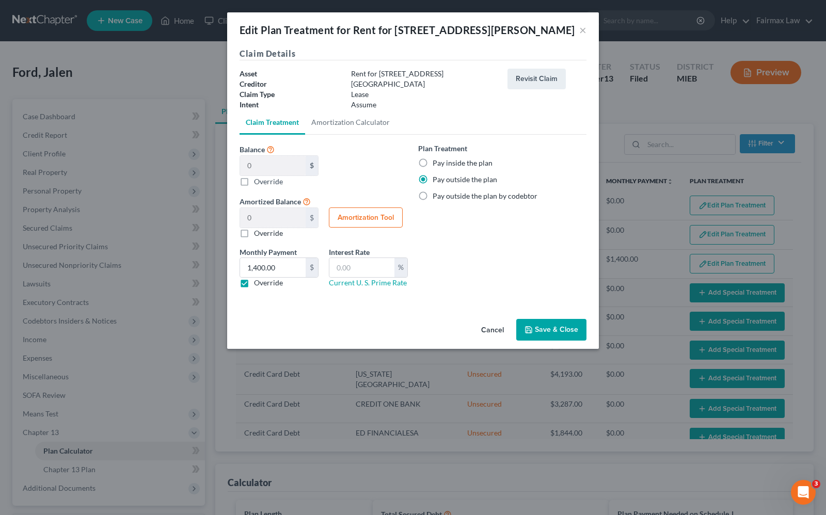
drag, startPoint x: 455, startPoint y: 285, endPoint x: 472, endPoint y: 261, distance: 29.2
click at [456, 285] on div "Plan Treatment Pay inside the plan Pay outside the plan Pay outside the plan by…" at bounding box center [502, 219] width 179 height 153
click at [581, 36] on button "×" at bounding box center [582, 30] width 7 height 12
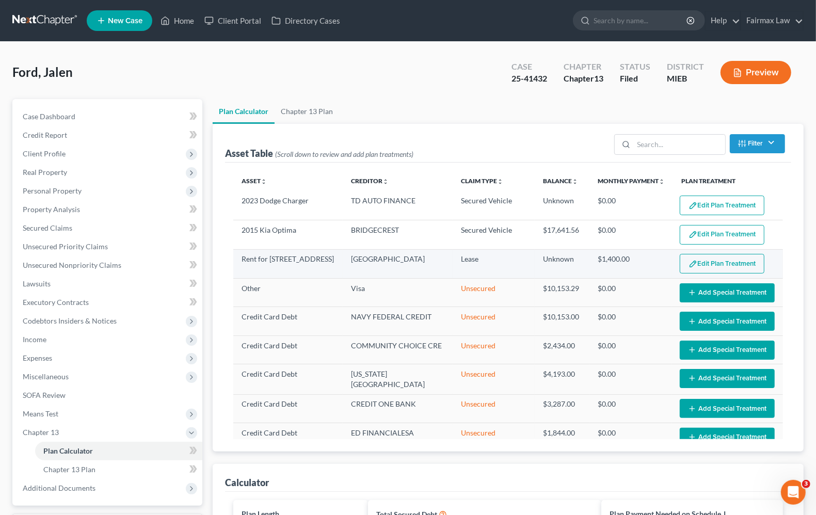
click at [698, 262] on button "Edit Plan Treatment" at bounding box center [722, 264] width 85 height 20
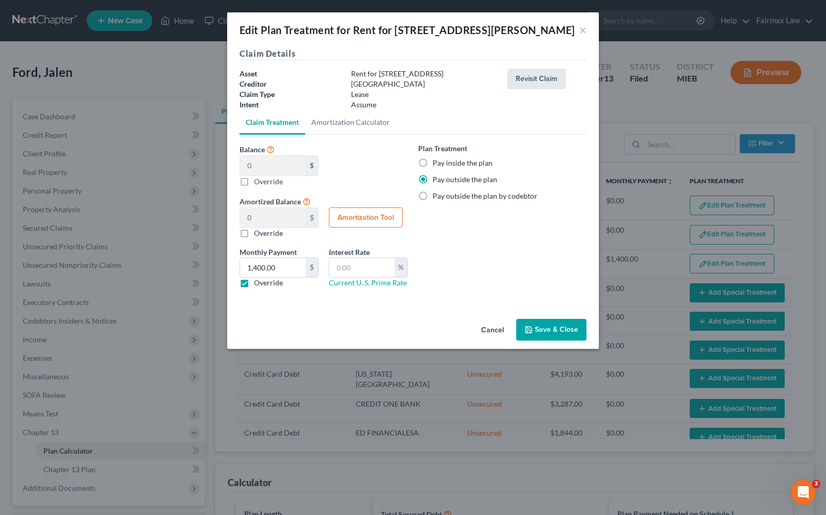
click at [552, 89] on button "Revisit Claim" at bounding box center [536, 79] width 58 height 21
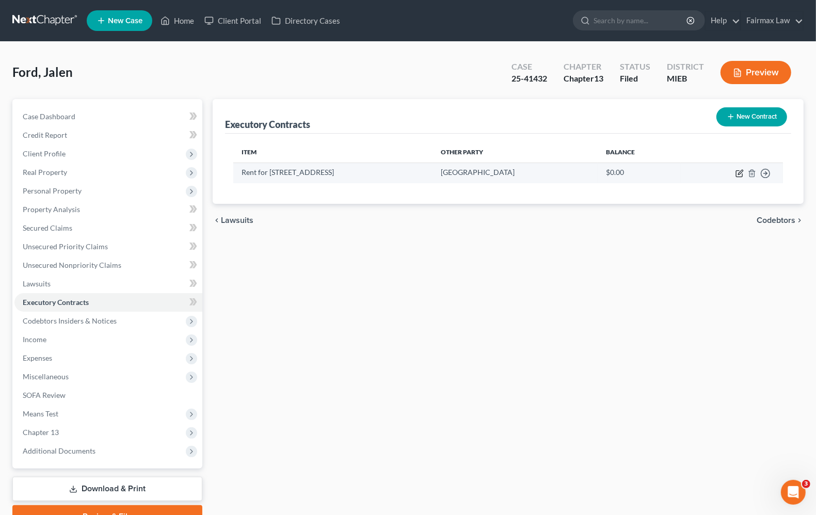
click at [739, 171] on icon "button" at bounding box center [739, 173] width 8 height 8
select select "3"
select select "23"
select select "3"
select select "0"
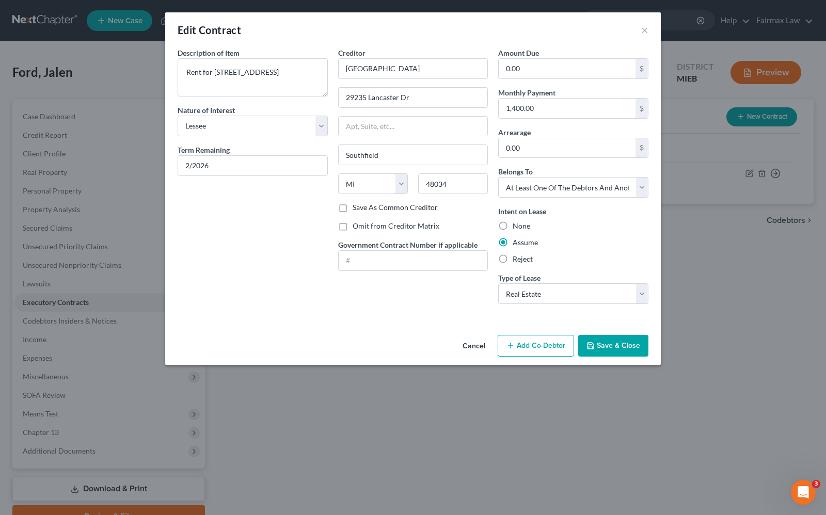
click at [512, 261] on label "Reject" at bounding box center [522, 259] width 20 height 10
click at [517, 261] on input "Reject" at bounding box center [520, 257] width 7 height 7
radio input "true"
click at [628, 349] on button "Save & Close" at bounding box center [613, 346] width 70 height 22
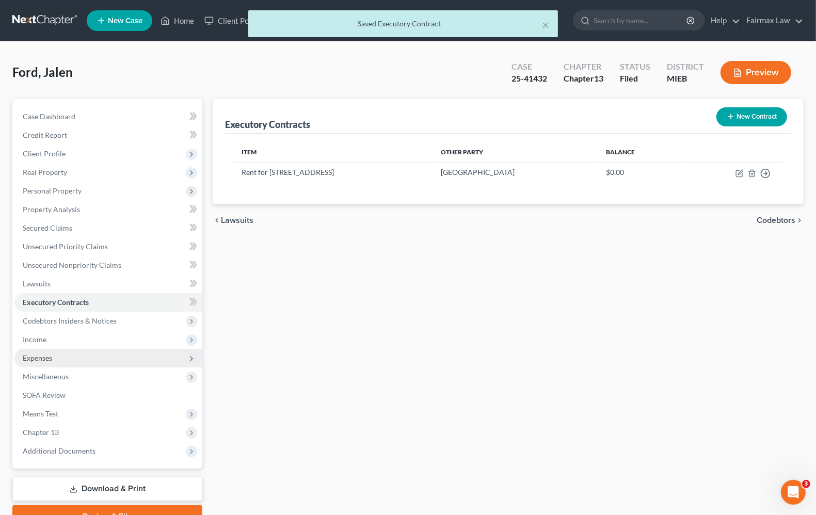
scroll to position [51, 0]
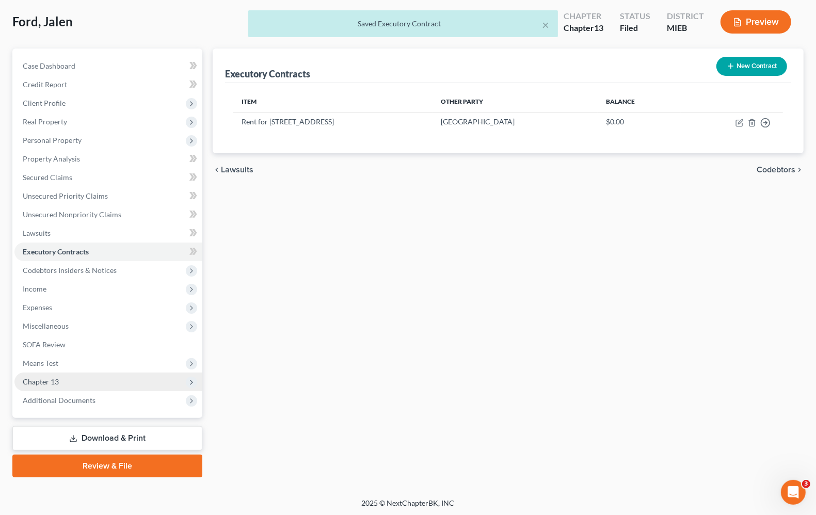
click at [35, 382] on span "Chapter 13" at bounding box center [41, 381] width 36 height 9
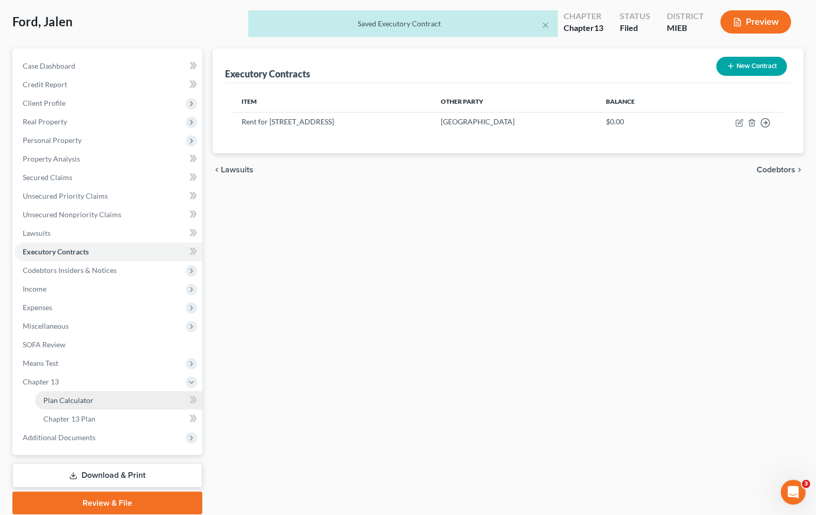
click at [44, 400] on span "Plan Calculator" at bounding box center [68, 400] width 50 height 9
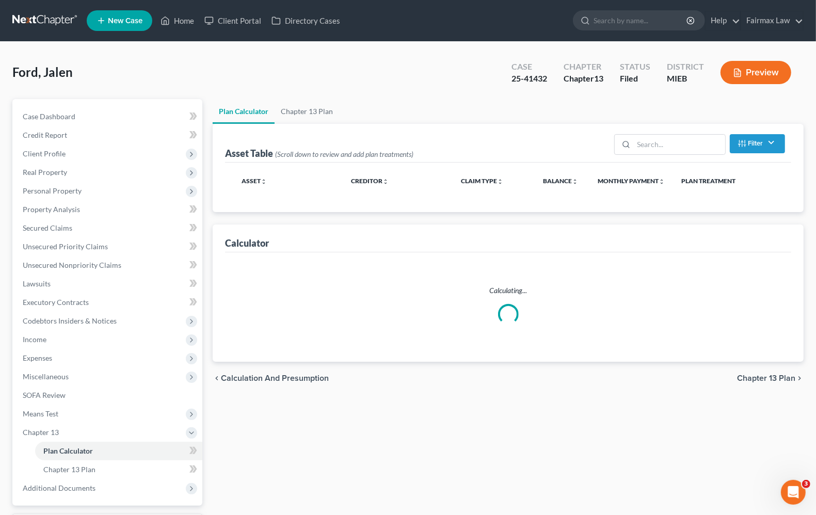
select select "59"
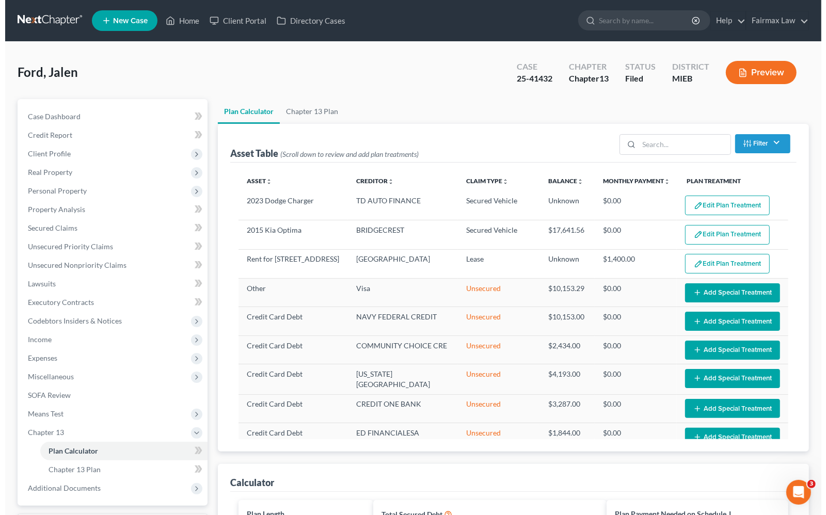
scroll to position [65, 0]
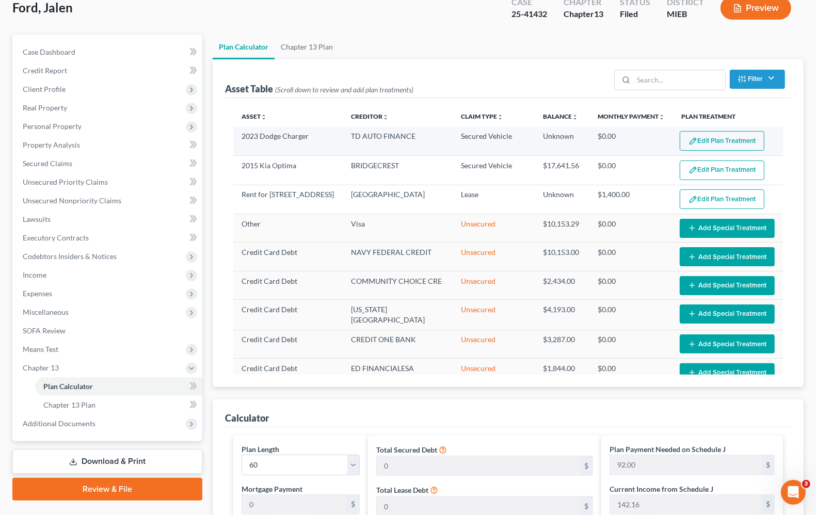
click at [742, 141] on button "Edit Plan Treatment" at bounding box center [722, 141] width 85 height 20
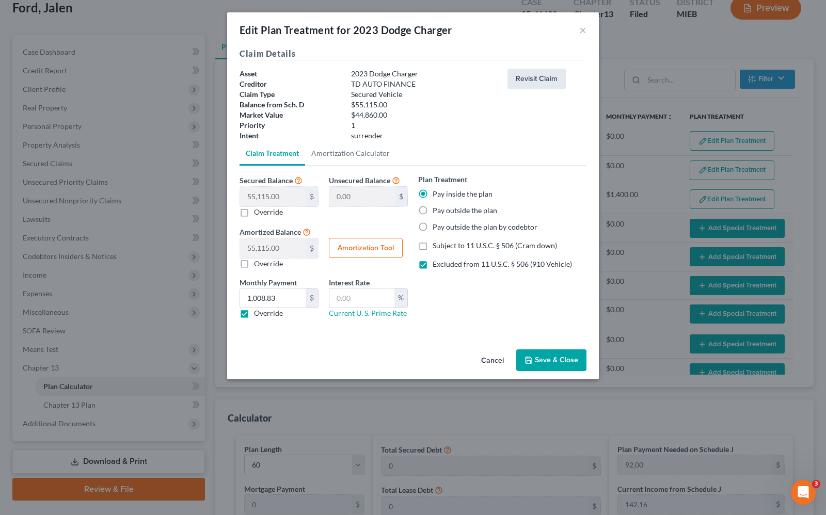
click at [551, 78] on button "Revisit Claim" at bounding box center [536, 79] width 58 height 21
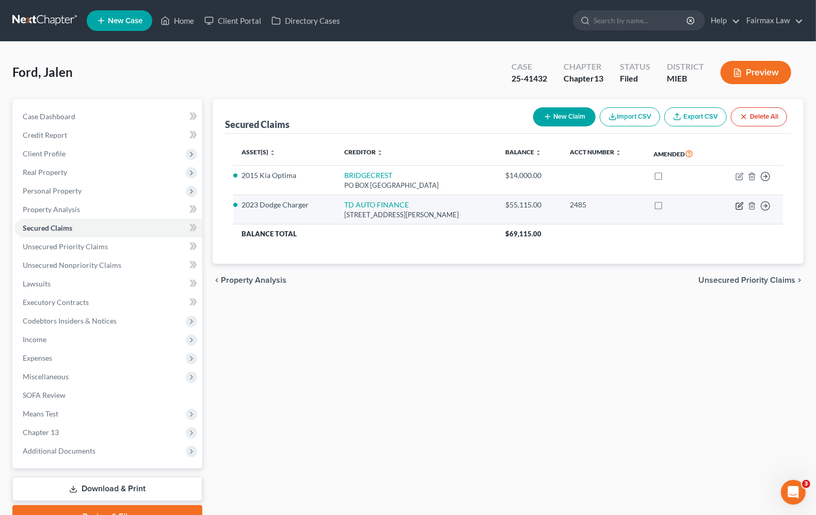
click at [736, 205] on icon "button" at bounding box center [739, 206] width 8 height 8
select select "23"
select select "0"
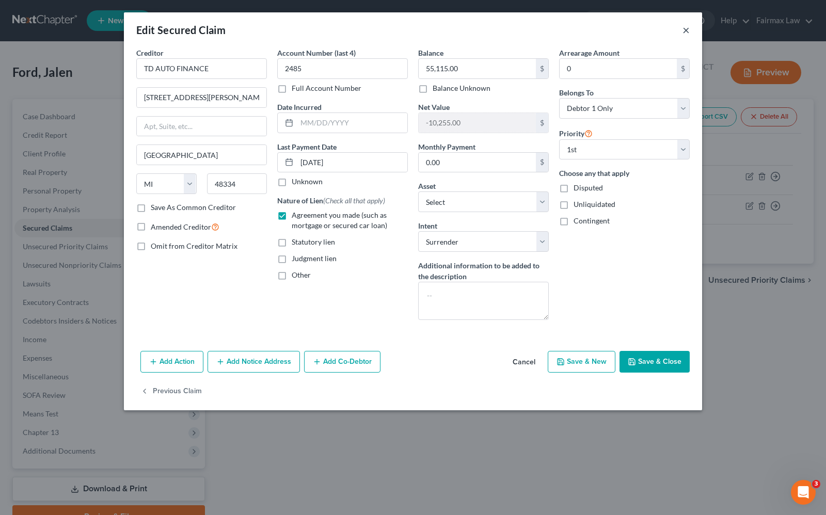
click at [689, 30] on button "×" at bounding box center [685, 30] width 7 height 12
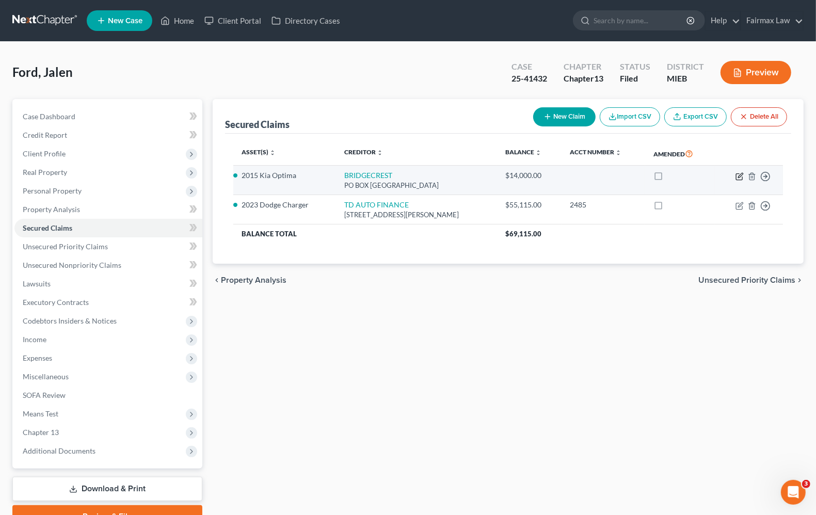
click at [741, 177] on icon "button" at bounding box center [739, 176] width 8 height 8
select select "3"
select select "11"
select select "0"
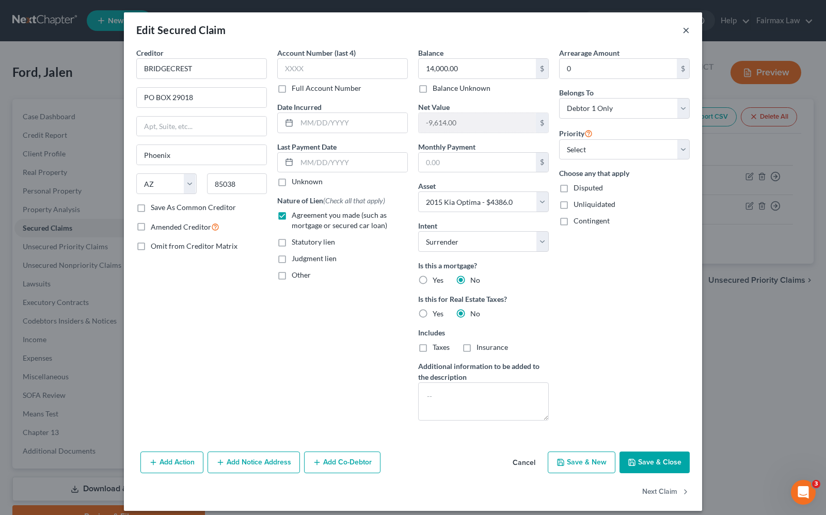
click at [682, 29] on button "×" at bounding box center [685, 30] width 7 height 12
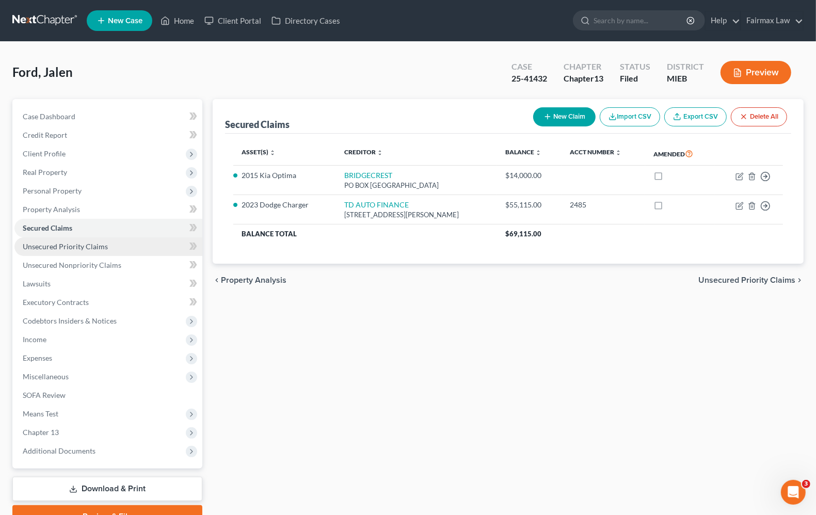
click at [71, 248] on span "Unsecured Priority Claims" at bounding box center [65, 246] width 85 height 9
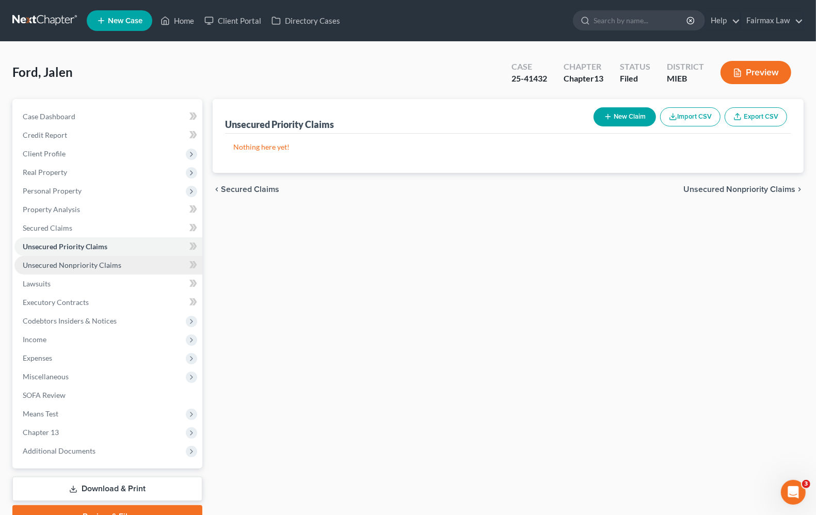
click at [76, 264] on span "Unsecured Nonpriority Claims" at bounding box center [72, 265] width 99 height 9
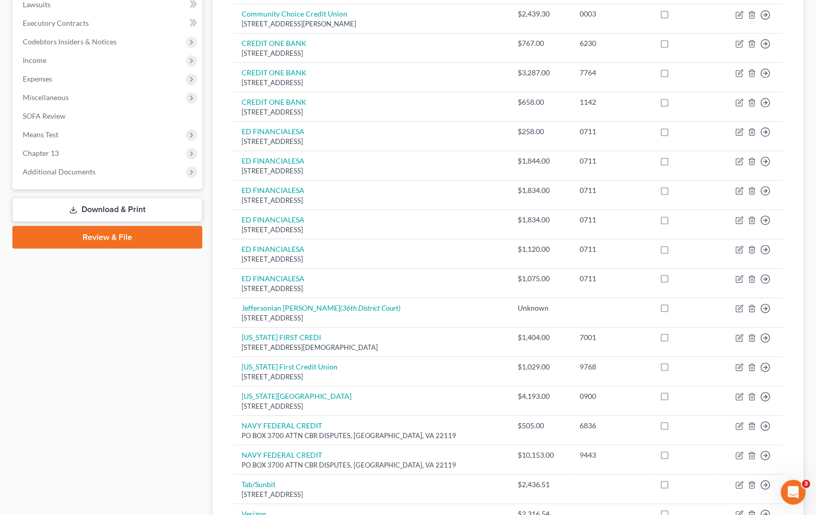
scroll to position [148, 0]
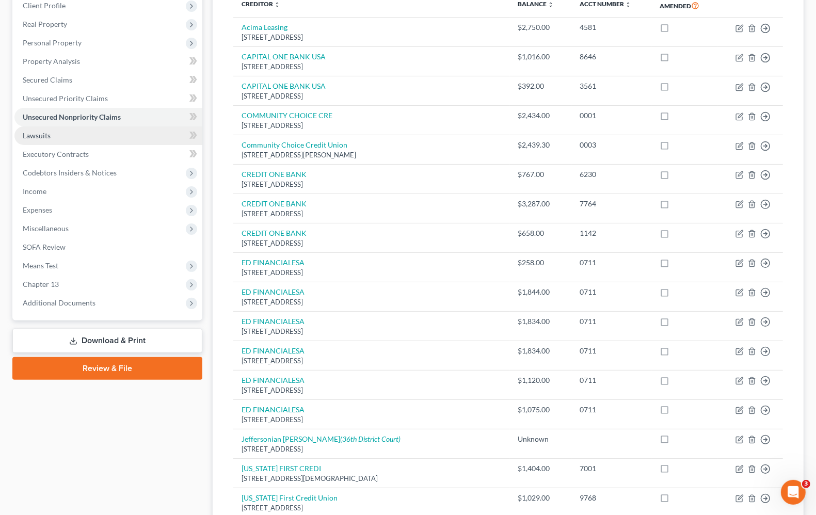
click at [52, 136] on link "Lawsuits" at bounding box center [108, 135] width 188 height 19
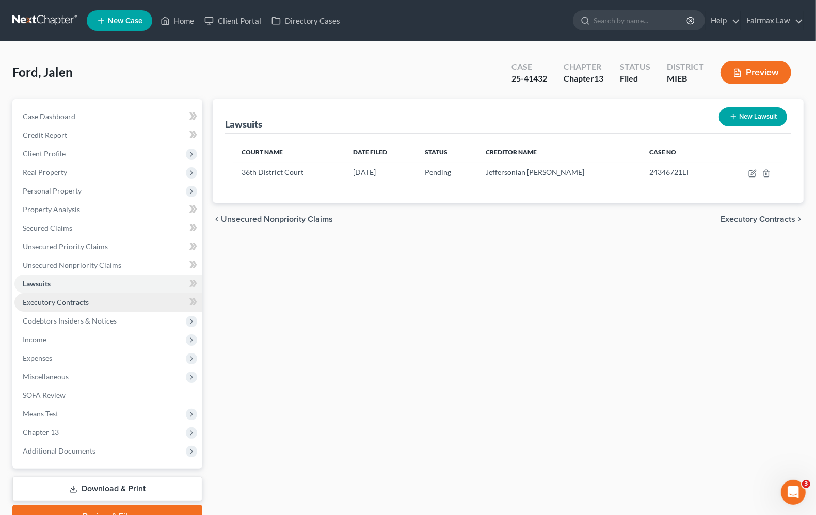
click at [53, 303] on span "Executory Contracts" at bounding box center [56, 302] width 66 height 9
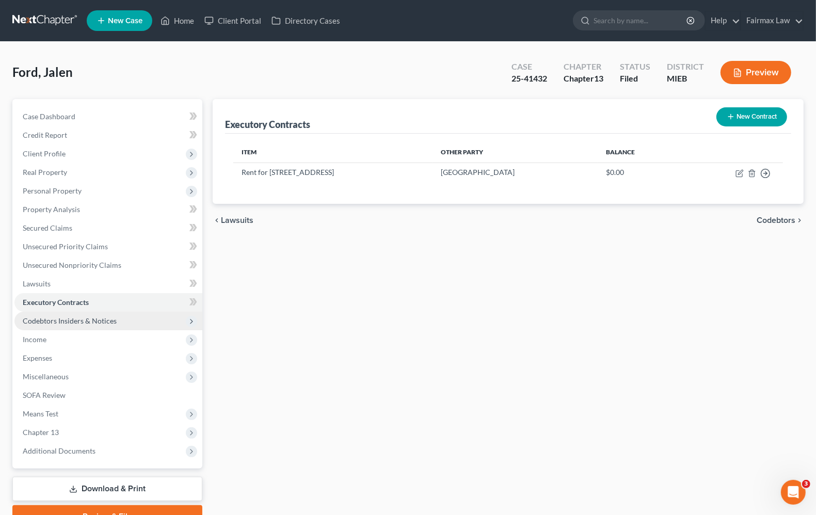
click at [50, 312] on span "Codebtors Insiders & Notices" at bounding box center [108, 321] width 188 height 19
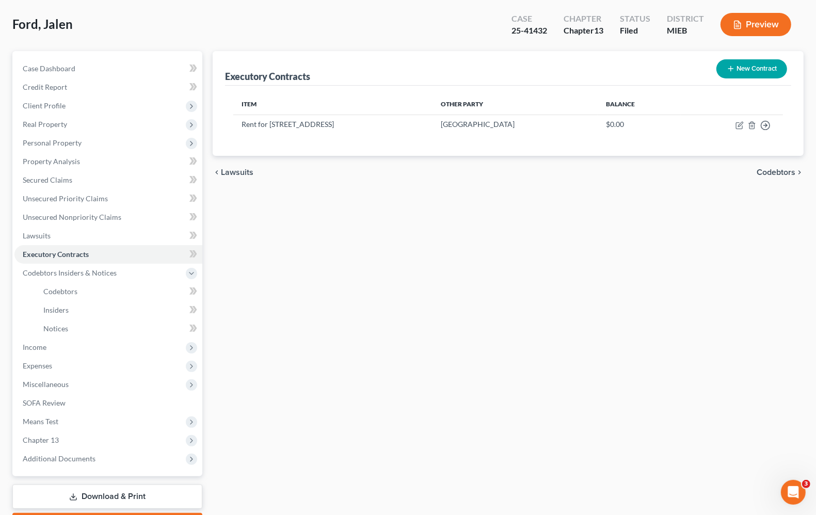
scroll to position [106, 0]
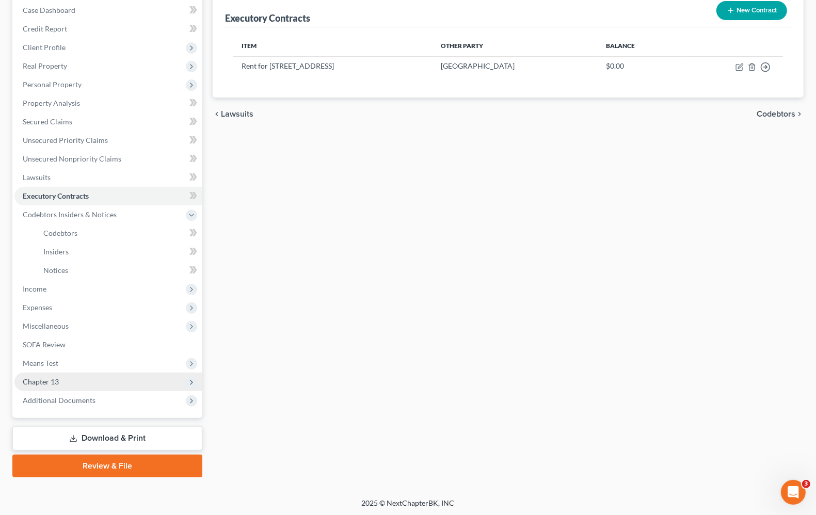
click at [38, 383] on span "Chapter 13" at bounding box center [41, 381] width 36 height 9
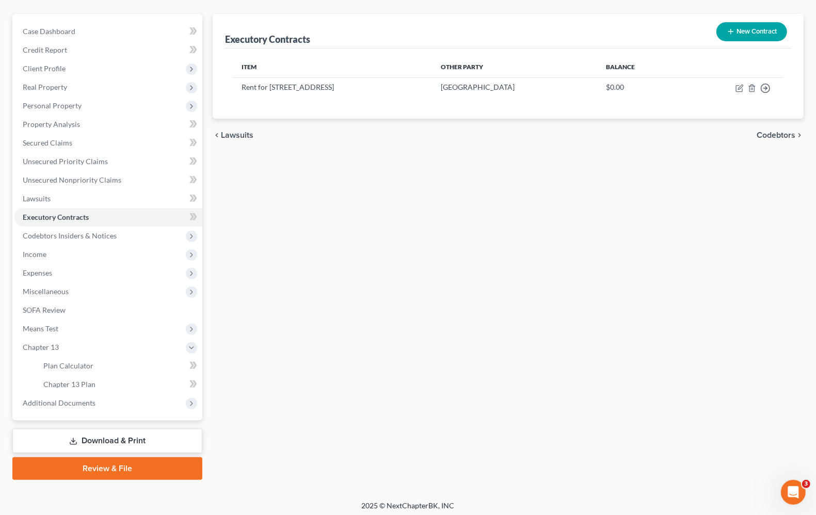
scroll to position [88, 0]
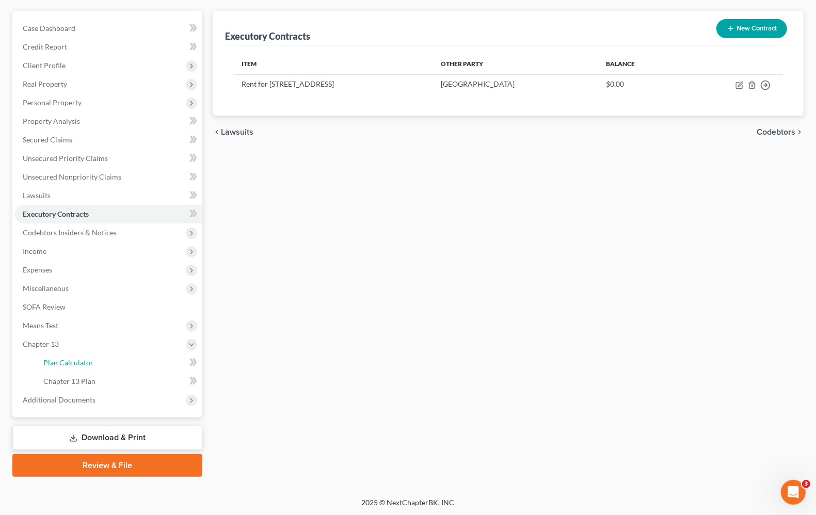
drag, startPoint x: 73, startPoint y: 360, endPoint x: 243, endPoint y: 352, distance: 169.9
click at [74, 360] on span "Plan Calculator" at bounding box center [68, 362] width 50 height 9
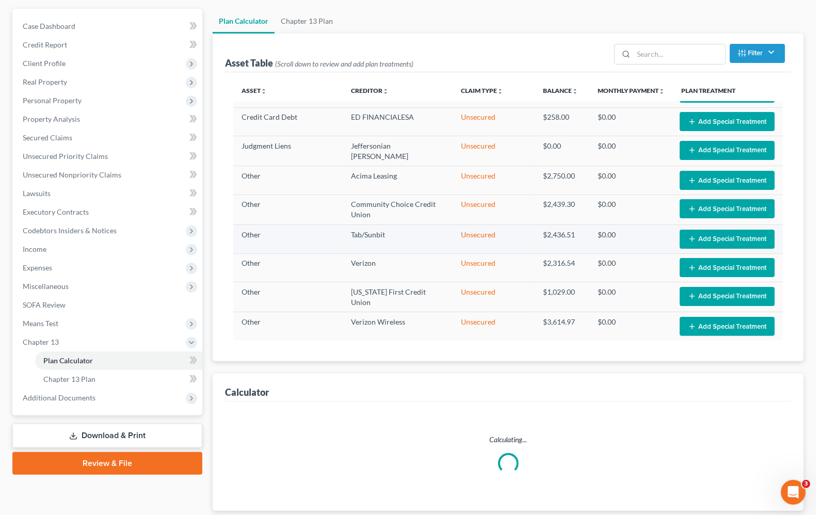
scroll to position [157, 0]
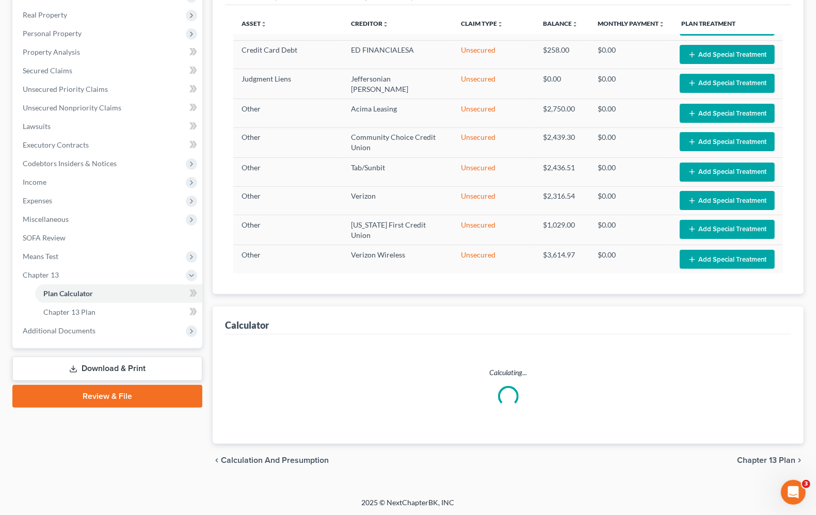
select select "59"
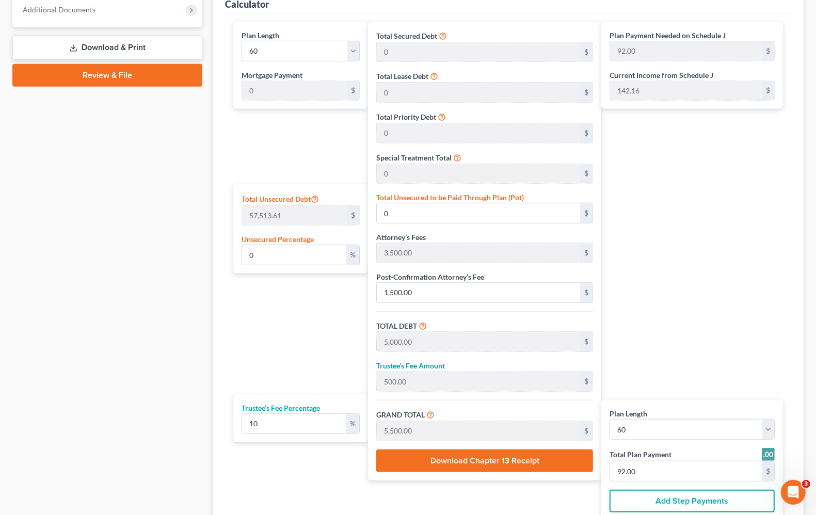
scroll to position [480, 0]
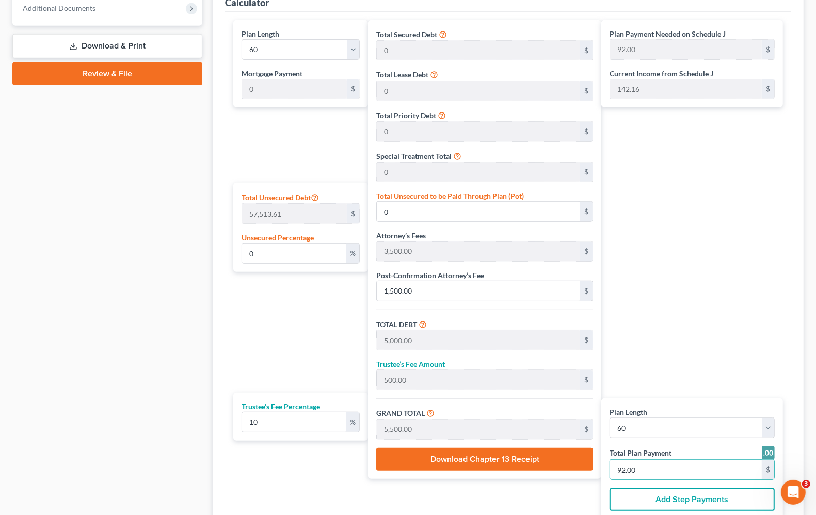
type input "54.54"
type input "5.45"
type input "60.00"
type input "1"
type input "981.81"
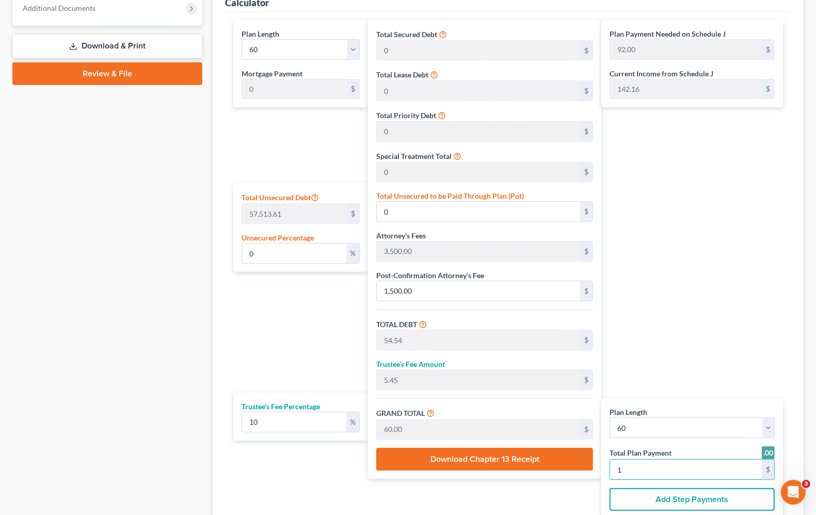
type input "98.18"
type input "1,080.00"
type input "18"
type input "8.38"
type input "4,818.18"
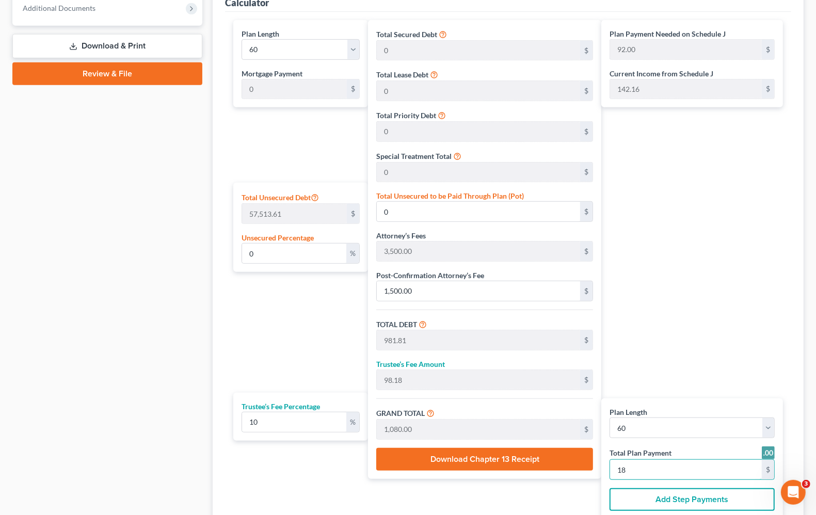
type input "9,818.18"
type input "981.81"
type input "10,800.00"
type input "180.00"
click at [636, 431] on select "1 2 3 4 5 6 7 8 9 10 11 12 13 14 15 16 17 18 19 20 21 22 23 24 25 26 27 28 29 3…" at bounding box center [691, 428] width 165 height 21
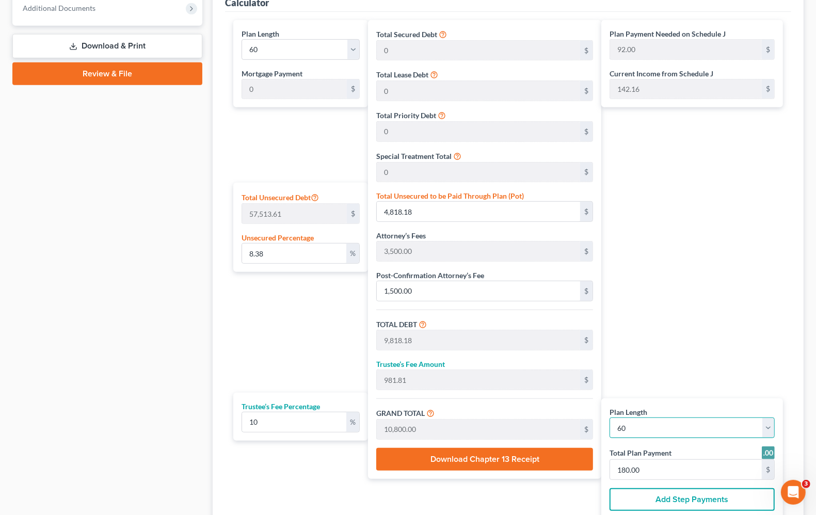
select select "35"
click at [609, 418] on select "1 2 3 4 5 6 7 8 9 10 11 12 13 14 15 16 17 18 19 20 21 22 23 24 25 26 27 28 29 3…" at bounding box center [691, 428] width 165 height 21
select select "35"
type input "300.00"
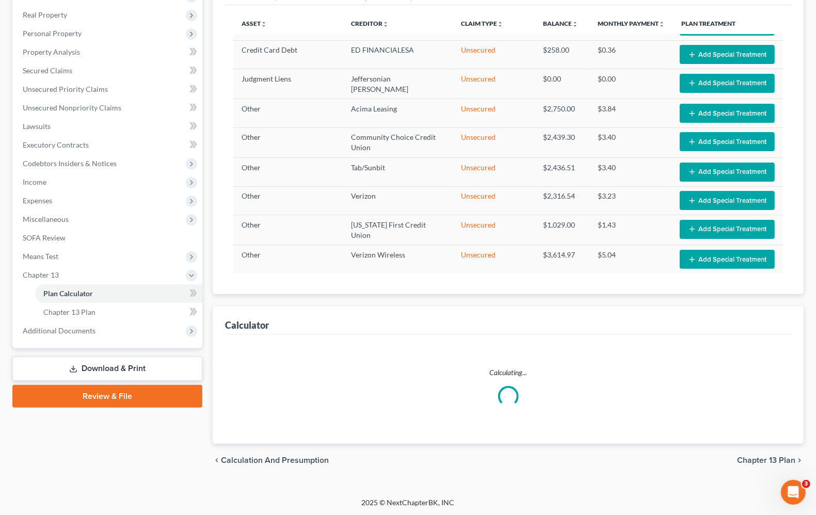
select select "35"
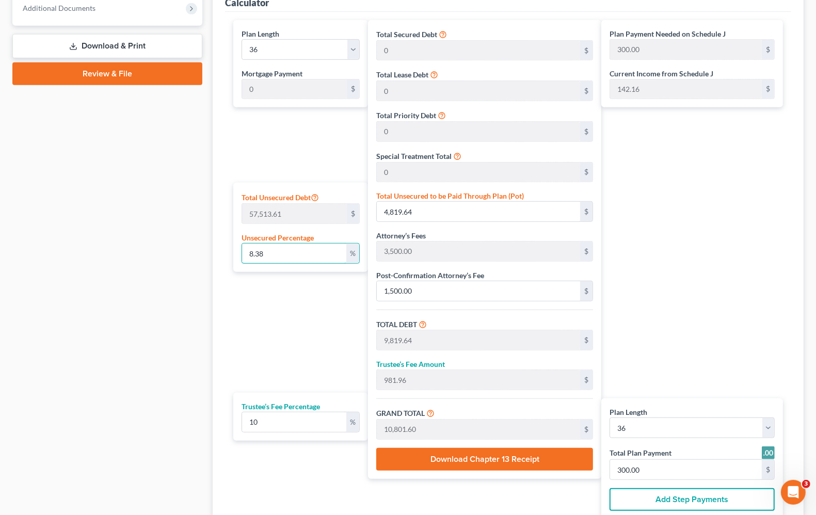
drag, startPoint x: 291, startPoint y: 259, endPoint x: 186, endPoint y: 228, distance: 109.2
click at [181, 243] on div "Petition Navigation Case Dashboard Payments Invoices Payments Payments Credit R…" at bounding box center [407, 91] width 801 height 945
type input "0"
type input "5,000.00"
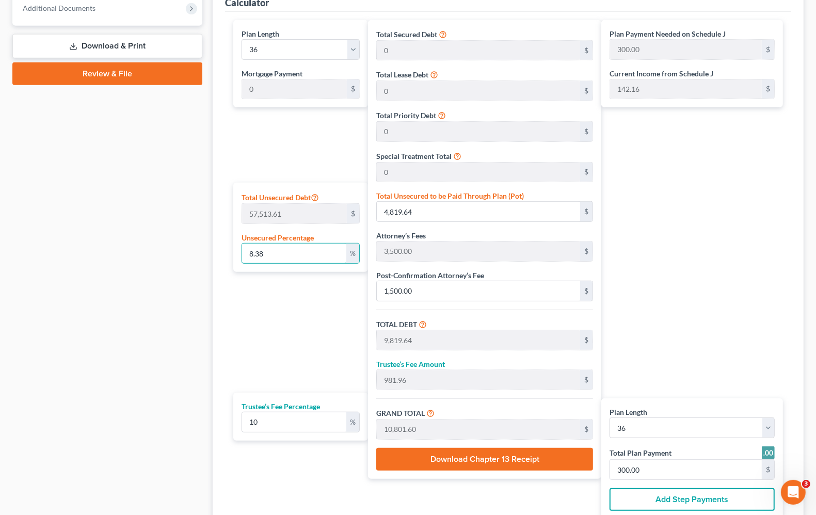
type input "500.00"
type input "5,500.00"
type input "153.00"
click at [738, 213] on div "Plan Payment Needed on Schedule J 153.00 $ Current Income from Schedule J 142.1…" at bounding box center [694, 269] width 187 height 499
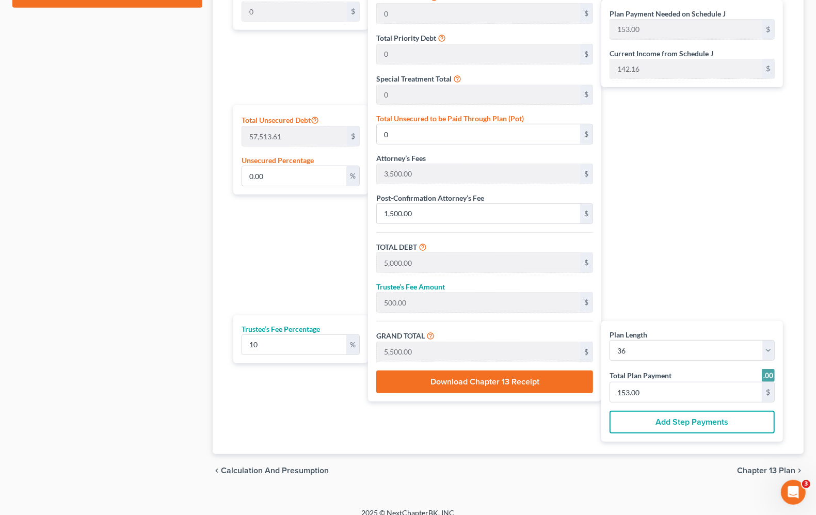
scroll to position [568, 0]
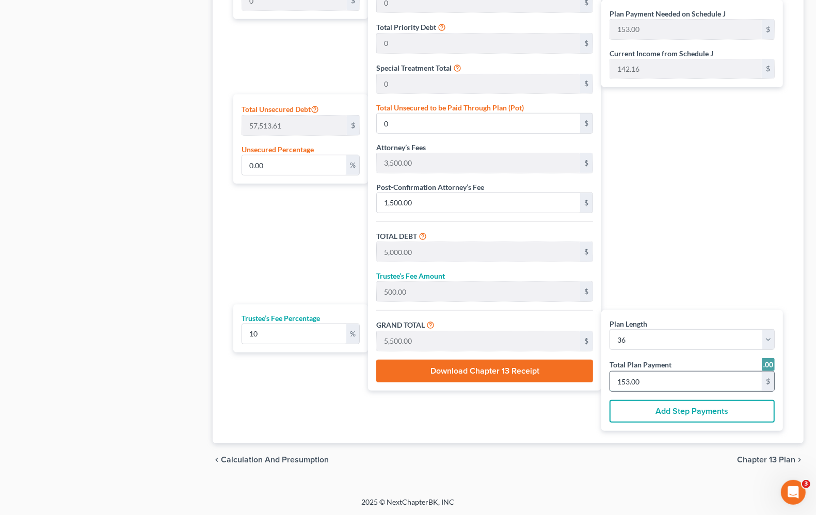
type input "0"
type input "32.72"
type input "3.27"
type input "36.00"
type input "1"
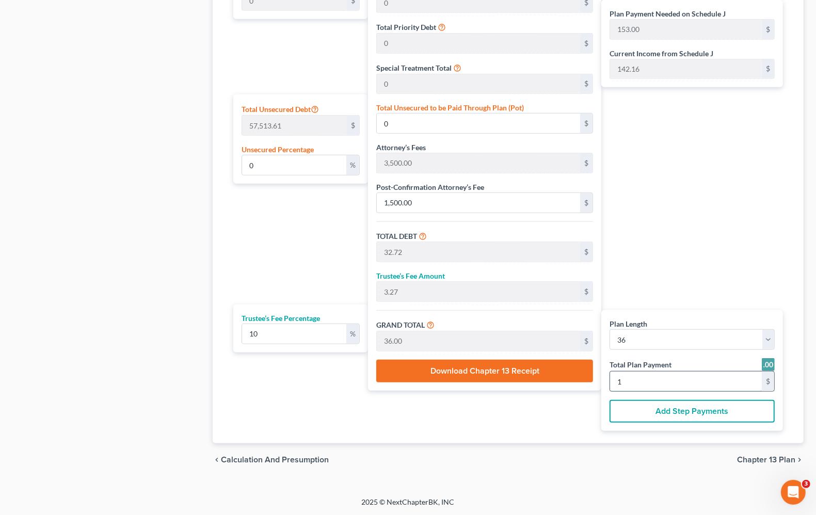
type input "589.09"
type input "58.90"
type input "648.00"
type input "18"
type input "1.55"
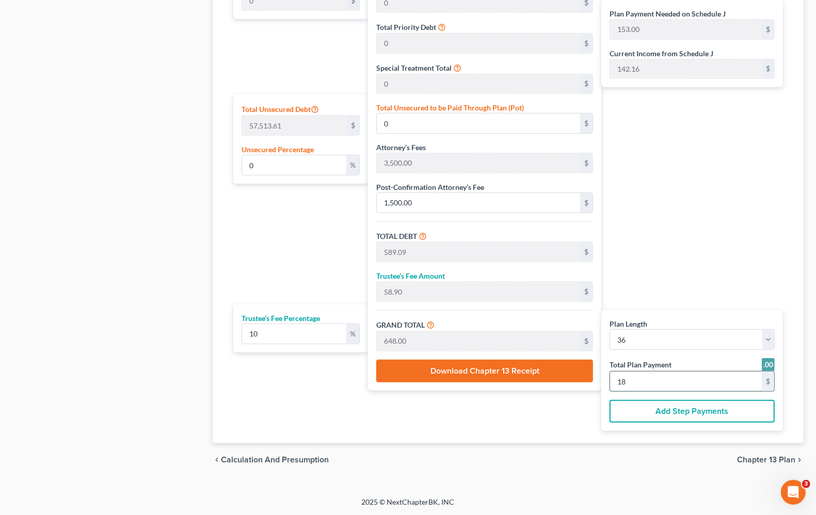
type input "890.90"
type input "5,890.90"
type input "589.09"
type input "6,480.00"
type input "180.00"
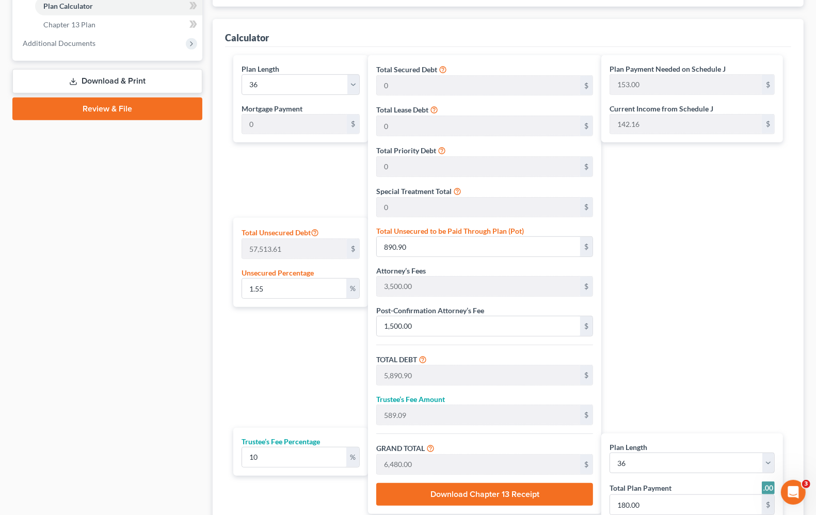
scroll to position [181, 0]
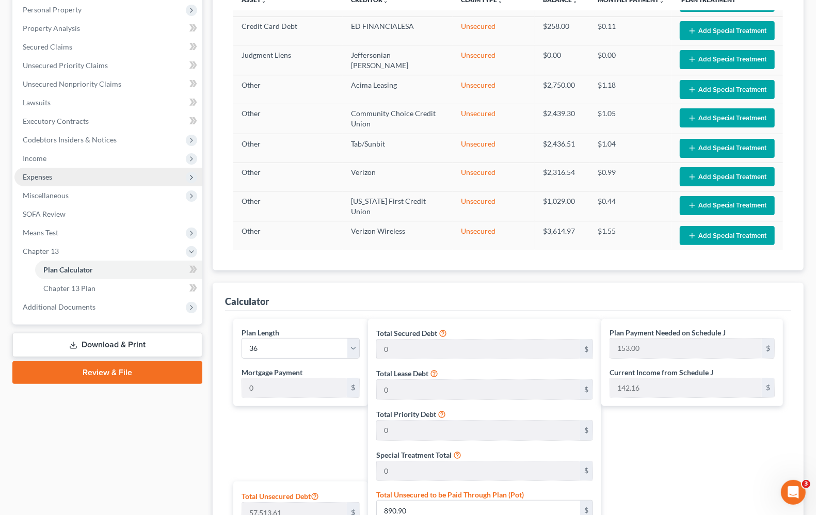
click at [33, 175] on span "Expenses" at bounding box center [37, 176] width 29 height 9
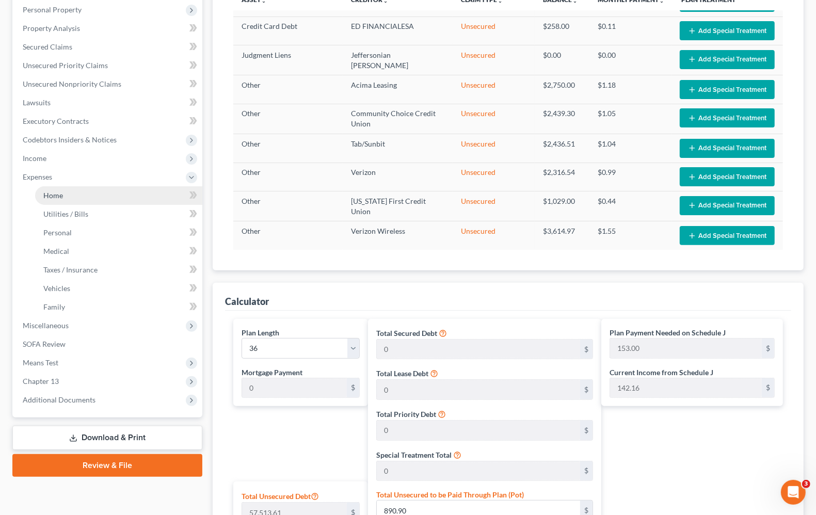
click at [45, 194] on span "Home" at bounding box center [53, 195] width 20 height 9
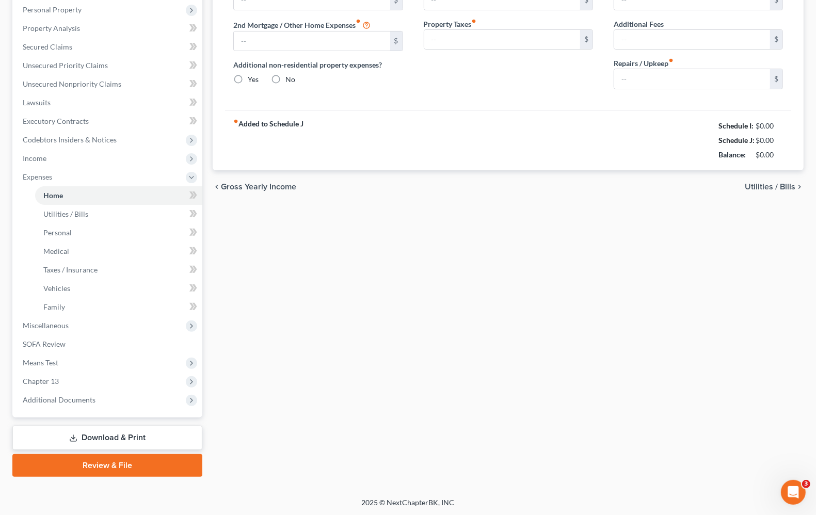
scroll to position [77, 0]
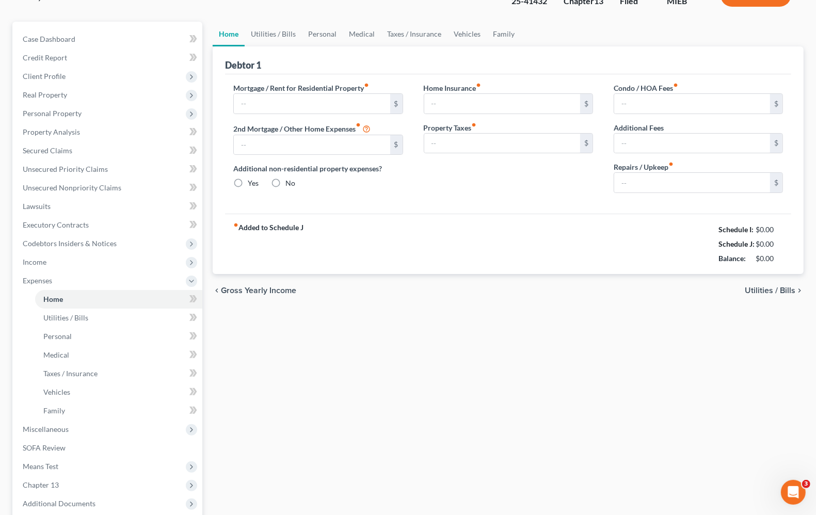
type input "0.00"
radio input "true"
type input "0.00"
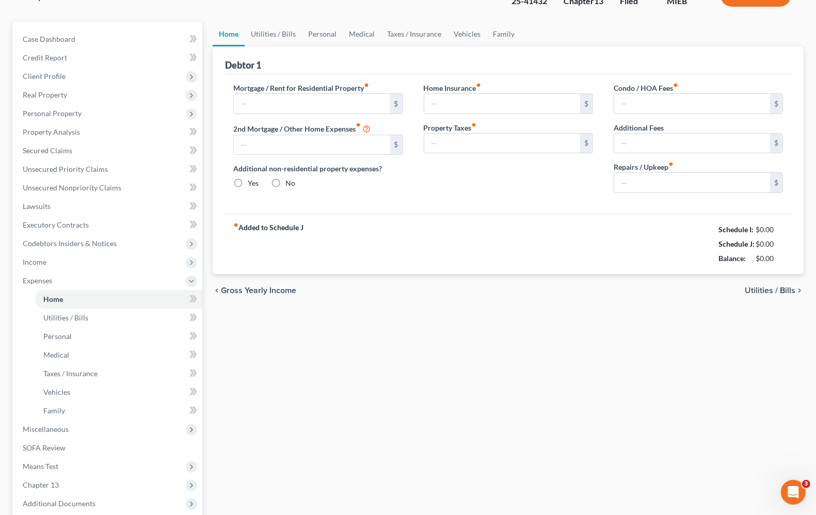
type input "0.00"
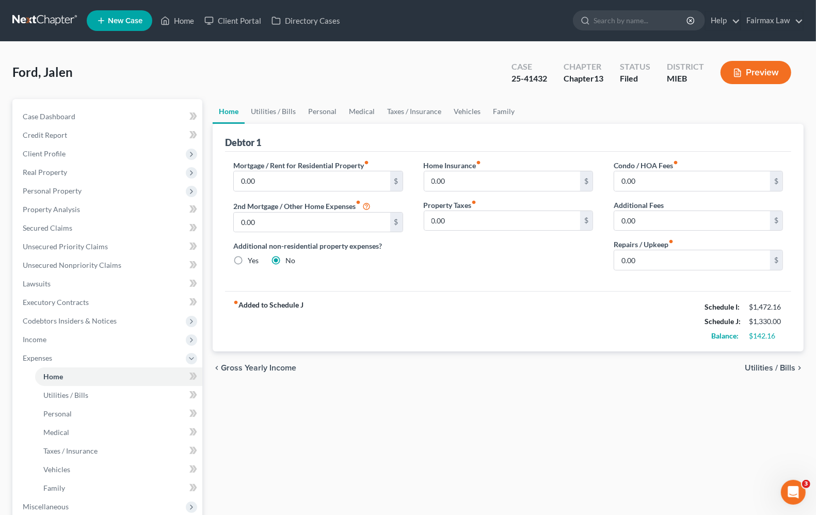
click at [766, 365] on span "Utilities / Bills" at bounding box center [770, 368] width 51 height 8
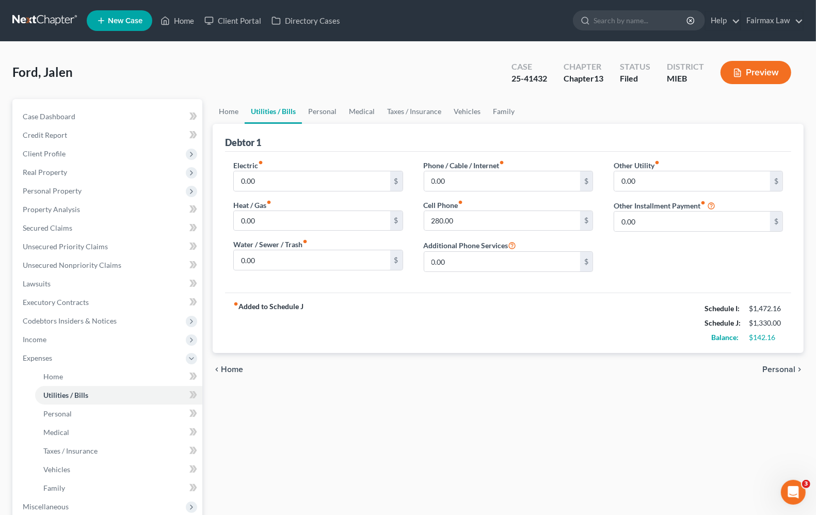
click at [773, 366] on span "Personal" at bounding box center [778, 369] width 33 height 8
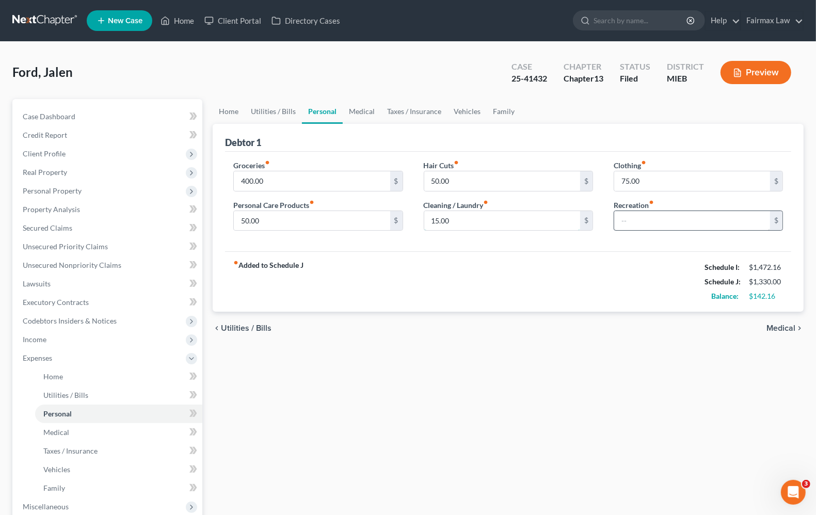
type input "60.00"
click at [661, 217] on input "text" at bounding box center [692, 221] width 156 height 20
type input "37.00"
type input "400.16"
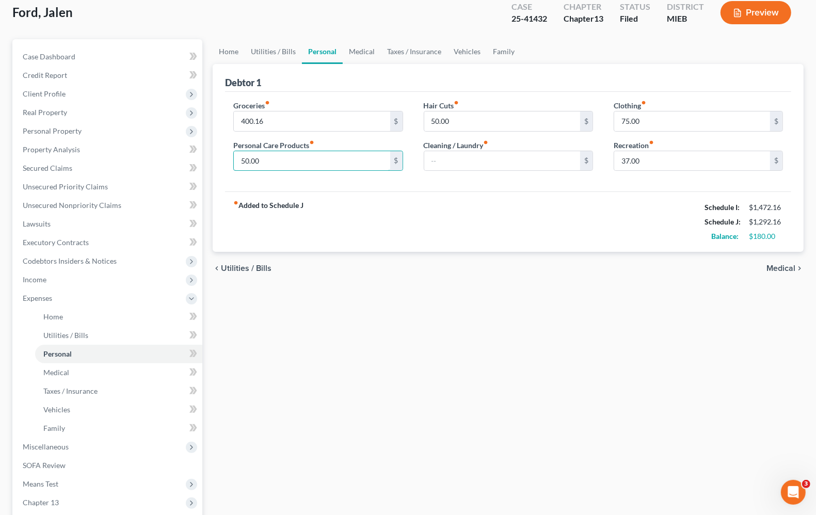
scroll to position [181, 0]
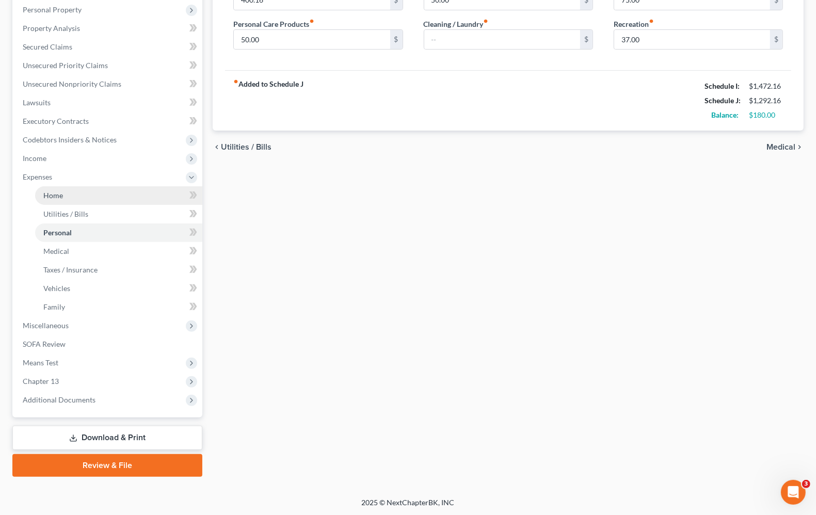
click at [60, 198] on span "Home" at bounding box center [53, 195] width 20 height 9
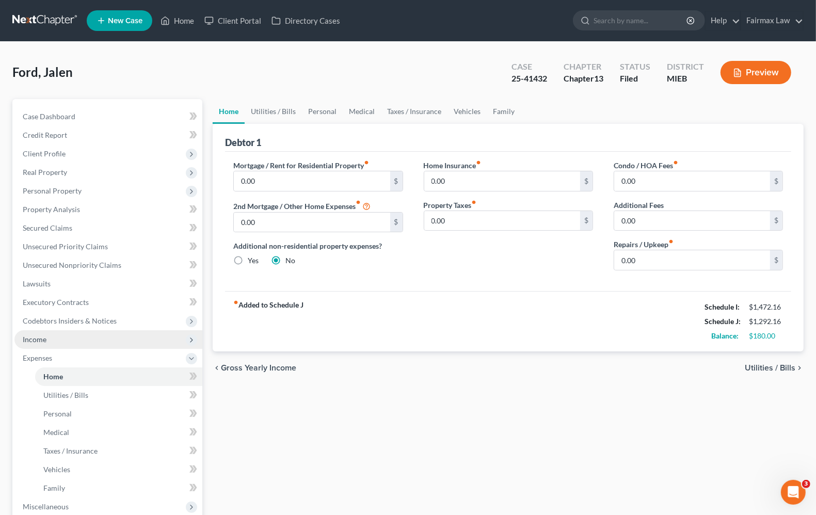
click at [38, 336] on span "Income" at bounding box center [35, 339] width 24 height 9
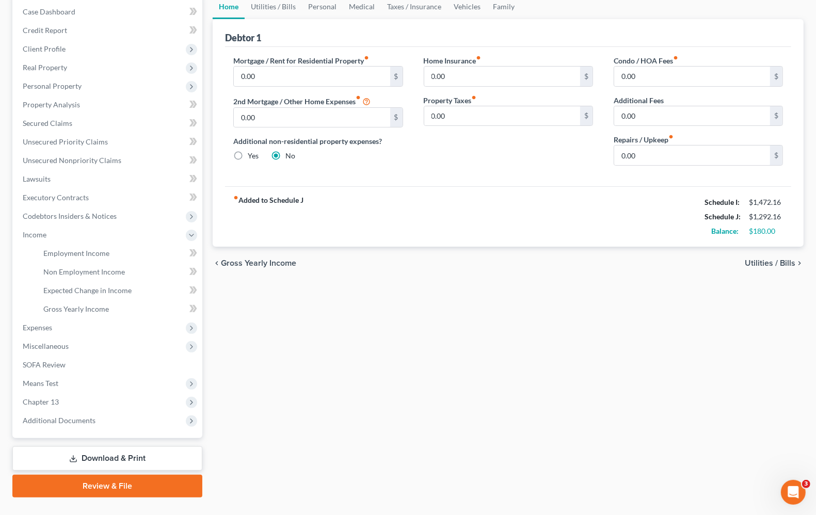
scroll to position [125, 0]
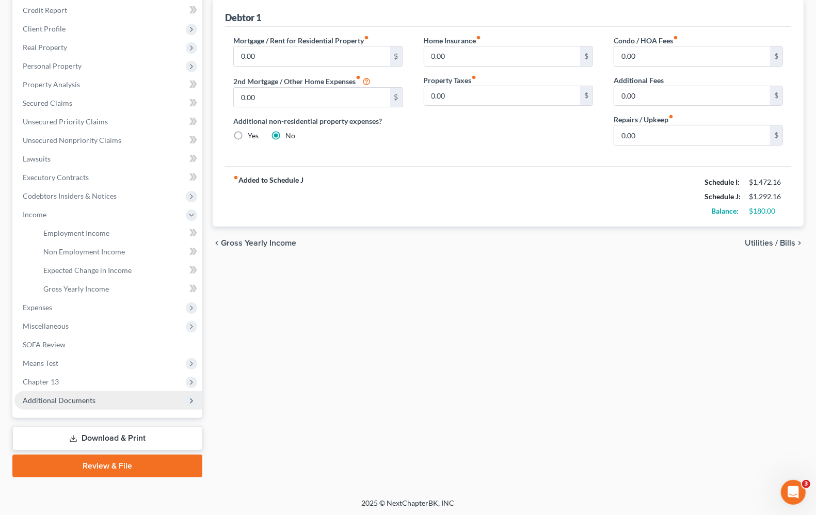
click at [90, 398] on span "Additional Documents" at bounding box center [59, 400] width 73 height 9
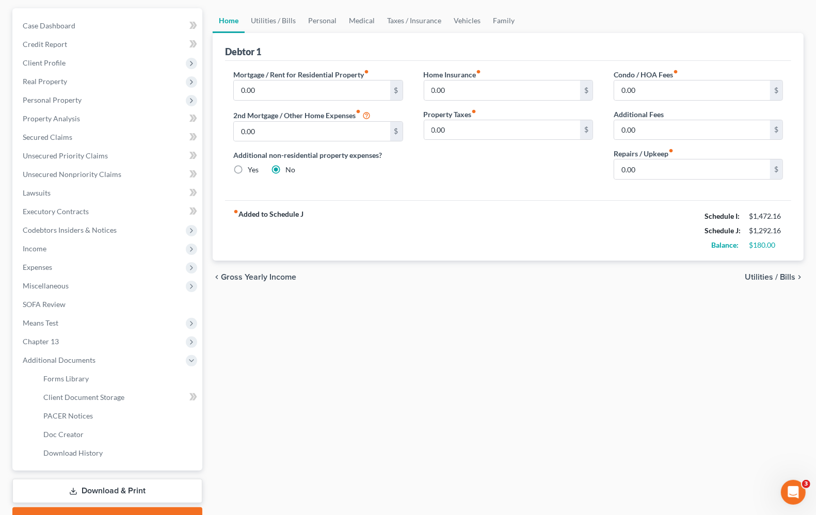
scroll to position [60, 0]
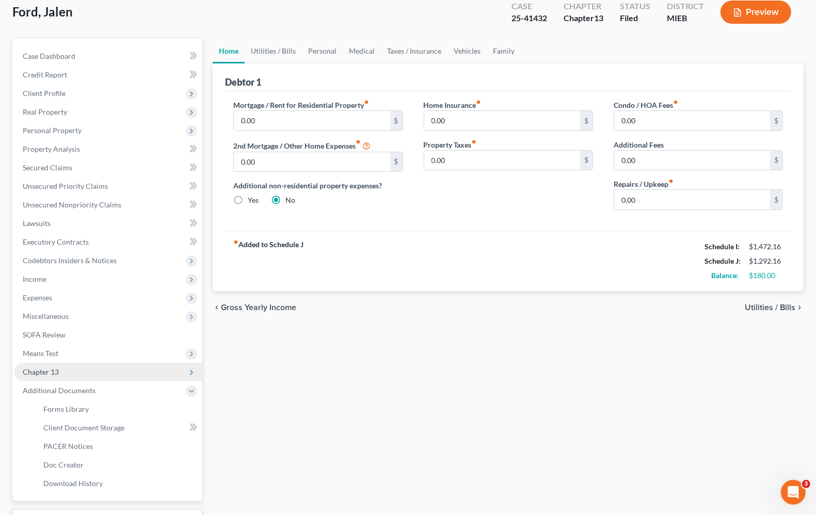
click at [31, 371] on span "Chapter 13" at bounding box center [41, 371] width 36 height 9
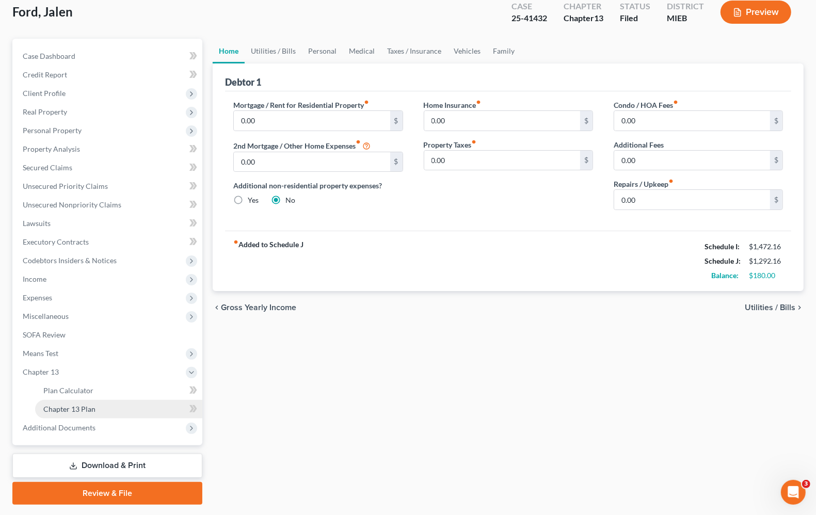
click at [68, 403] on link "Chapter 13 Plan" at bounding box center [118, 409] width 167 height 19
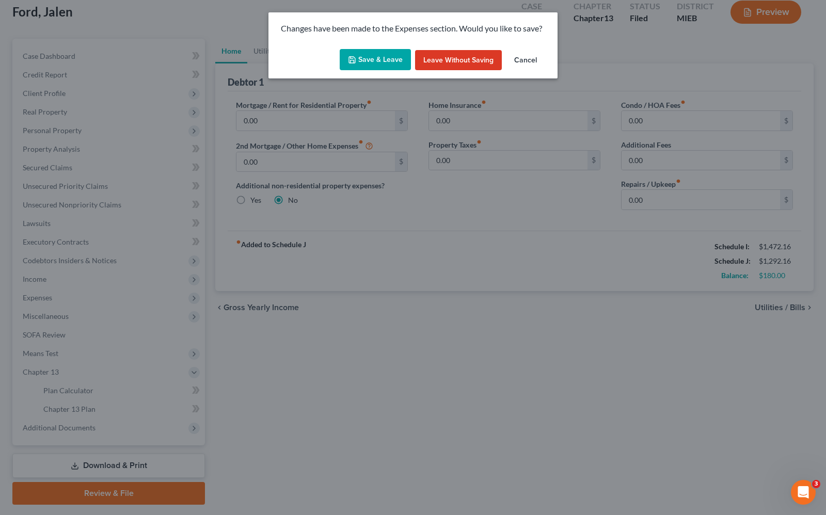
click at [364, 62] on button "Save & Leave" at bounding box center [375, 60] width 71 height 22
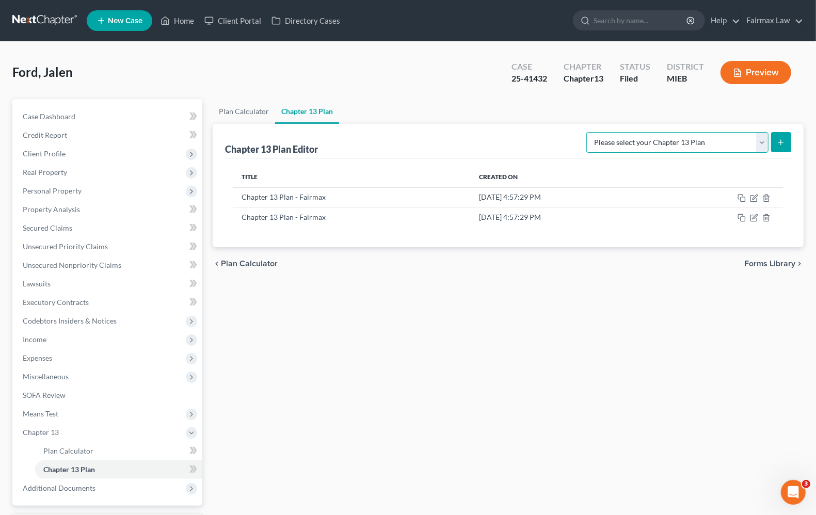
click at [714, 150] on select "Please select your Chapter 13 Plan Chapter 13 Plan - Fairmax Eastern District o…" at bounding box center [677, 142] width 182 height 21
select select "0"
click at [591, 132] on select "Please select your Chapter 13 Plan Chapter 13 Plan - Fairmax Eastern District o…" at bounding box center [677, 142] width 182 height 21
click at [782, 145] on icon "submit" at bounding box center [781, 142] width 8 height 8
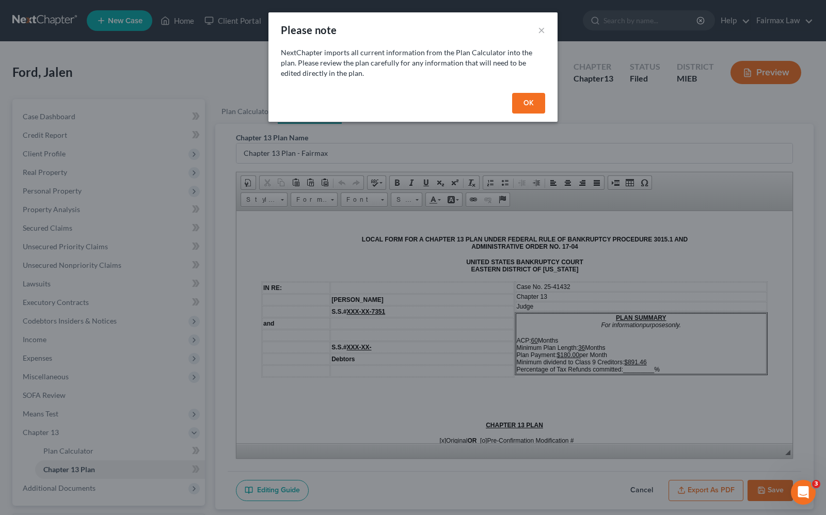
click at [537, 101] on button "OK" at bounding box center [528, 103] width 33 height 21
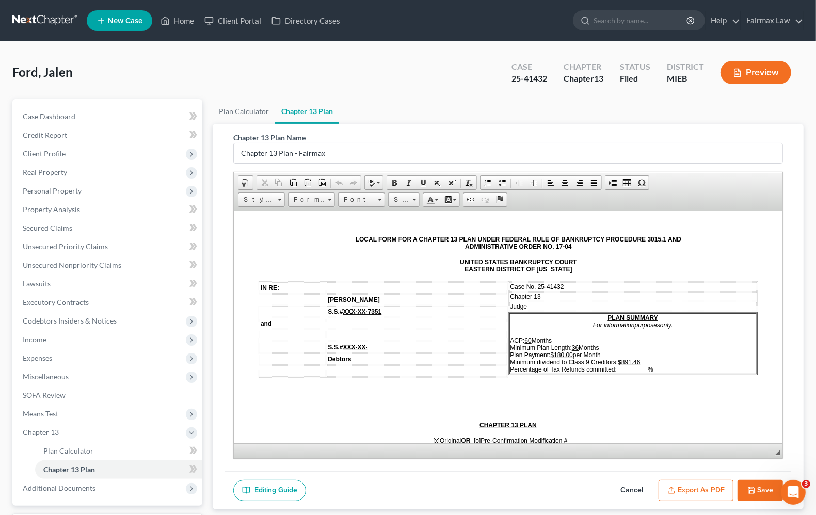
click at [544, 301] on td "Judge" at bounding box center [633, 305] width 248 height 9
drag, startPoint x: 523, startPoint y: 338, endPoint x: 604, endPoint y: 325, distance: 82.0
click at [525, 337] on u "60" at bounding box center [528, 339] width 7 height 7
click at [619, 358] on u "$891.46" at bounding box center [629, 361] width 22 height 7
drag, startPoint x: 611, startPoint y: 366, endPoint x: 646, endPoint y: 362, distance: 34.8
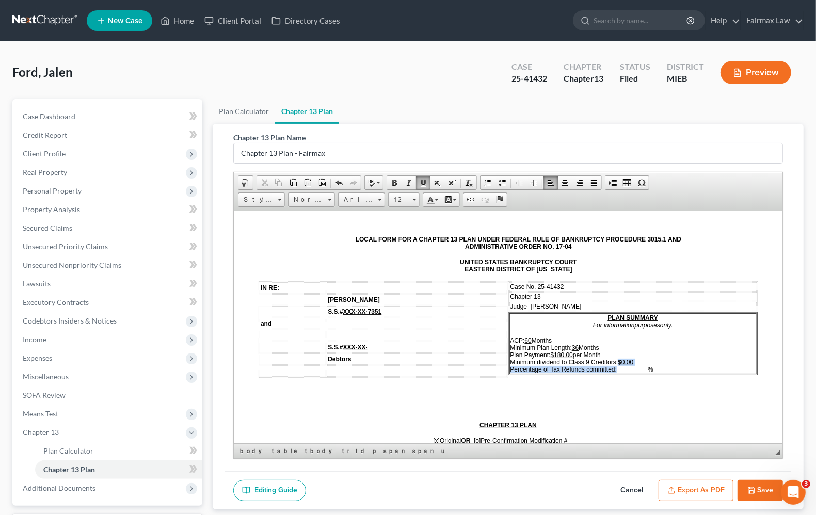
click at [646, 362] on span "ACP: 60 Months Minimum Plan Length: 36 Months Plan Payment: $180.00 per Month M…" at bounding box center [581, 354] width 143 height 36
drag, startPoint x: 681, startPoint y: 363, endPoint x: 661, endPoint y: 364, distance: 20.7
click at [681, 363] on p "ACP: 60 Months Minimum Plan Length: 36 Months Plan Payment: $180.00 per Month M…" at bounding box center [633, 354] width 246 height 36
drag, startPoint x: 612, startPoint y: 365, endPoint x: 647, endPoint y: 365, distance: 35.1
click at [647, 365] on span "ACP: 60 Months Minimum Plan Length: 36 Months Plan Payment: $180.00 per Month M…" at bounding box center [581, 354] width 143 height 36
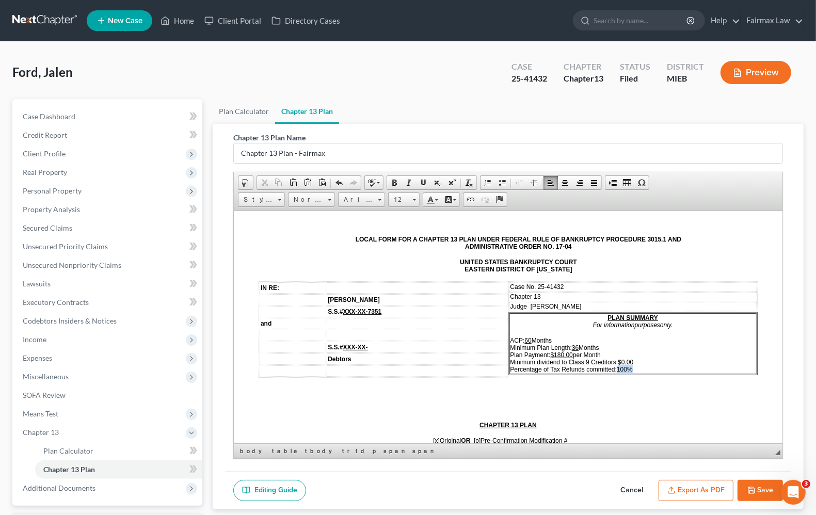
drag, startPoint x: 612, startPoint y: 365, endPoint x: 637, endPoint y: 367, distance: 25.4
click at [637, 367] on p "ACP: 60 Months Minimum Plan Length: 36 Months Plan Payment: $180.00 per Month M…" at bounding box center [633, 354] width 246 height 36
click at [643, 350] on p "ACP: 60 Months Minimum Plan Length: 36 Months Plan Payment: $180.00 per Month M…" at bounding box center [633, 354] width 246 height 36
click at [572, 345] on u "36" at bounding box center [575, 347] width 7 height 7
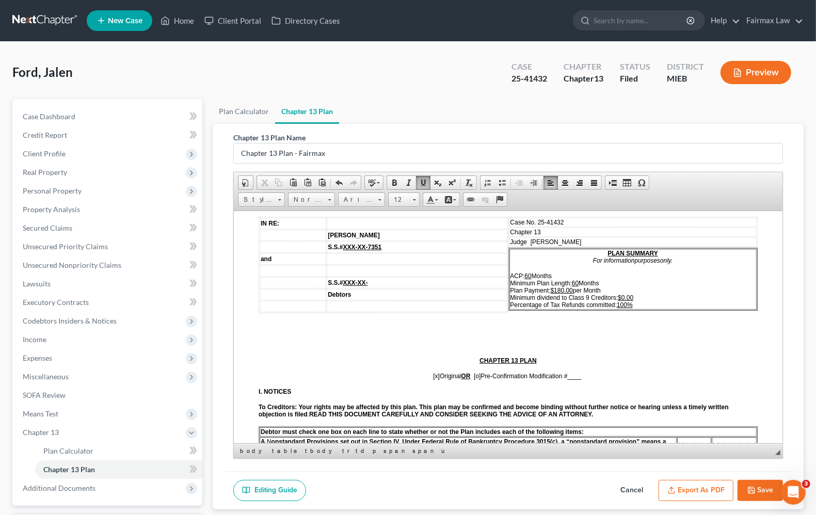
click at [568, 377] on span "____" at bounding box center [575, 375] width 14 height 7
click at [478, 379] on span "[o]" at bounding box center [481, 375] width 7 height 7
click at [438, 379] on span "[x]" at bounding box center [441, 375] width 7 height 7
drag, startPoint x: 567, startPoint y: 376, endPoint x: 579, endPoint y: 376, distance: 11.9
click at [579, 376] on p "[o ] Original OR [x ] Pre-Confirmation Modification # 1" at bounding box center [508, 375] width 499 height 7
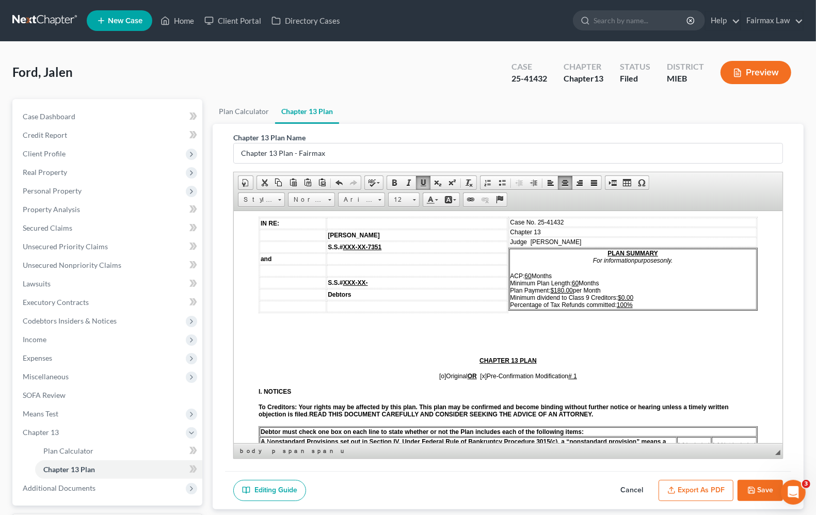
click at [579, 376] on p "[o ] Original OR [x ] Pre-Confirmation Modification # 1" at bounding box center [508, 375] width 499 height 7
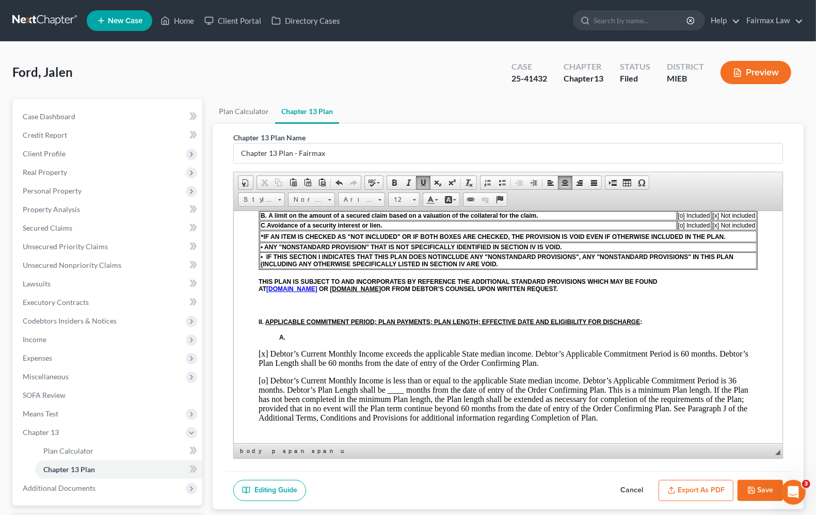
scroll to position [323, 0]
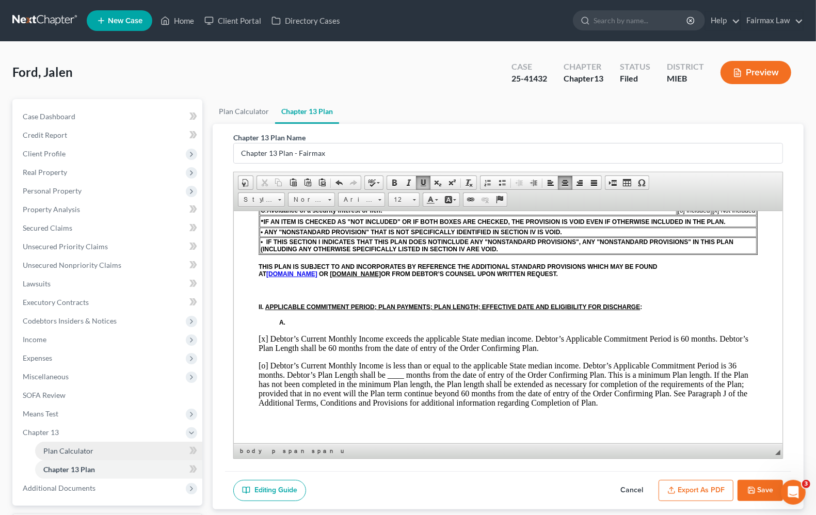
click at [82, 449] on span "Plan Calculator" at bounding box center [68, 450] width 50 height 9
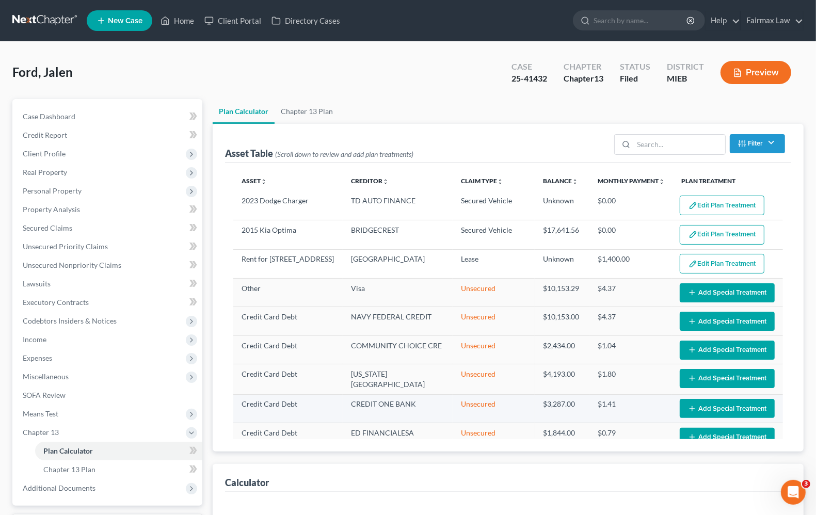
select select "35"
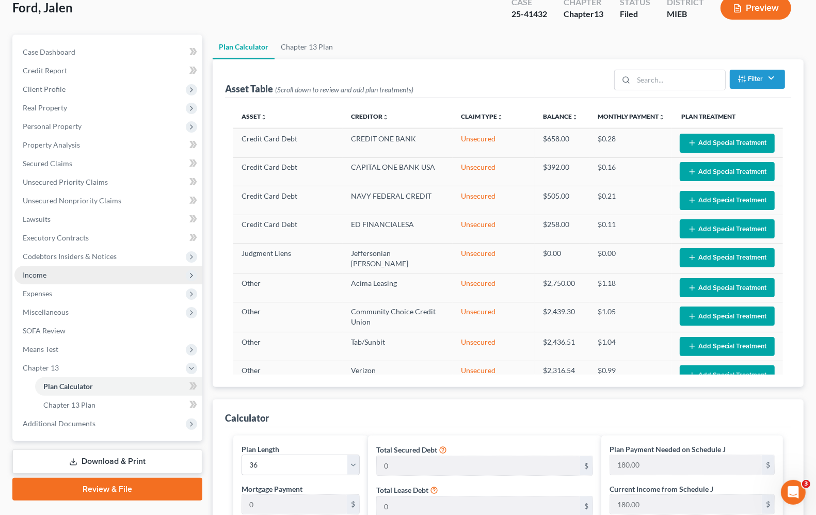
scroll to position [346, 0]
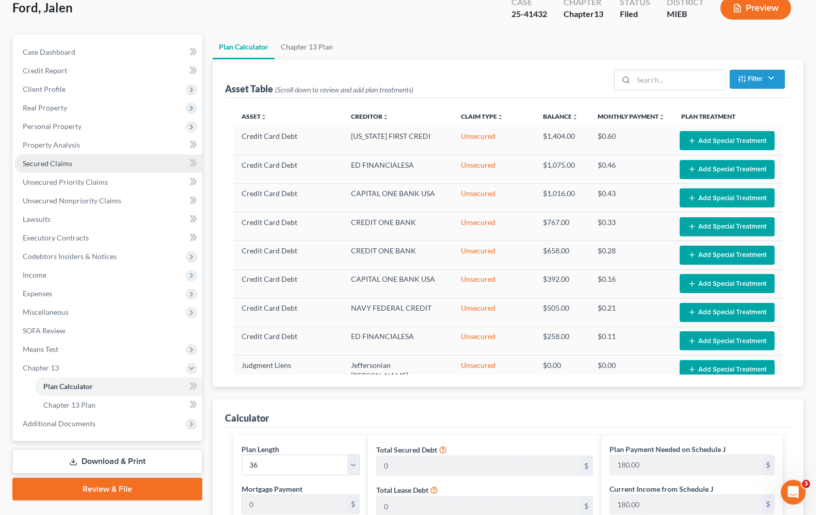
click at [55, 166] on span "Secured Claims" at bounding box center [48, 163] width 50 height 9
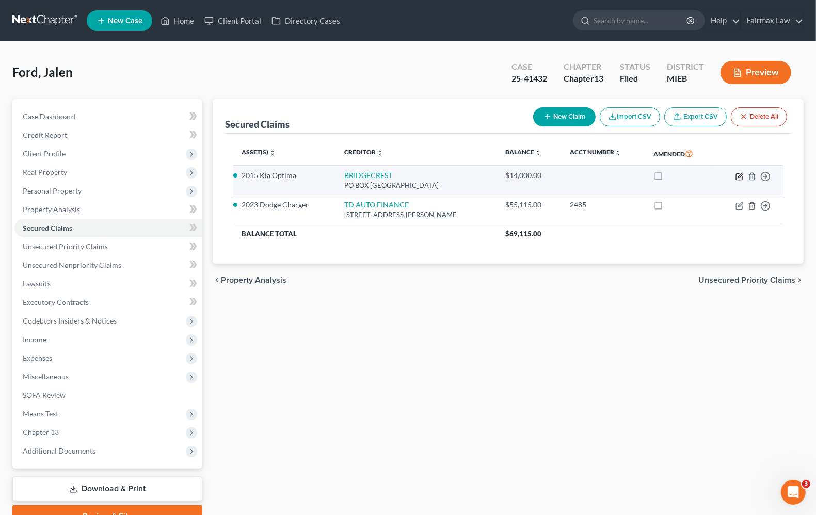
click at [739, 179] on icon "button" at bounding box center [739, 176] width 8 height 8
select select "3"
select select "11"
select select "0"
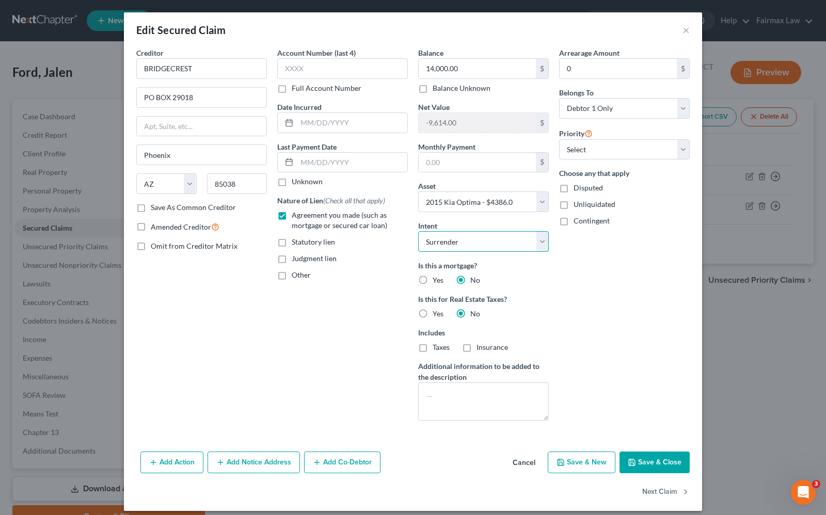
click at [442, 248] on select "Select Surrender Redeem Reaffirm Avoid Other" at bounding box center [483, 241] width 131 height 21
select select "2"
click at [418, 232] on select "Select Surrender Redeem Reaffirm Avoid Other" at bounding box center [483, 241] width 131 height 21
drag, startPoint x: 646, startPoint y: 463, endPoint x: 682, endPoint y: 227, distance: 239.1
click at [6, 497] on div "Edit Secured Claim × Creditor * BRIDGECREST PO BOX 29018 Phoenix State AL AK AR…" at bounding box center [413, 257] width 826 height 515
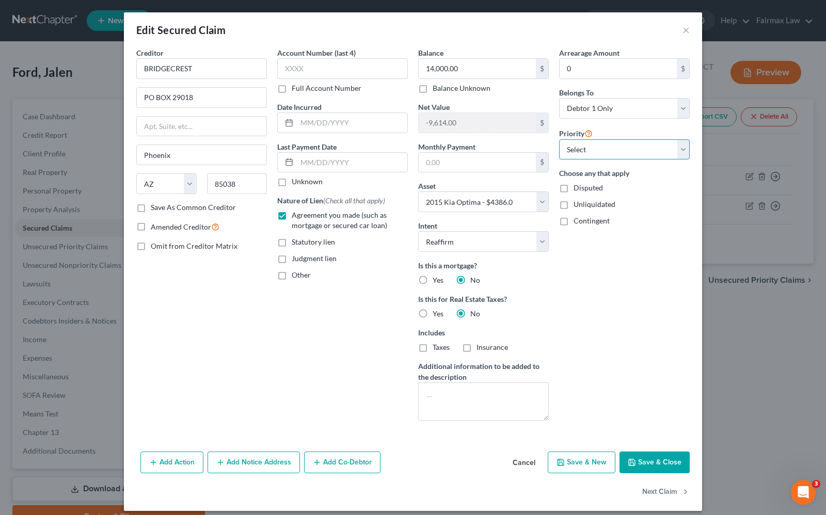
click at [612, 158] on select "Select 1st 2nd 3rd 4th 5th 6th 7th 8th 9th 10th 11th 12th 13th 14th 15th 16th 1…" at bounding box center [624, 149] width 131 height 21
click at [653, 460] on button "Save & Close" at bounding box center [654, 463] width 70 height 22
select select
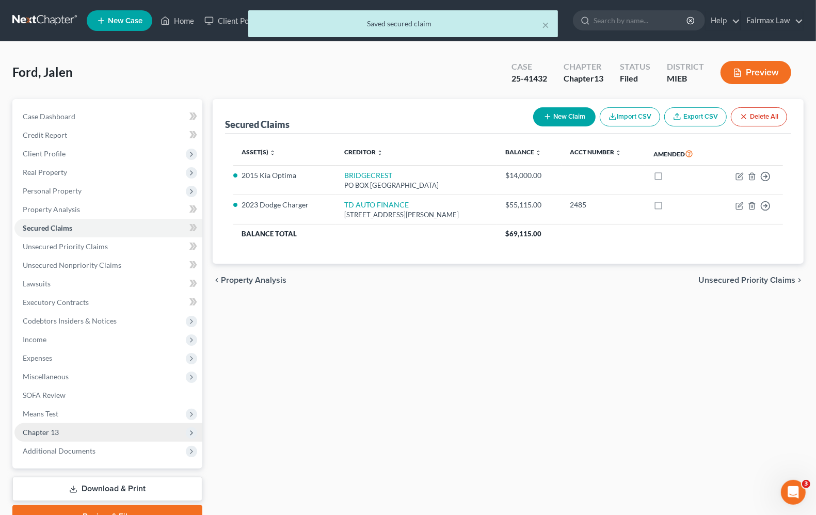
click at [65, 429] on span "Chapter 13" at bounding box center [108, 432] width 188 height 19
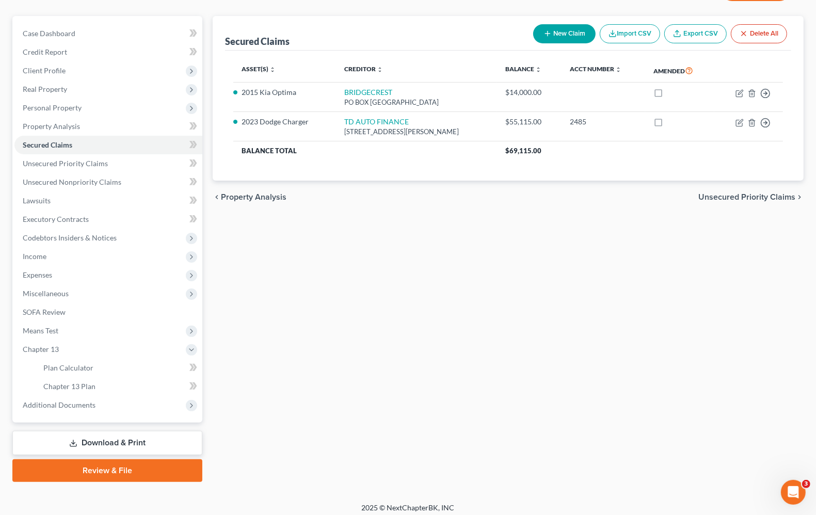
scroll to position [88, 0]
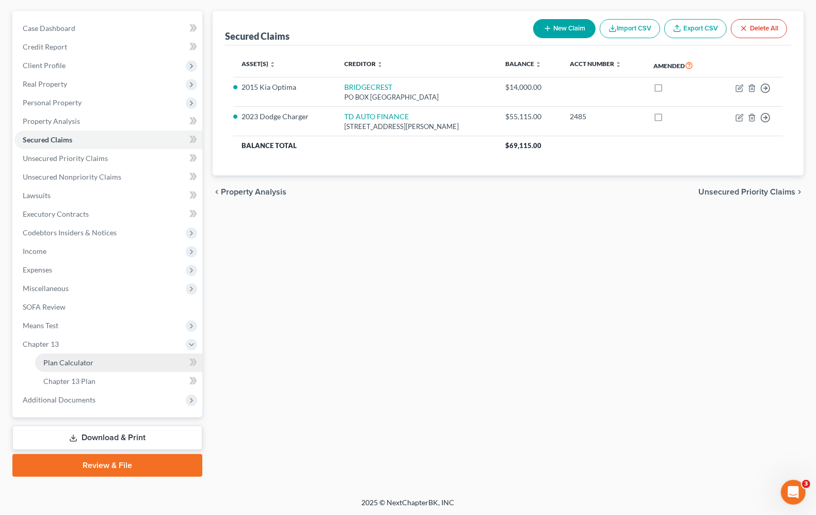
drag, startPoint x: 75, startPoint y: 368, endPoint x: 87, endPoint y: 365, distance: 12.3
click at [75, 367] on link "Plan Calculator" at bounding box center [118, 363] width 167 height 19
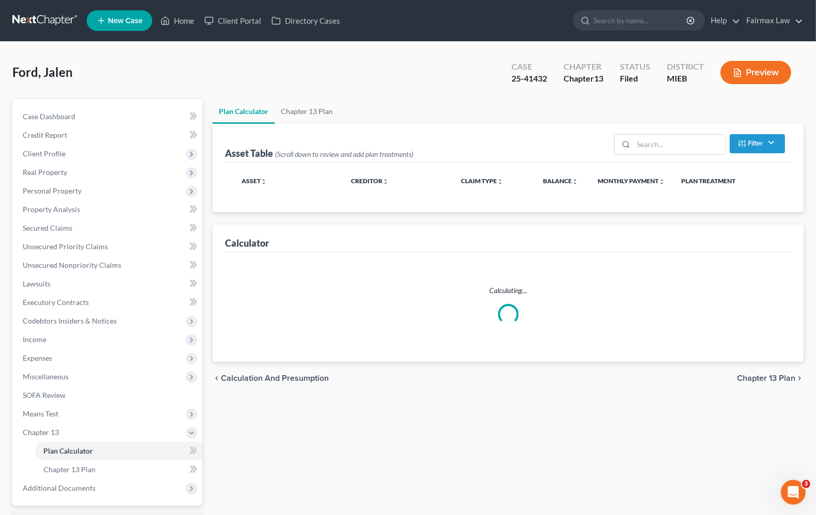
select select "35"
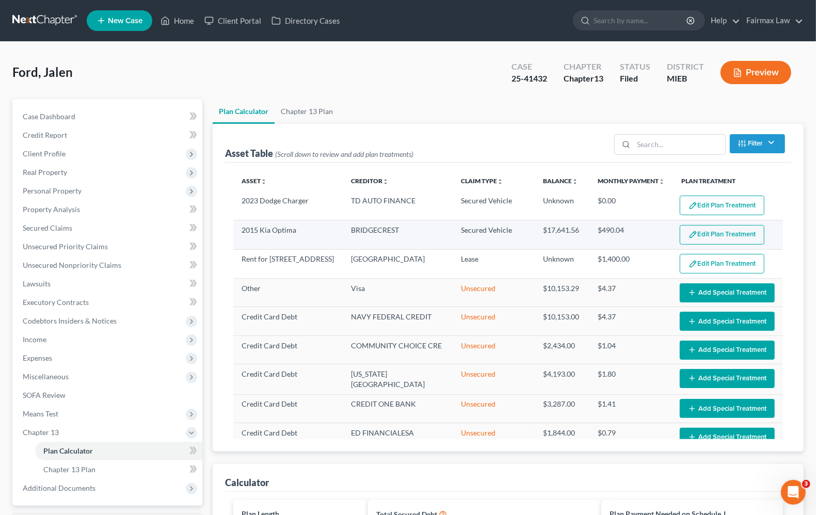
click at [728, 237] on button "Edit Plan Treatment" at bounding box center [722, 235] width 85 height 20
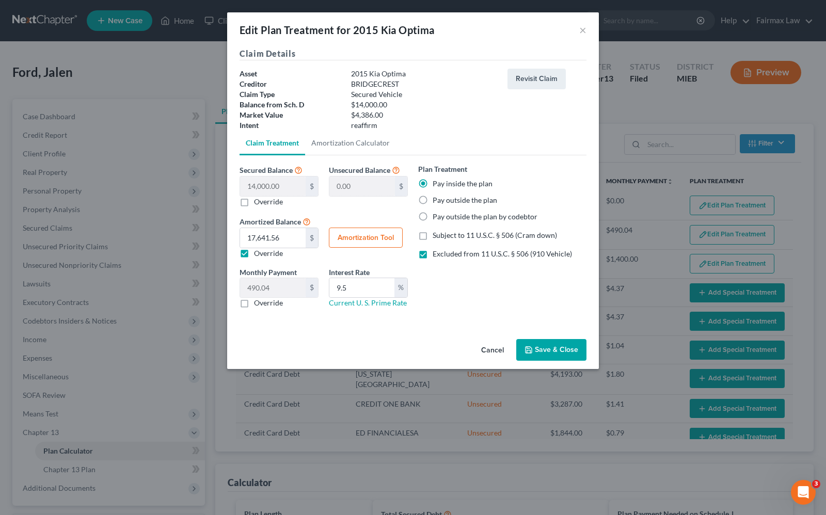
click at [254, 204] on label "Override" at bounding box center [268, 202] width 29 height 10
click at [258, 203] on input "Override" at bounding box center [261, 200] width 7 height 7
checkbox input "true"
type input "14,000.00"
click at [274, 181] on input "0.00" at bounding box center [273, 187] width 66 height 20
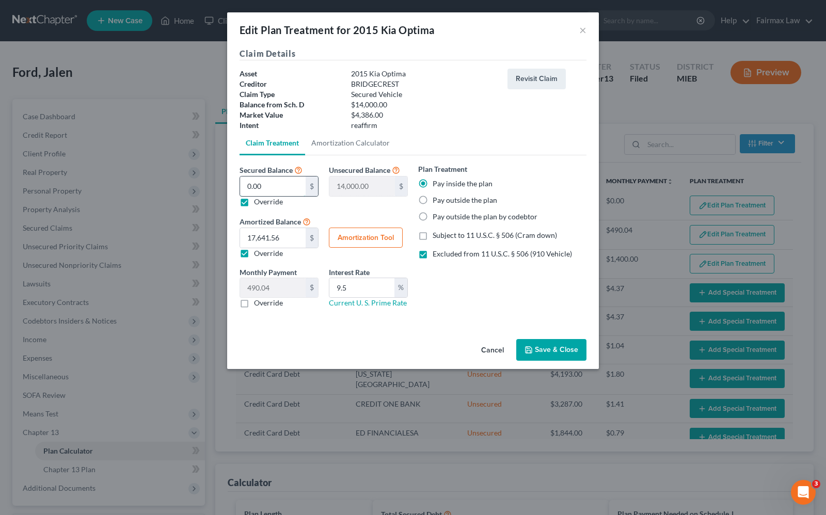
click at [262, 189] on input "0.00" at bounding box center [273, 187] width 66 height 20
click at [289, 238] on input "17,641.56" at bounding box center [273, 238] width 66 height 20
click at [354, 238] on button "Amortization Tool" at bounding box center [366, 238] width 74 height 21
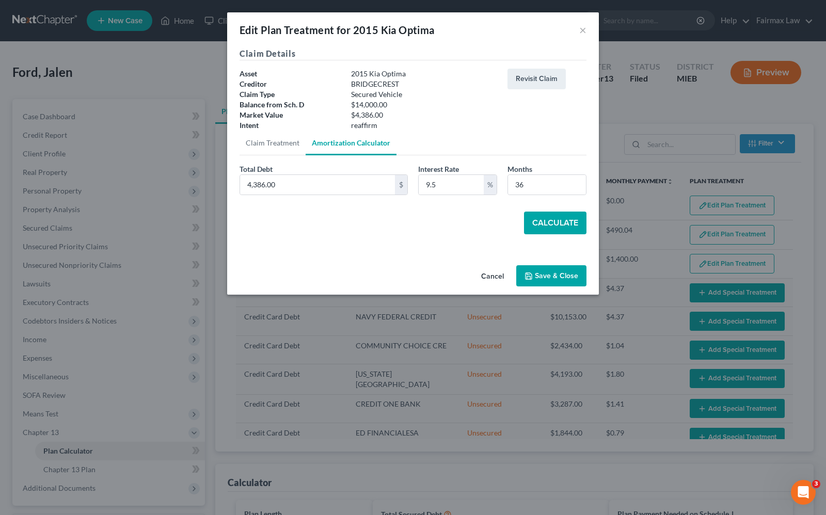
click at [576, 227] on button "Calculate" at bounding box center [555, 223] width 62 height 23
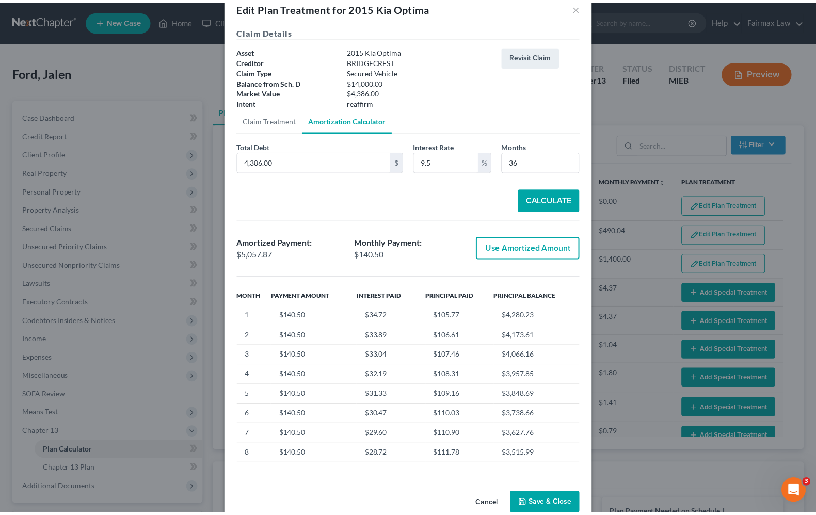
scroll to position [44, 0]
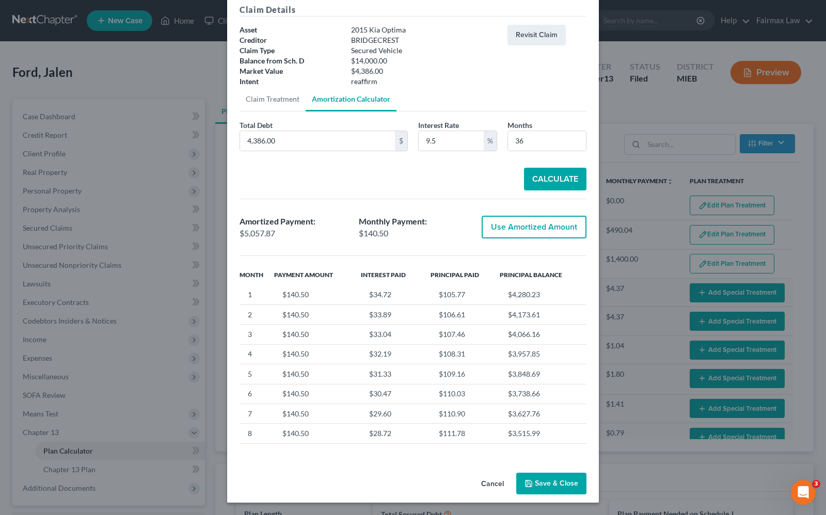
click at [548, 485] on button "Save & Close" at bounding box center [551, 484] width 70 height 22
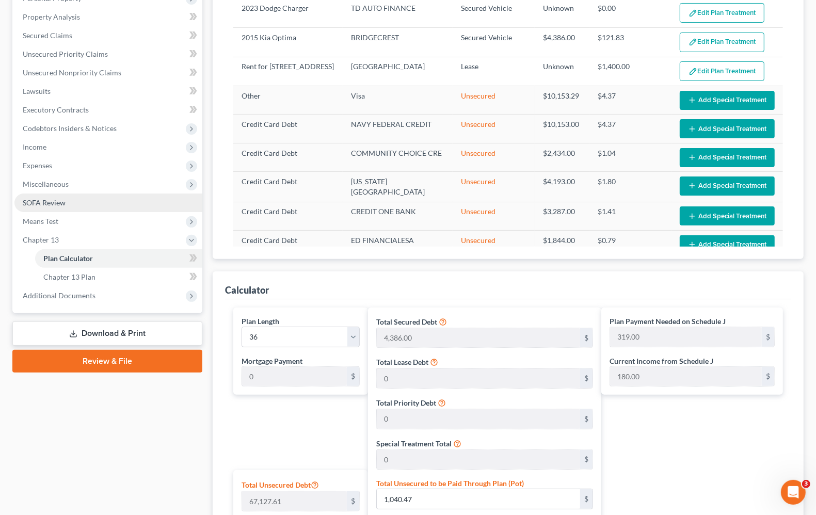
scroll to position [194, 0]
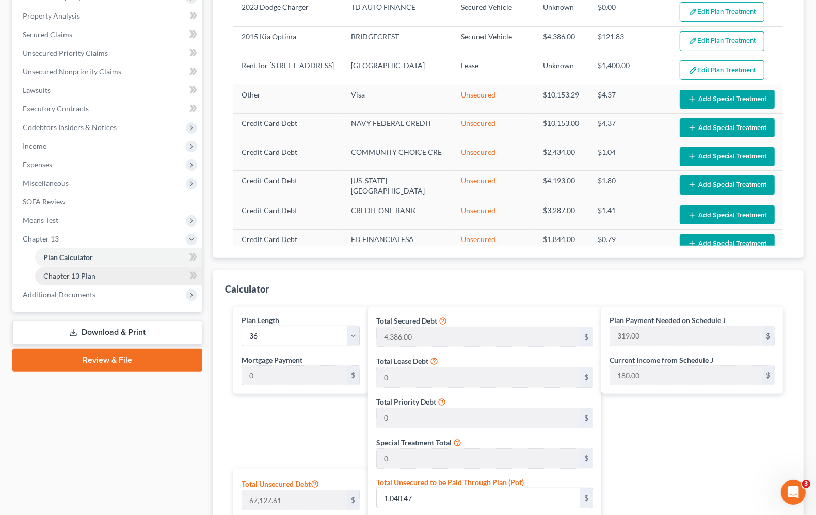
click at [71, 280] on link "Chapter 13 Plan" at bounding box center [118, 276] width 167 height 19
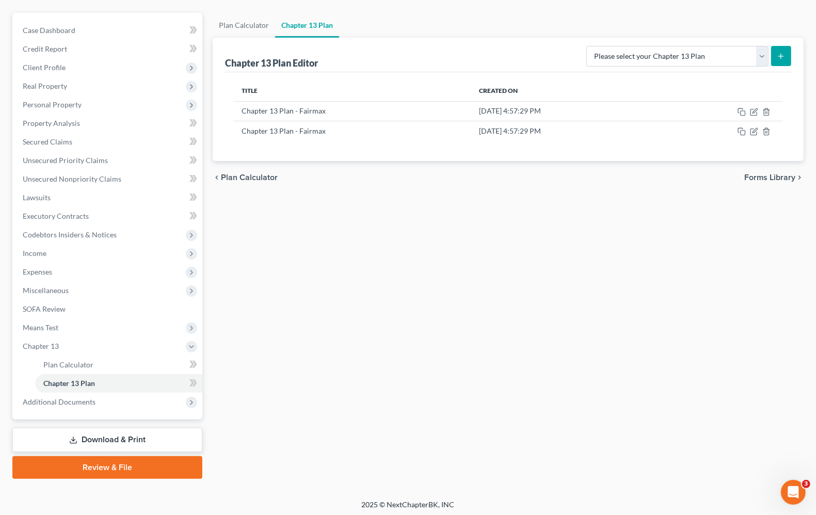
scroll to position [88, 0]
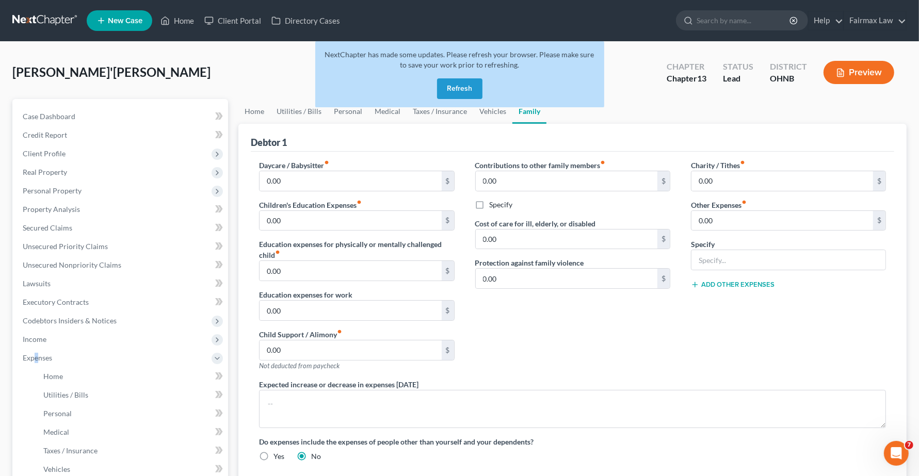
click at [468, 91] on button "Refresh" at bounding box center [459, 88] width 45 height 21
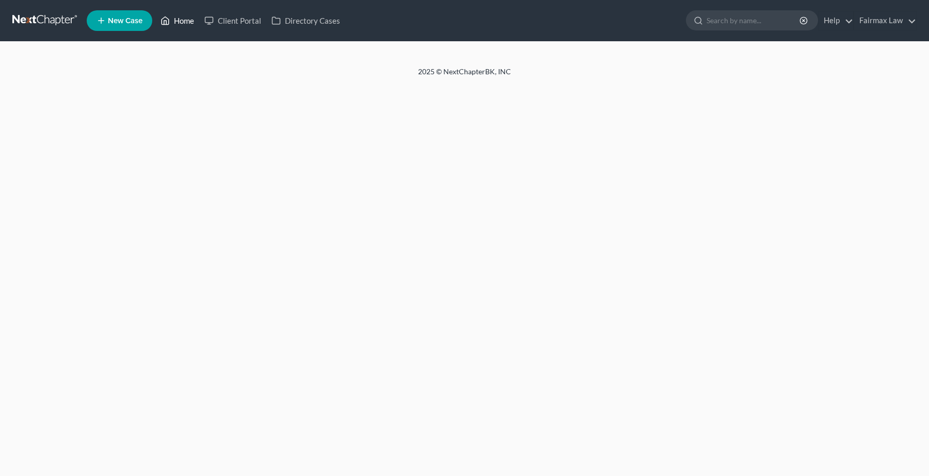
click at [186, 23] on link "Home" at bounding box center [177, 20] width 44 height 19
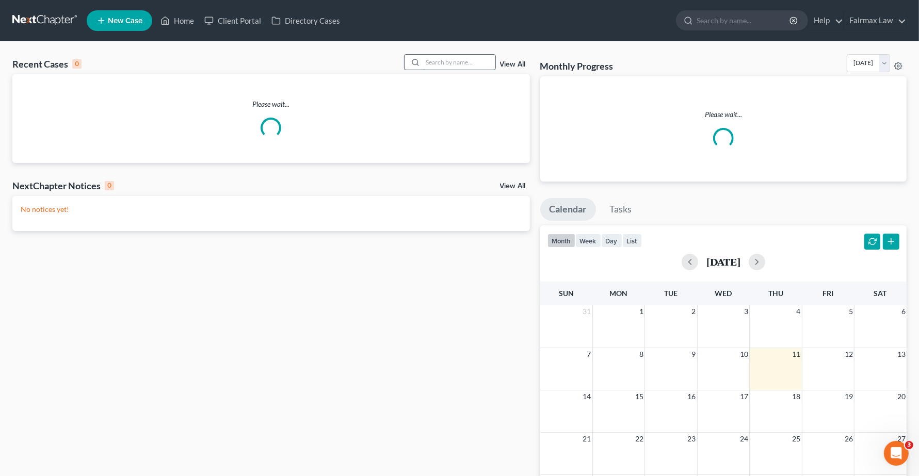
click at [452, 63] on input "search" at bounding box center [459, 62] width 72 height 15
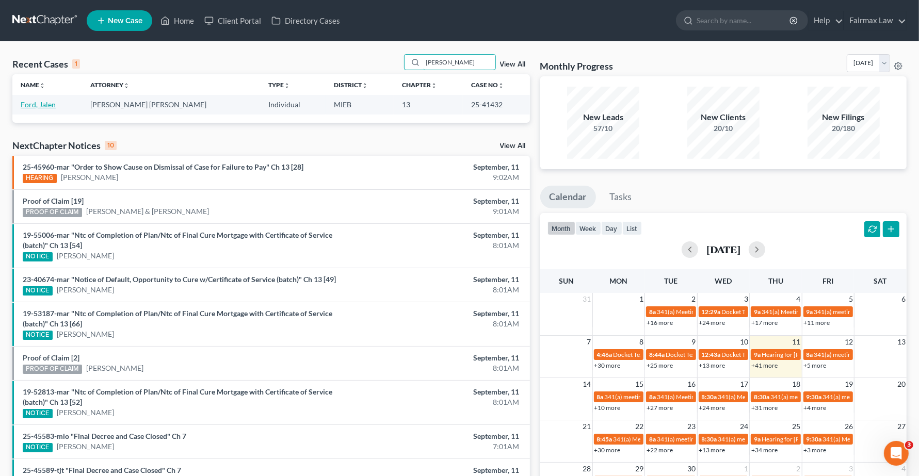
type input "[PERSON_NAME]"
click at [37, 106] on link "Ford, Jalen" at bounding box center [38, 104] width 35 height 9
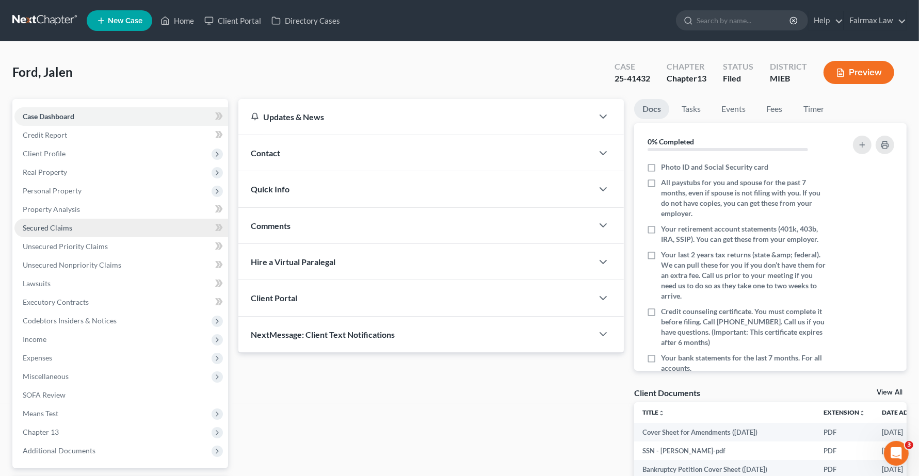
click at [52, 221] on link "Secured Claims" at bounding box center [121, 228] width 214 height 19
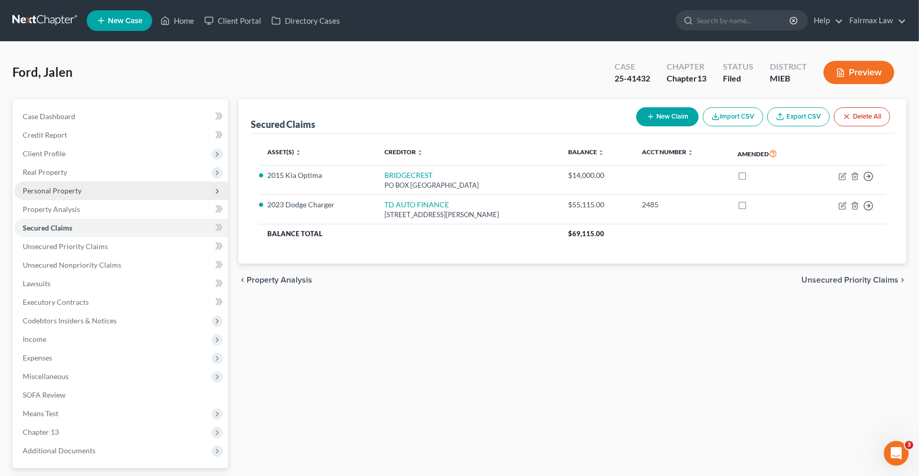
click at [75, 192] on span "Personal Property" at bounding box center [52, 190] width 59 height 9
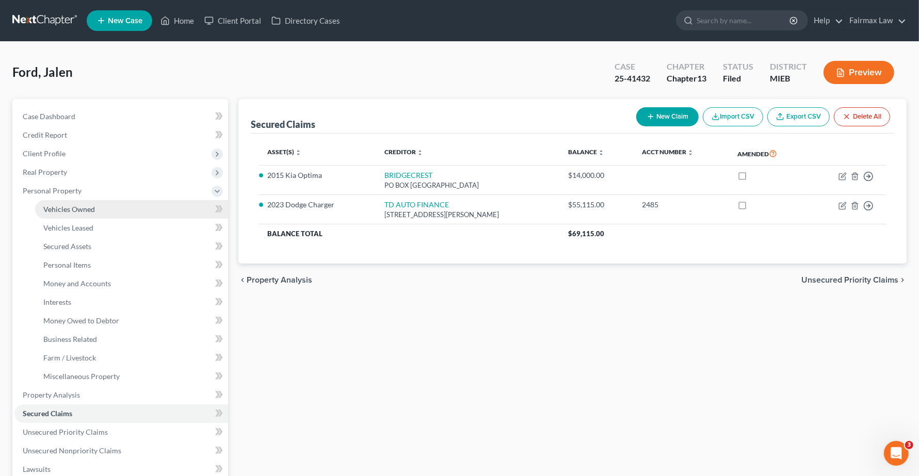
click at [75, 213] on link "Vehicles Owned" at bounding box center [131, 209] width 193 height 19
